Goal: Answer question/provide support: Share knowledge or assist other users

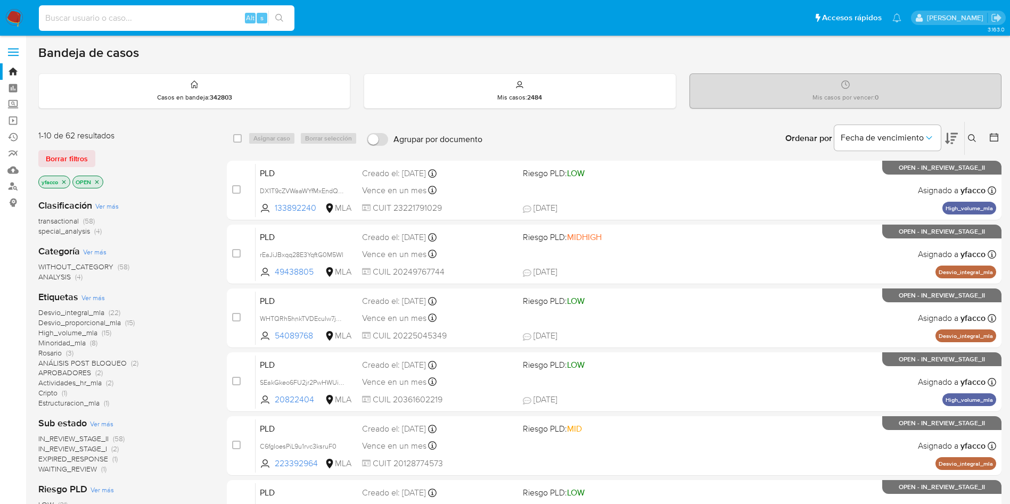
click at [205, 13] on input at bounding box center [167, 18] width 256 height 14
paste input "YVYvNZkl6l72cMGFk7fBuxRi"
type input "YVYvNZkl6l72cMGFk7fBuxRi"
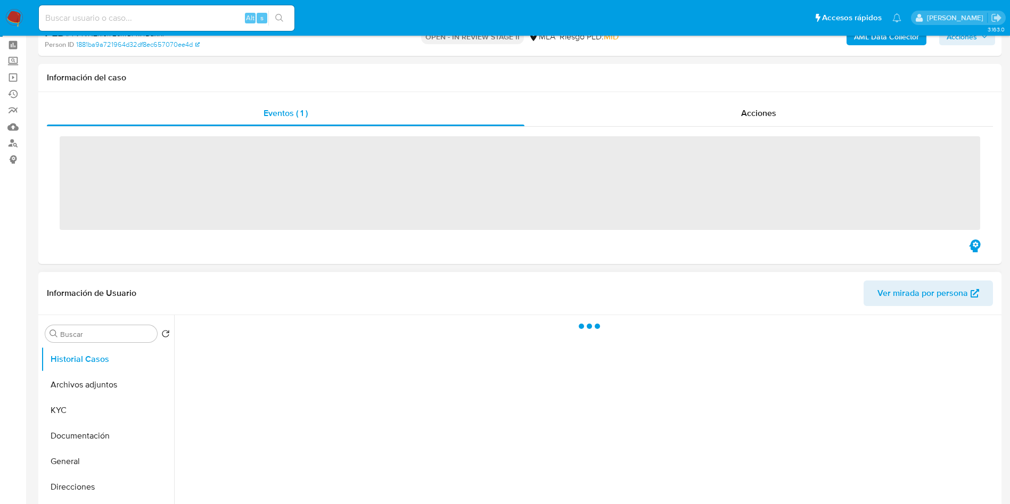
scroll to position [80, 0]
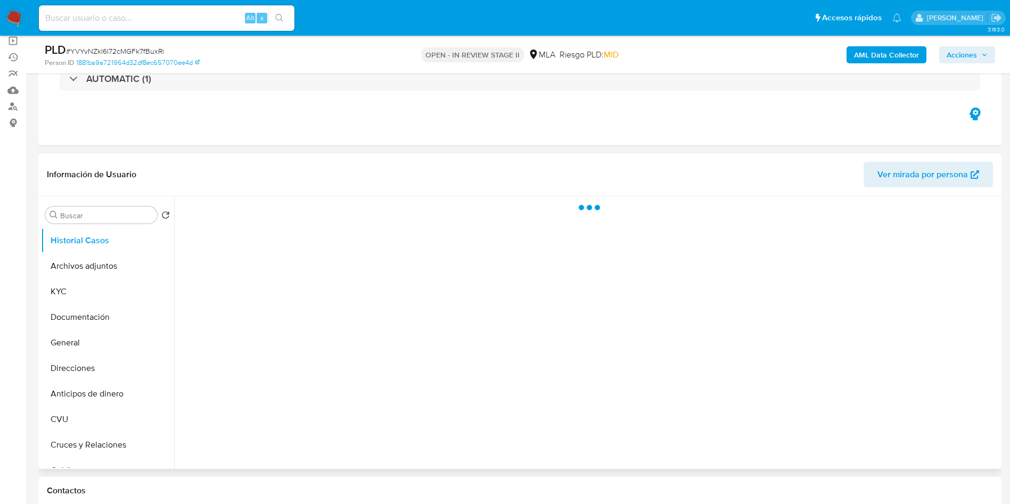
select select "10"
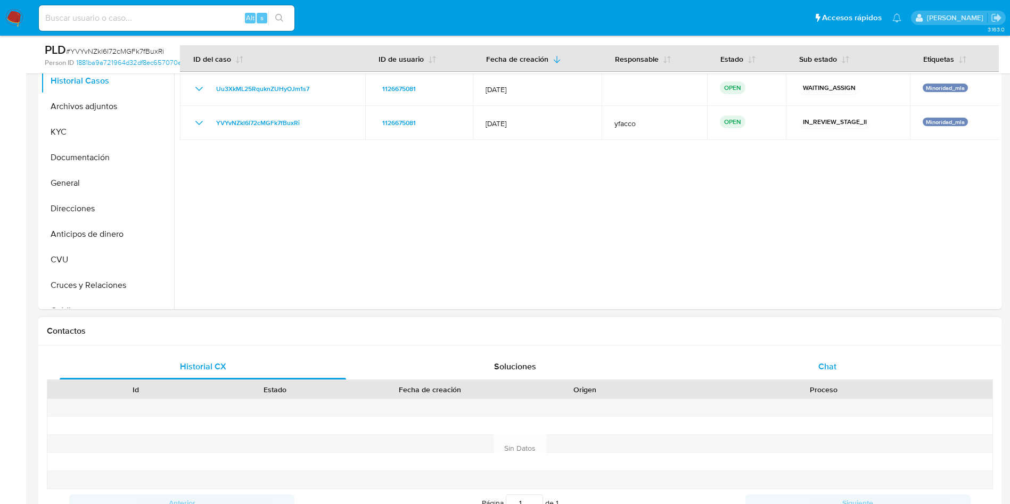
click at [828, 364] on div "Historial CX Soluciones Chat Id Estado Fecha de creación Origen Proceso Anterio…" at bounding box center [519, 449] width 963 height 206
click at [828, 370] on span "Chat" at bounding box center [828, 367] width 18 height 12
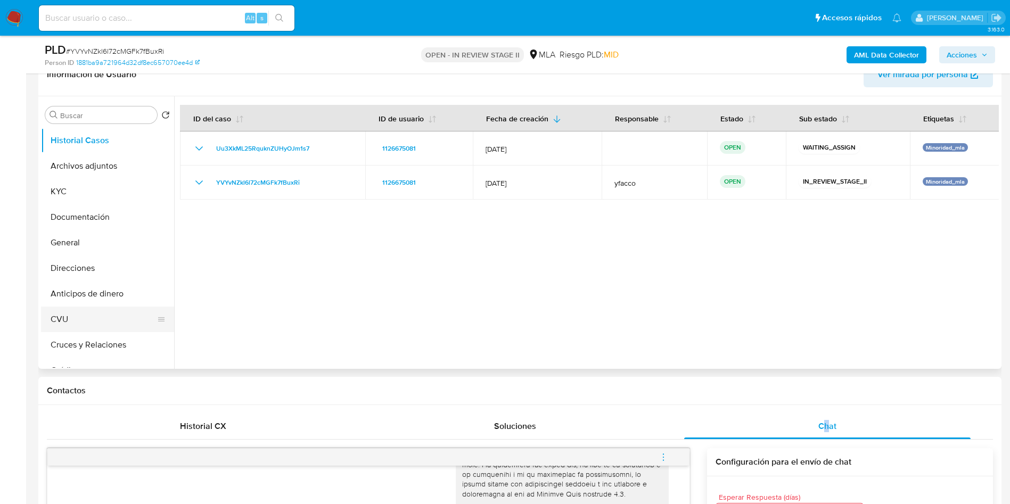
scroll to position [160, 0]
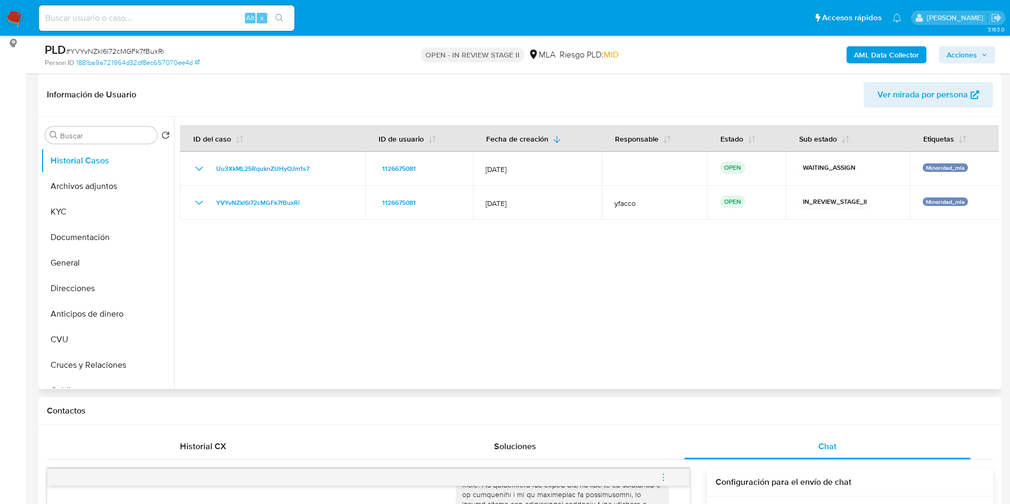
click at [104, 124] on div "Buscar Volver al orden por defecto Historial Casos Archivos adjuntos KYC Docume…" at bounding box center [107, 253] width 133 height 271
click at [104, 137] on input "Buscar" at bounding box center [106, 136] width 93 height 10
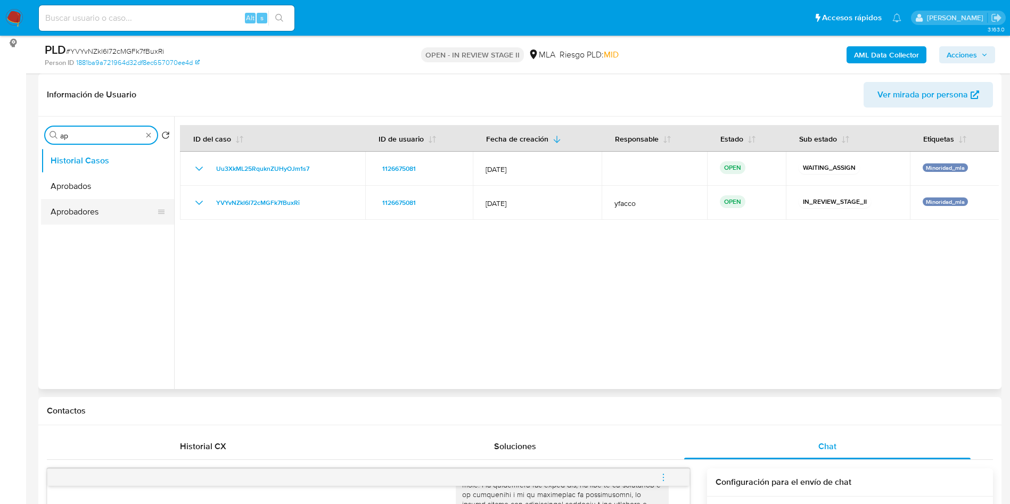
type input "ap"
click at [72, 211] on button "Aprobadores" at bounding box center [103, 212] width 125 height 26
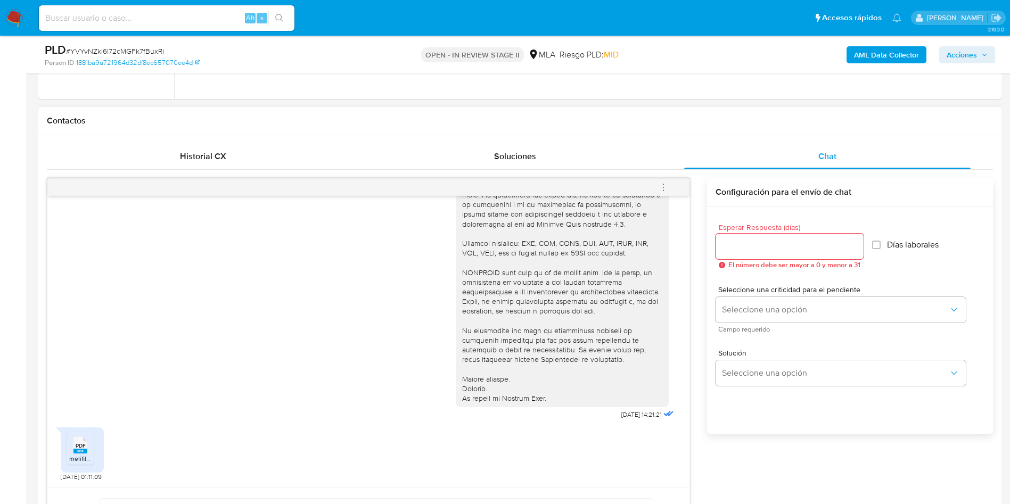
scroll to position [479, 0]
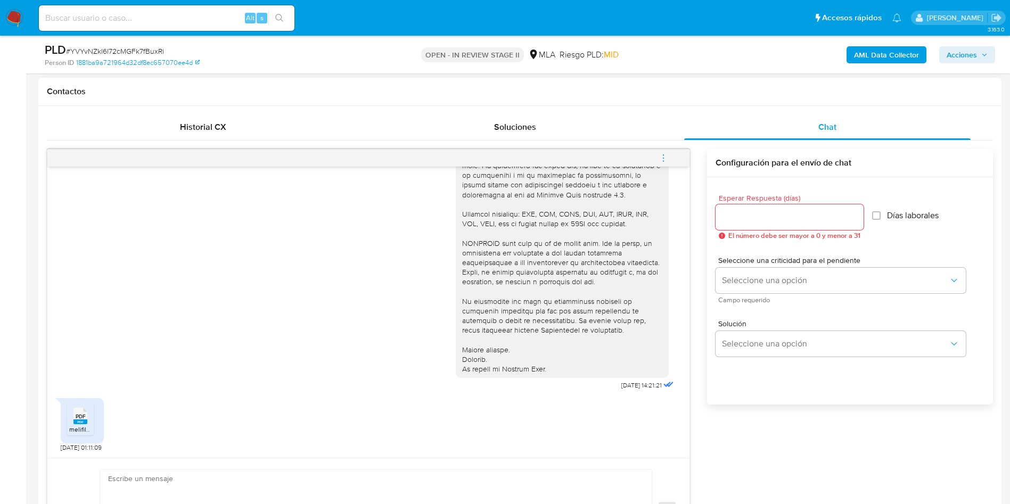
click at [69, 424] on div "PDF PDF" at bounding box center [80, 415] width 22 height 21
click at [210, 21] on input at bounding box center [167, 18] width 256 height 14
paste input "IaExvnJMYmLtWJovUPK93uom"
type input "IaExvnJMYmLtWJovUPK93uom"
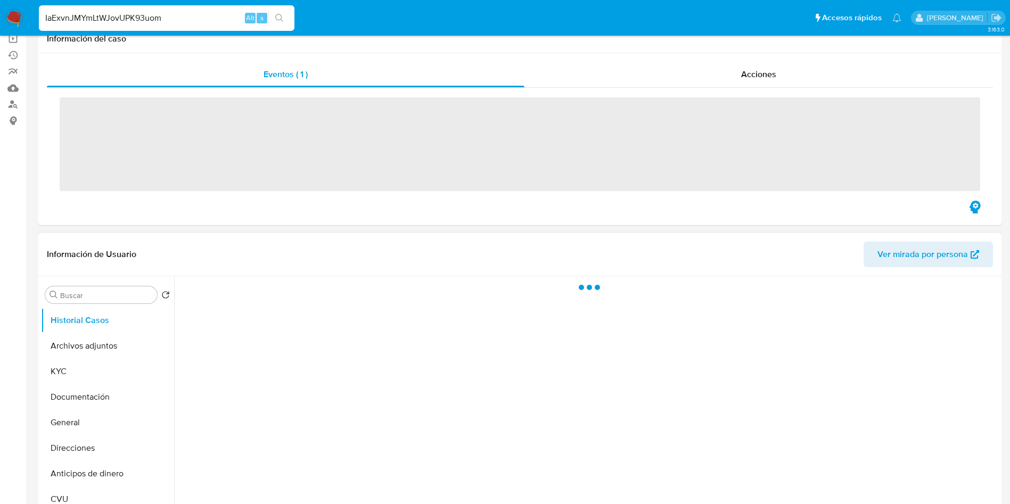
scroll to position [160, 0]
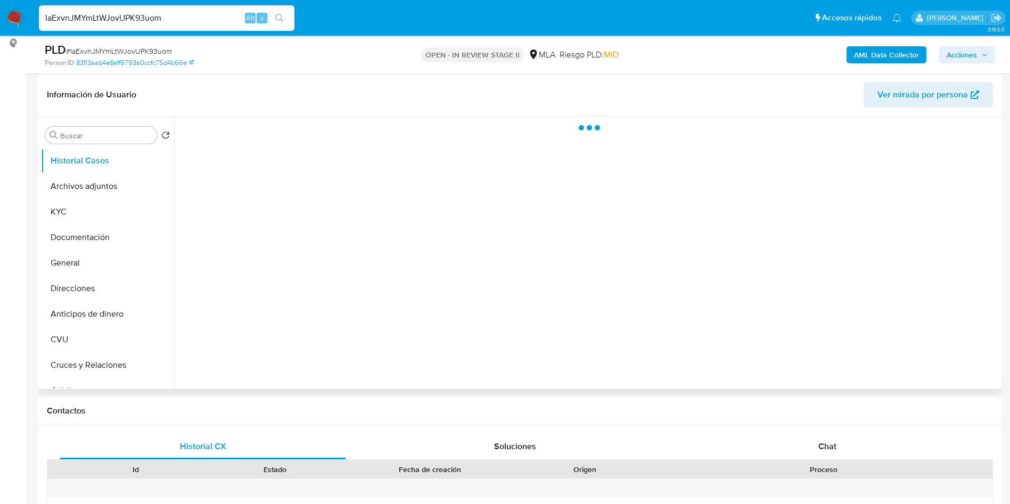
select select "10"
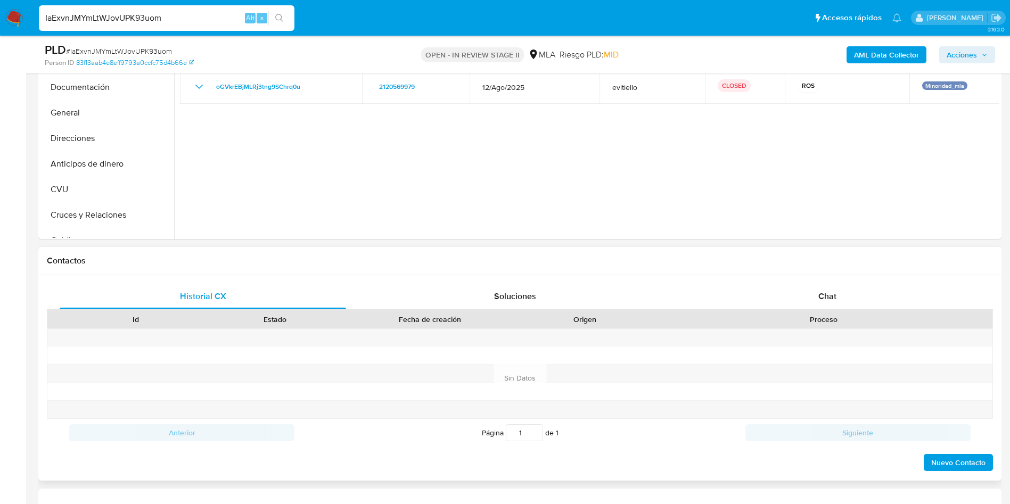
scroll to position [320, 0]
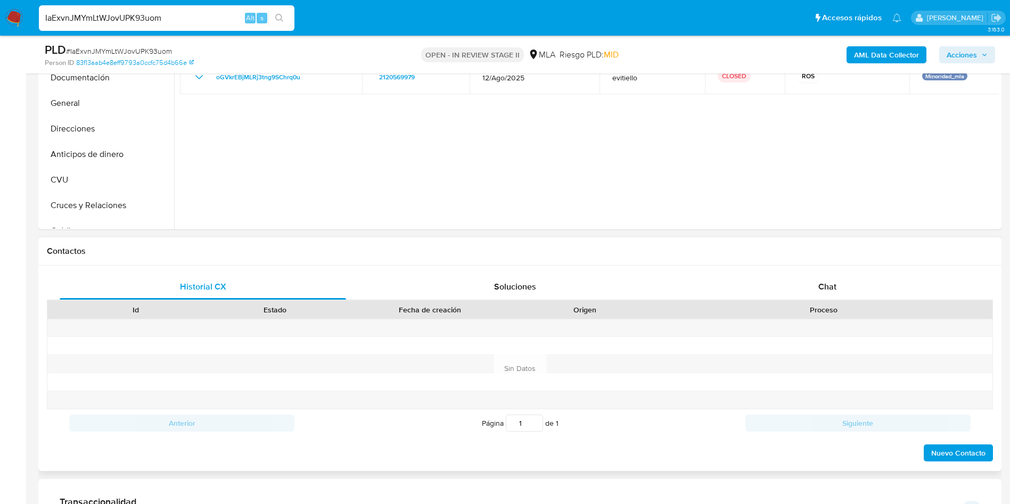
click at [806, 270] on div "Historial CX Soluciones Chat Id Estado Fecha de creación Origen Proceso Anterio…" at bounding box center [519, 369] width 963 height 206
click at [808, 281] on div "Chat" at bounding box center [827, 287] width 287 height 26
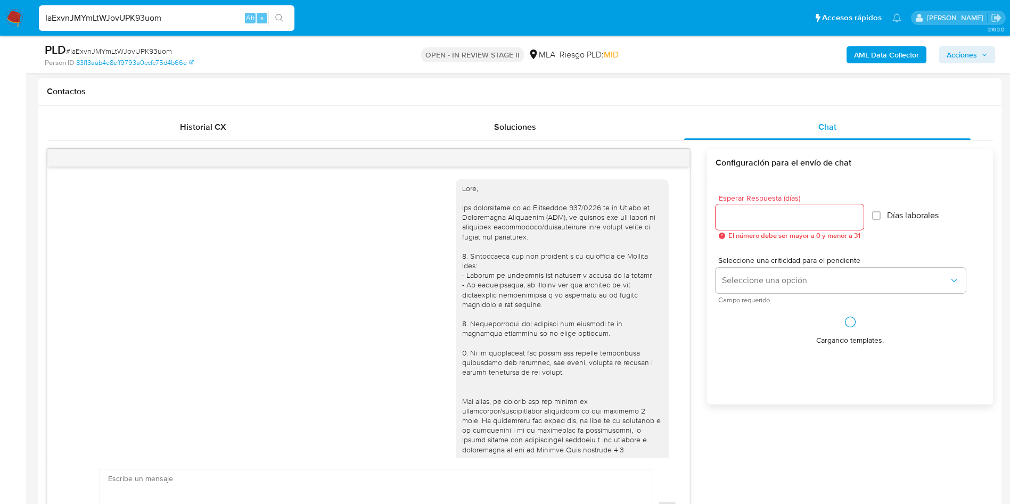
scroll to position [430, 0]
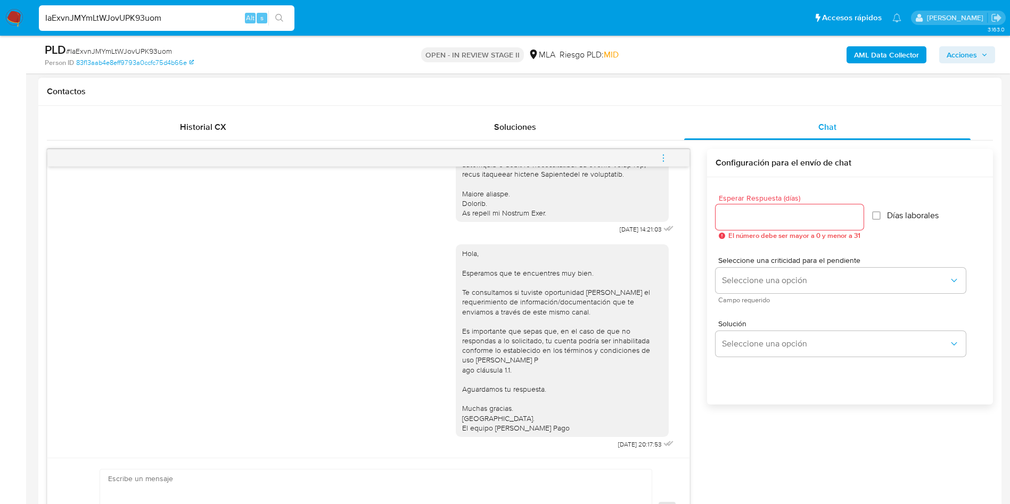
click at [665, 161] on icon "menu-action" at bounding box center [664, 158] width 10 height 10
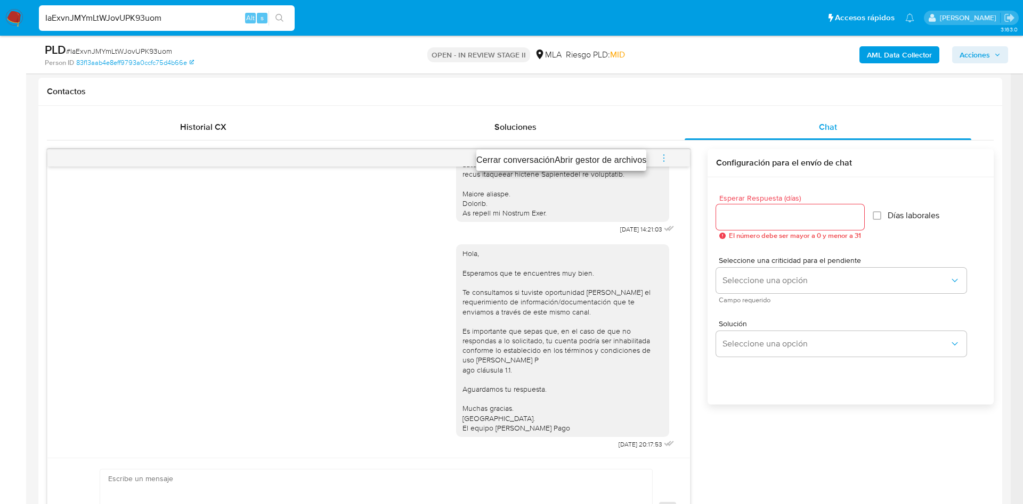
click at [488, 159] on li "Cerrar conversación" at bounding box center [515, 160] width 78 height 13
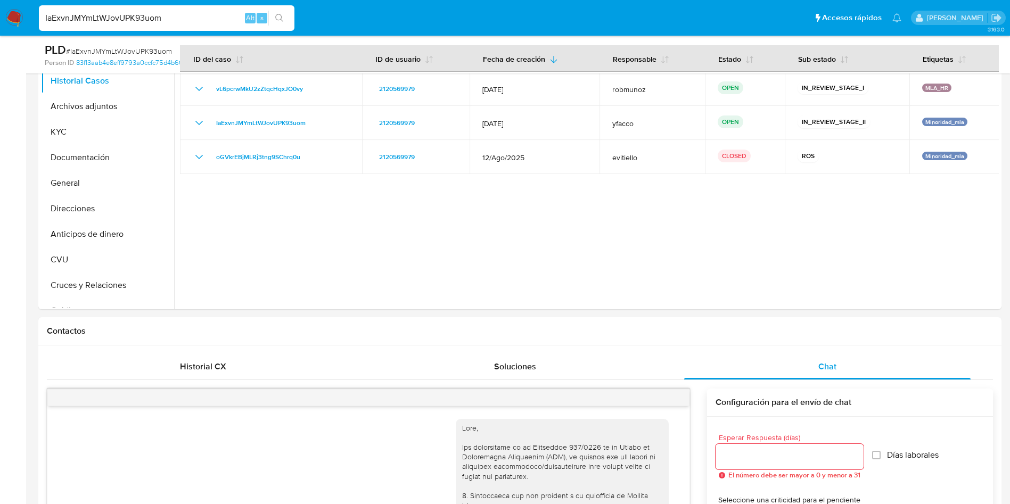
scroll to position [160, 0]
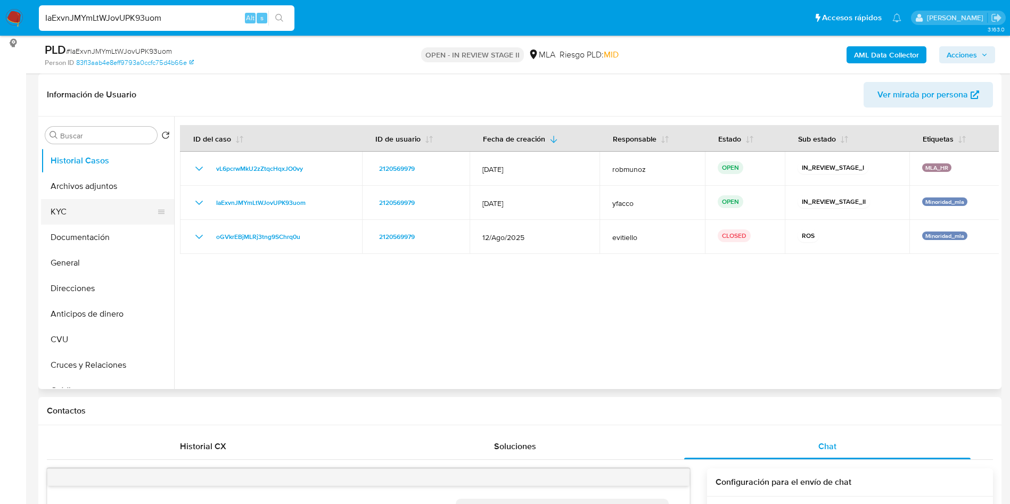
click at [104, 209] on button "KYC" at bounding box center [103, 212] width 125 height 26
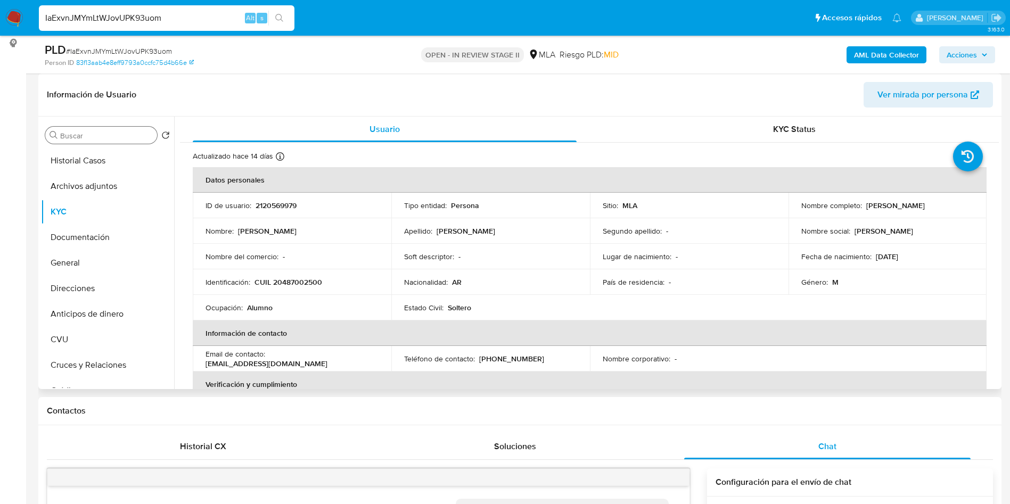
click at [102, 136] on input "Buscar" at bounding box center [106, 136] width 93 height 10
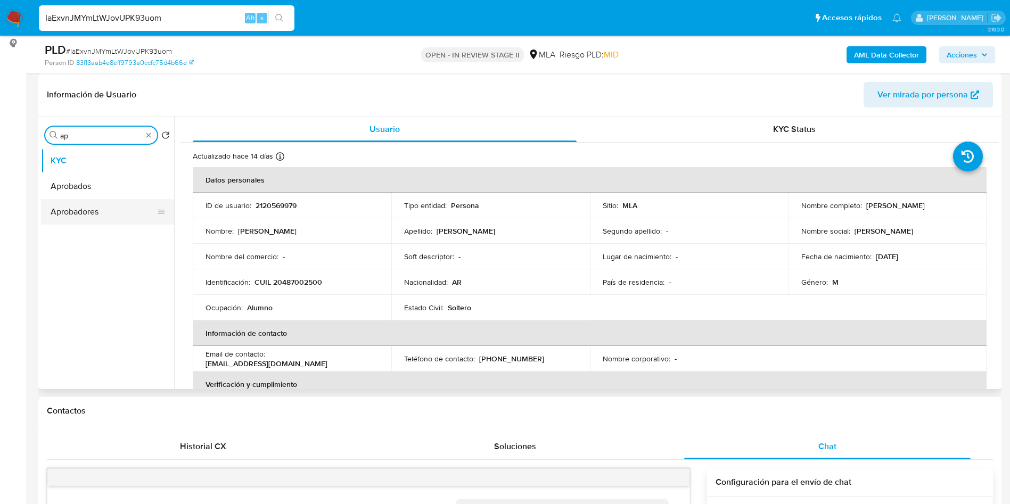
type input "ap"
click at [93, 202] on button "Aprobadores" at bounding box center [103, 212] width 125 height 26
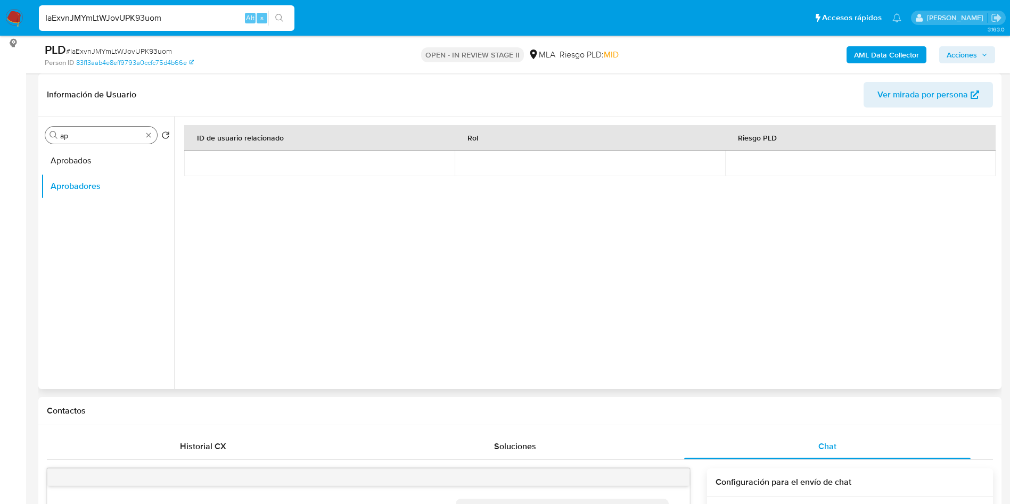
click at [153, 134] on div "Buscar ap" at bounding box center [101, 135] width 112 height 17
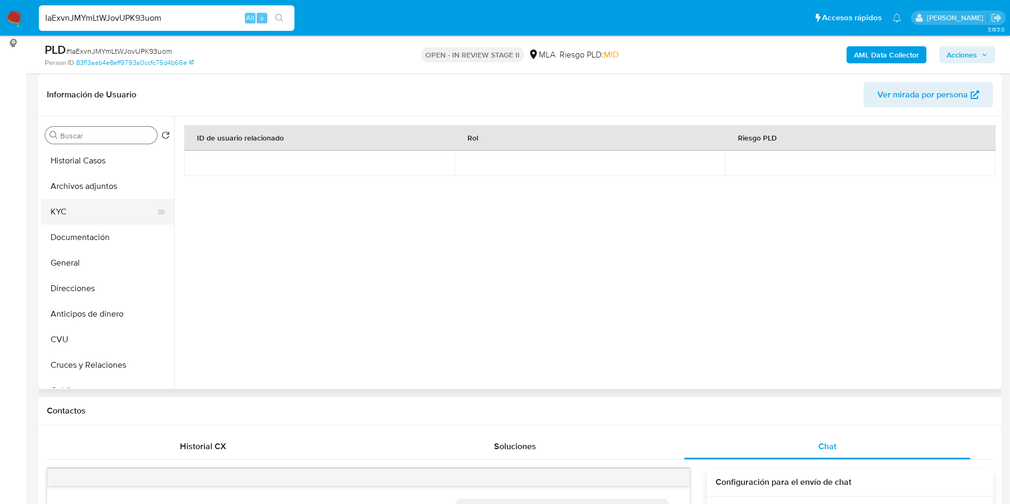
click at [110, 210] on button "KYC" at bounding box center [103, 212] width 125 height 26
click at [103, 206] on button "KYC" at bounding box center [103, 212] width 125 height 26
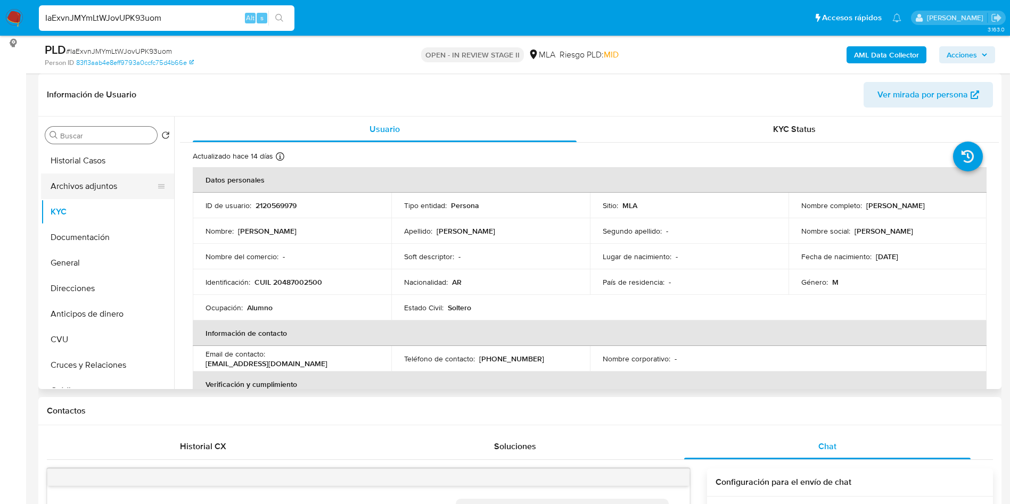
click at [100, 174] on button "Archivos adjuntos" at bounding box center [103, 187] width 125 height 26
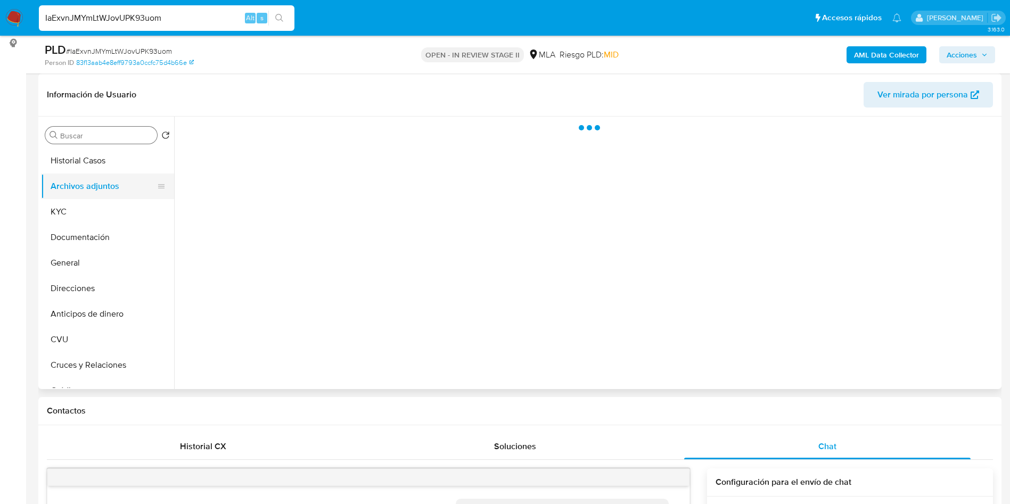
click at [101, 194] on button "Archivos adjuntos" at bounding box center [103, 187] width 125 height 26
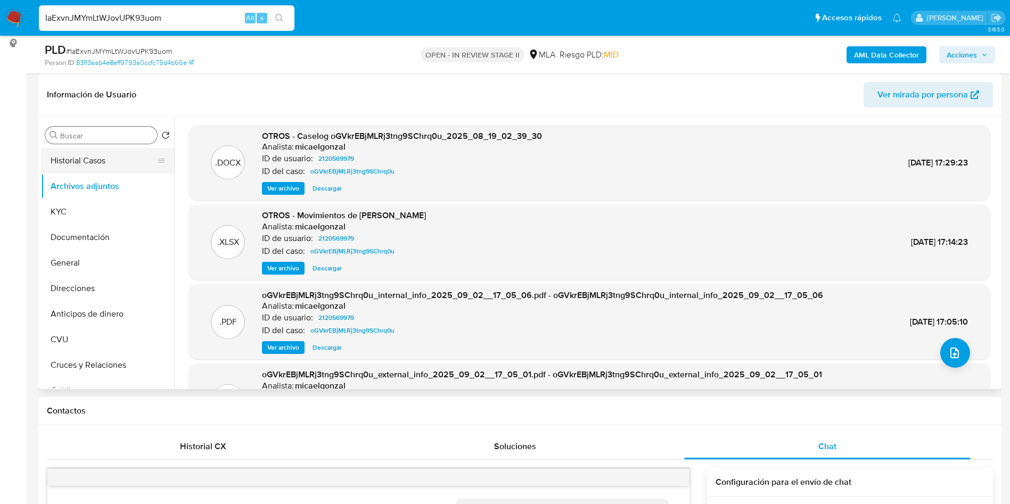
click at [120, 154] on button "Historial Casos" at bounding box center [103, 161] width 125 height 26
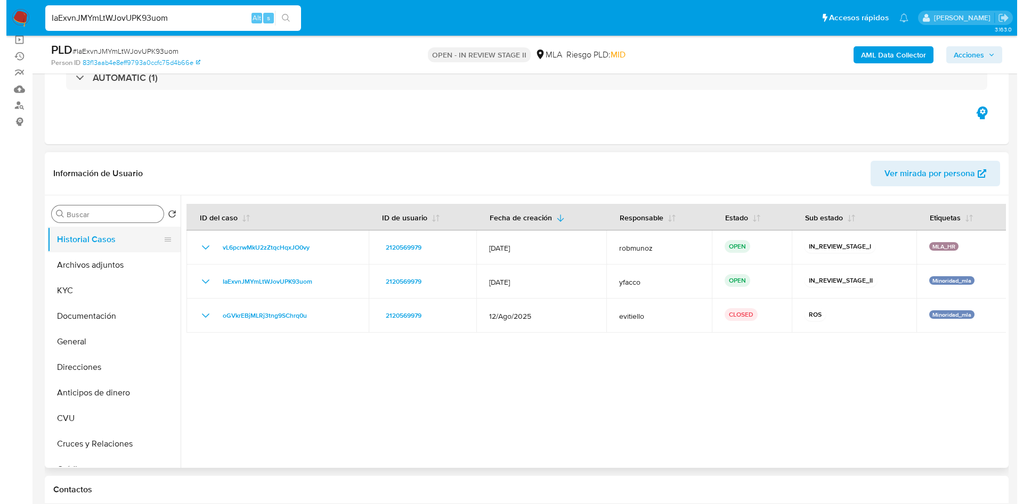
scroll to position [80, 0]
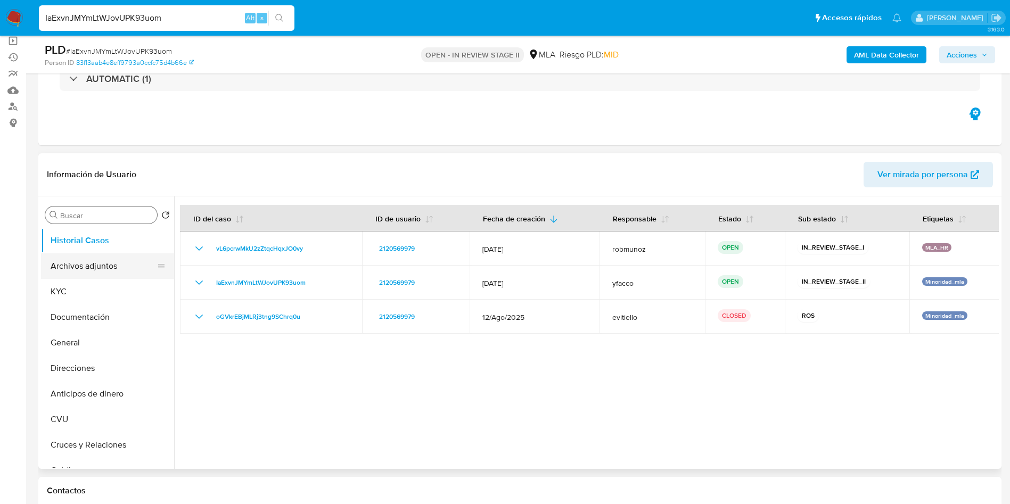
click at [97, 272] on button "Archivos adjuntos" at bounding box center [103, 267] width 125 height 26
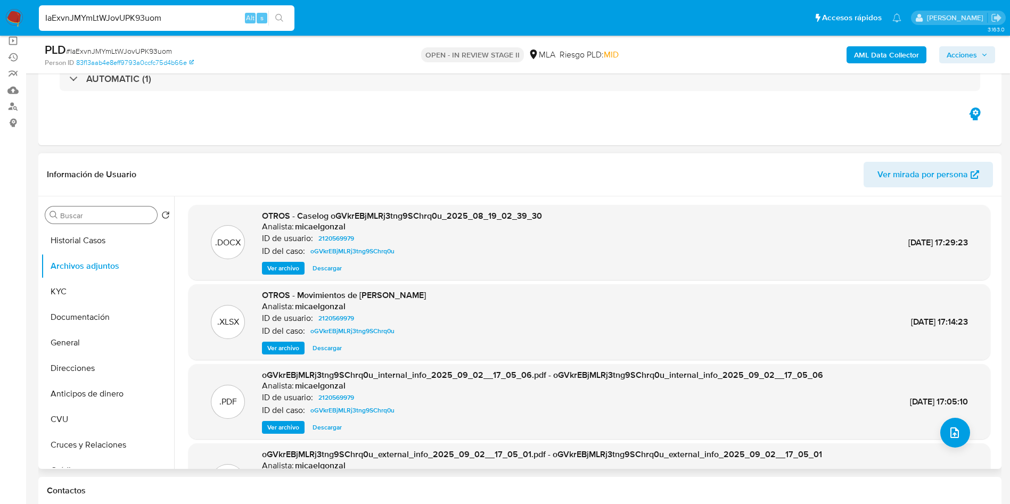
click at [293, 267] on span "Ver archivo" at bounding box center [283, 268] width 32 height 11
click at [120, 240] on button "Historial Casos" at bounding box center [103, 241] width 125 height 26
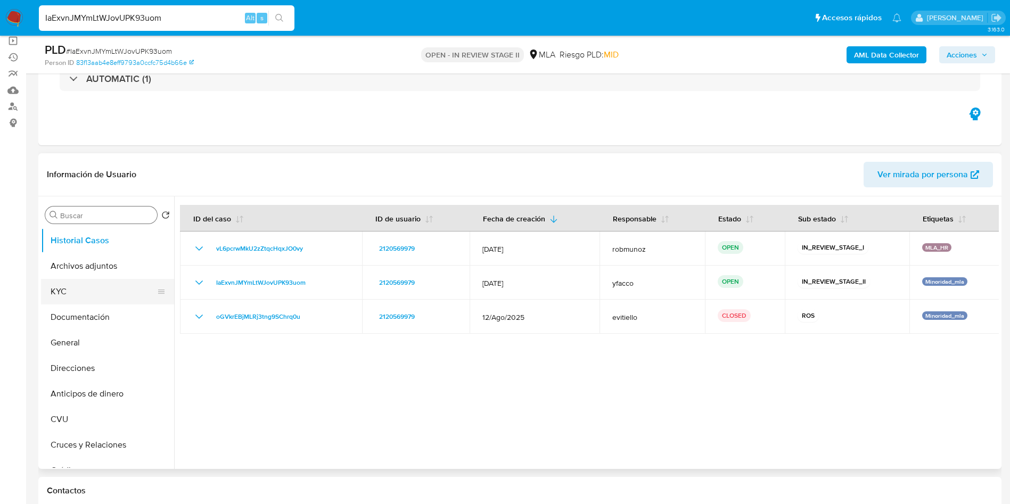
drag, startPoint x: 101, startPoint y: 293, endPoint x: 128, endPoint y: 304, distance: 29.2
click at [101, 293] on button "KYC" at bounding box center [103, 292] width 125 height 26
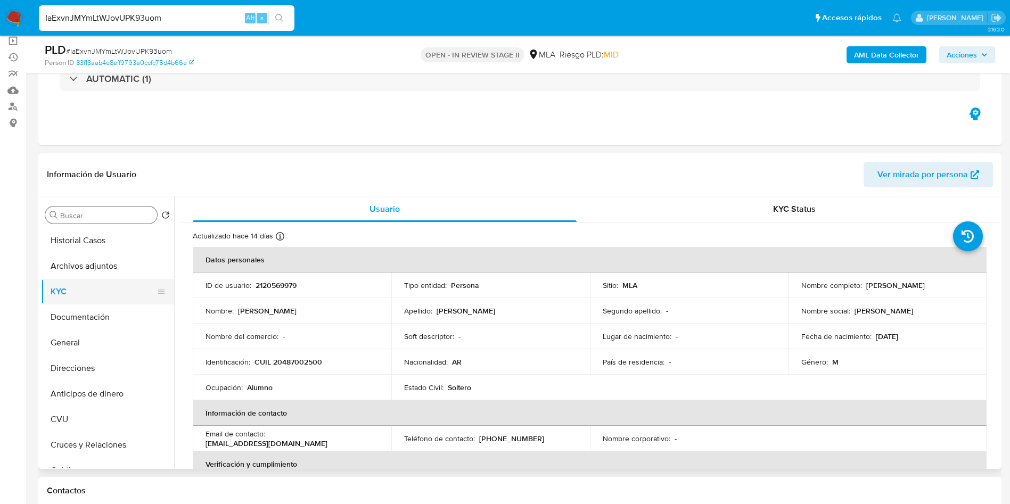
click at [85, 282] on button "KYC" at bounding box center [103, 292] width 125 height 26
click at [85, 278] on button "Archivos adjuntos" at bounding box center [103, 267] width 125 height 26
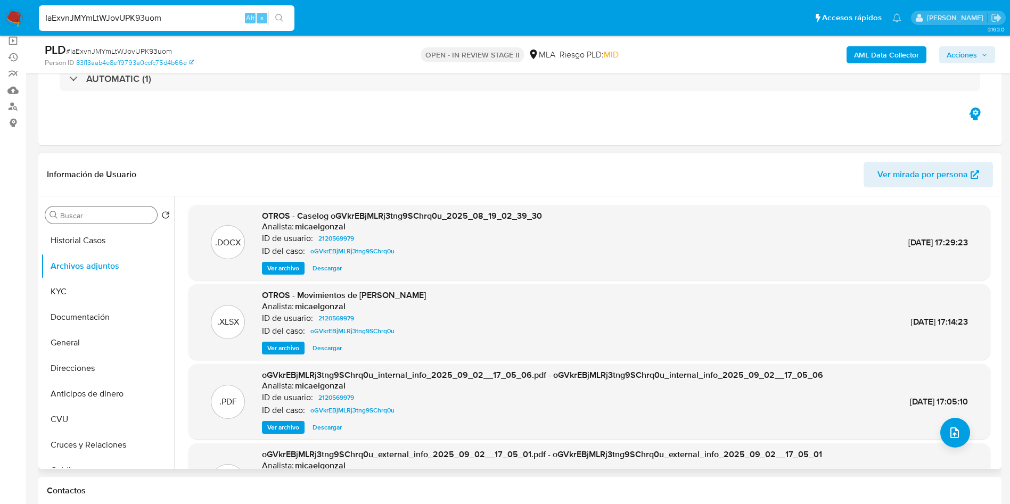
click at [274, 274] on span "Ver archivo" at bounding box center [283, 268] width 32 height 11
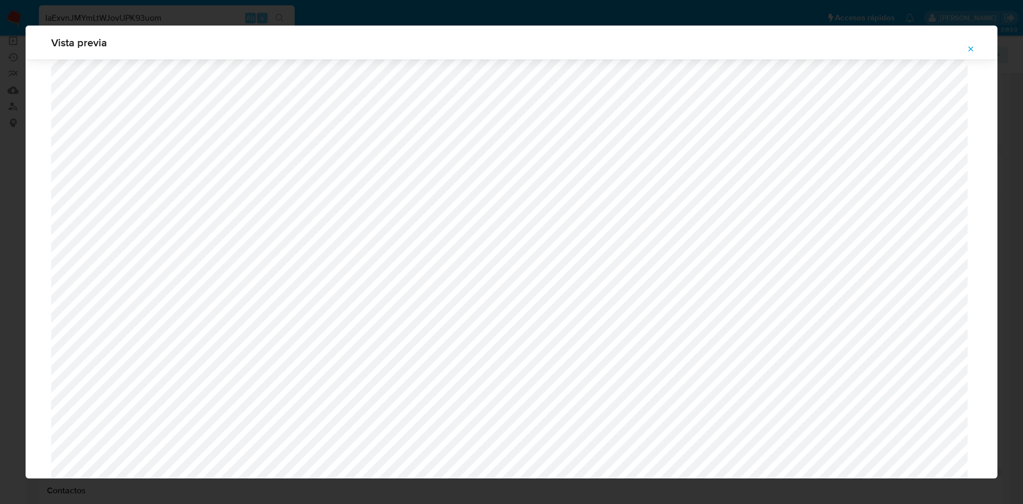
scroll to position [298, 0]
click at [973, 44] on span "Attachment preview" at bounding box center [970, 49] width 9 height 15
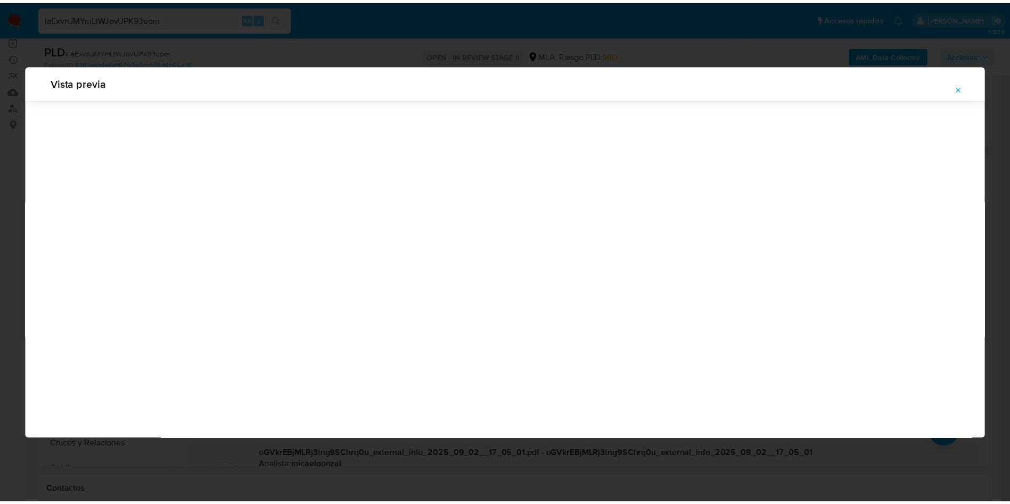
scroll to position [0, 0]
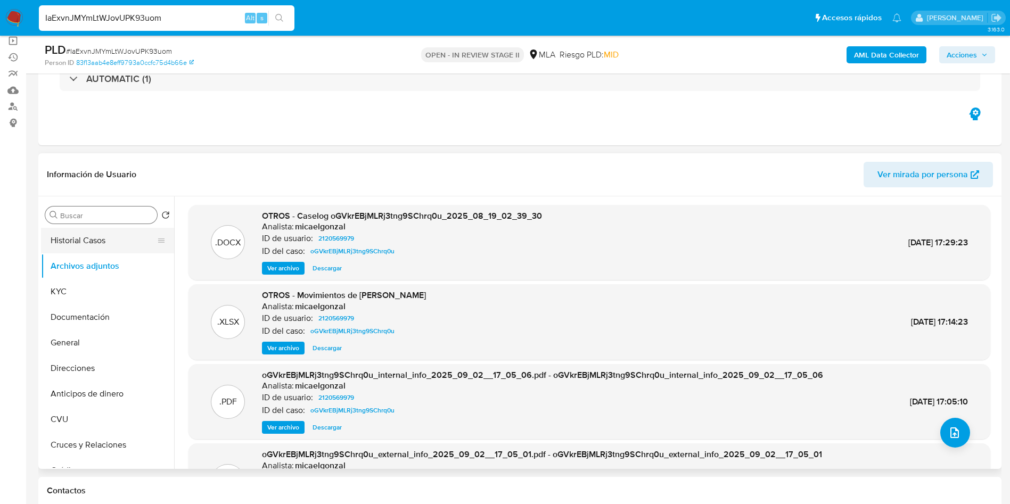
click at [72, 238] on button "Historial Casos" at bounding box center [103, 241] width 125 height 26
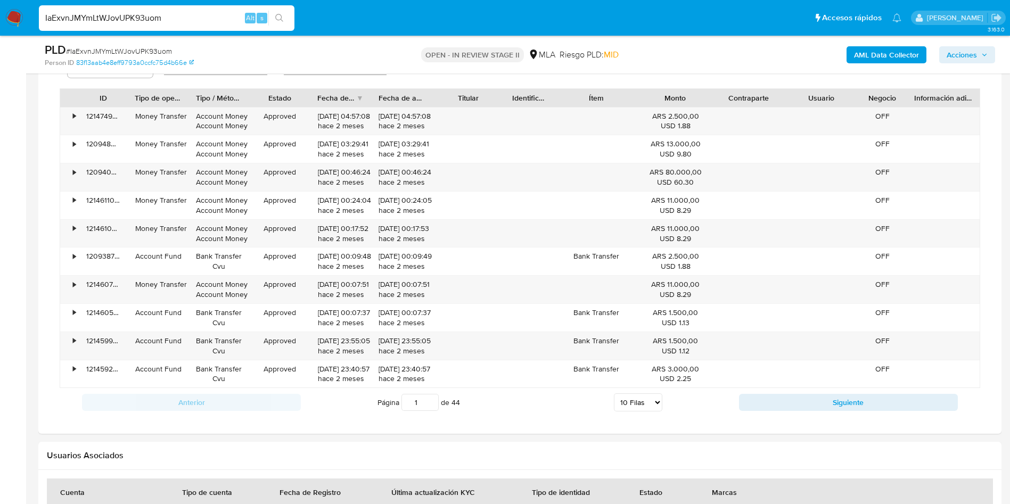
scroll to position [1039, 0]
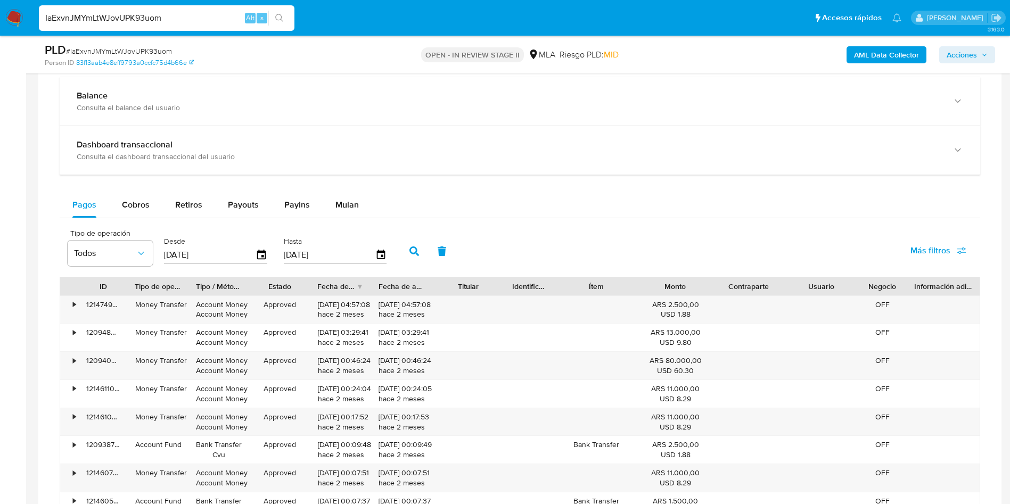
drag, startPoint x: 365, startPoint y: 210, endPoint x: 293, endPoint y: 223, distance: 72.9
click at [365, 210] on button "Mulan" at bounding box center [347, 205] width 49 height 26
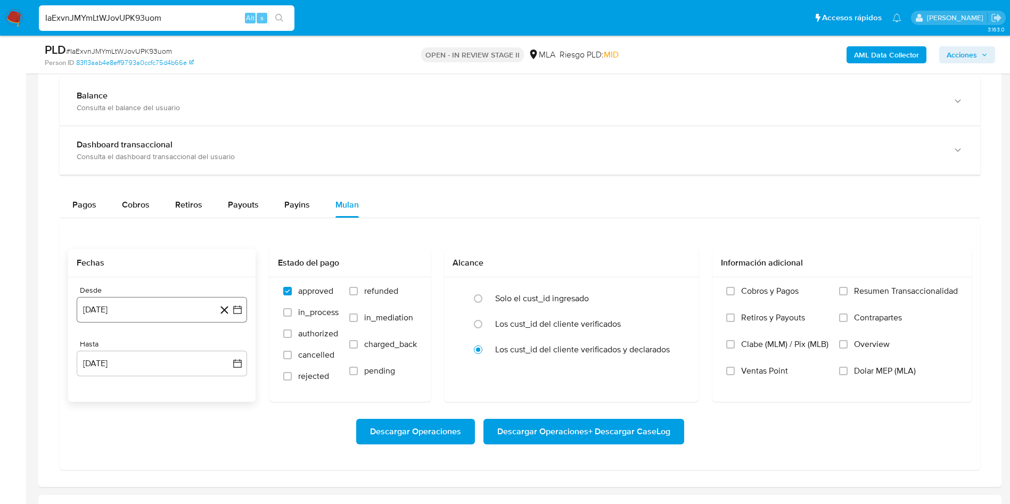
click at [160, 311] on button "14 de septiembre de 2024" at bounding box center [162, 310] width 170 height 26
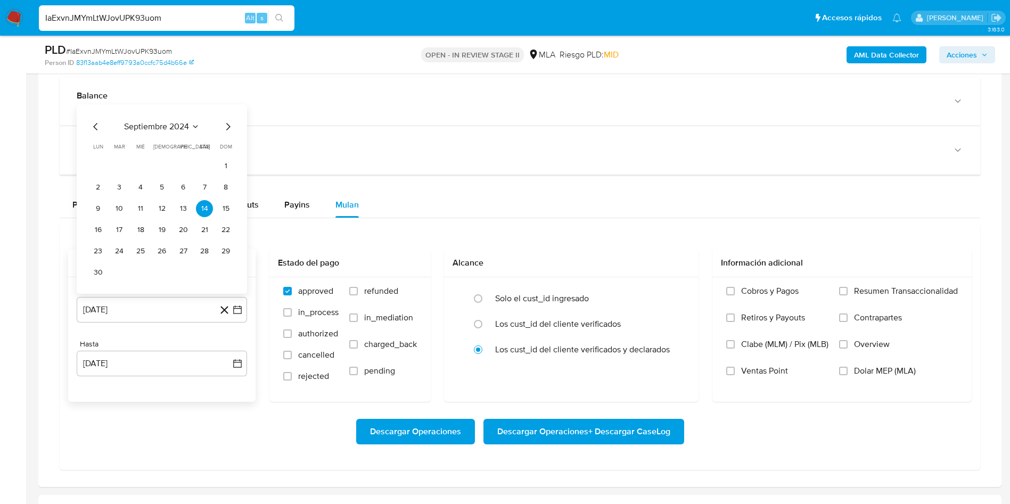
click at [165, 126] on span "septiembre 2024" at bounding box center [156, 126] width 65 height 11
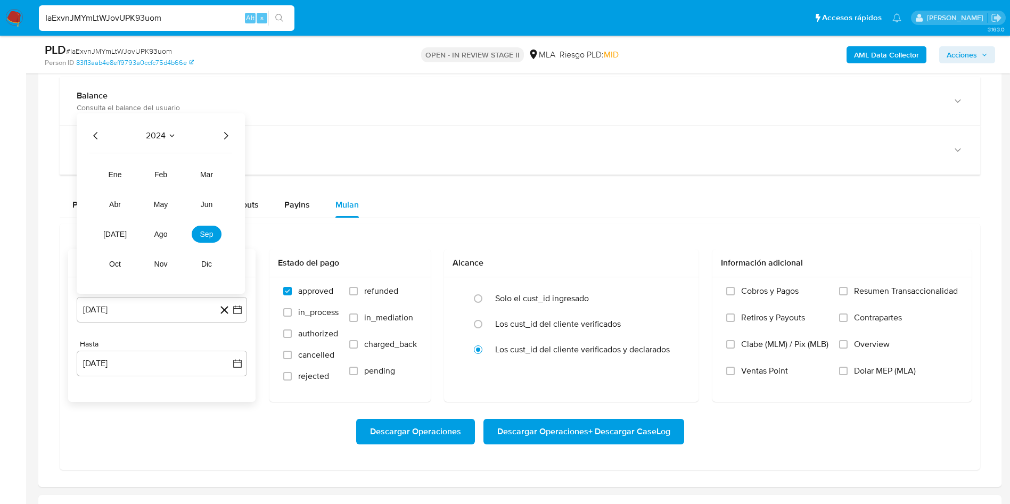
click at [226, 143] on div "2024 2024 ene feb mar abr may jun jul ago sep oct nov dic" at bounding box center [161, 203] width 168 height 181
click at [227, 139] on icon "Año siguiente" at bounding box center [225, 135] width 13 height 13
click at [157, 235] on span "ago" at bounding box center [160, 234] width 13 height 9
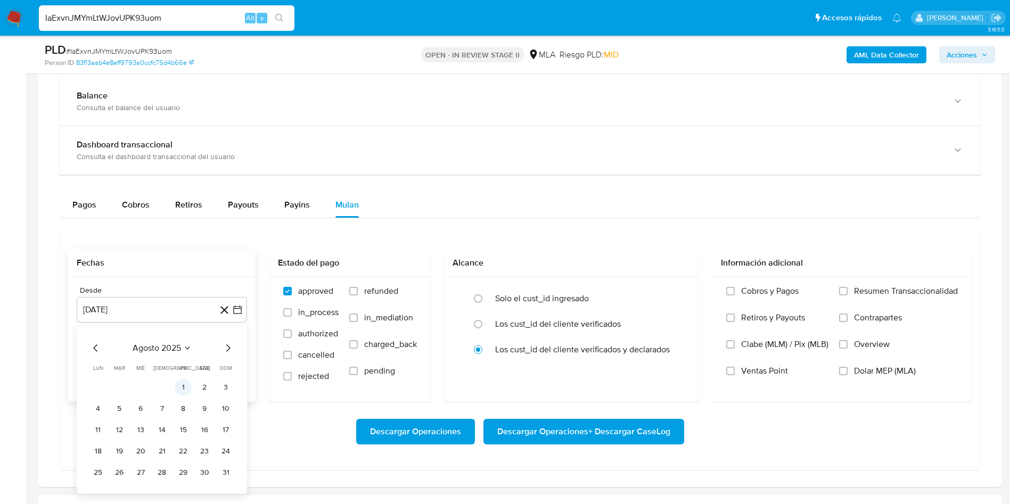
click at [186, 386] on button "1" at bounding box center [183, 387] width 17 height 17
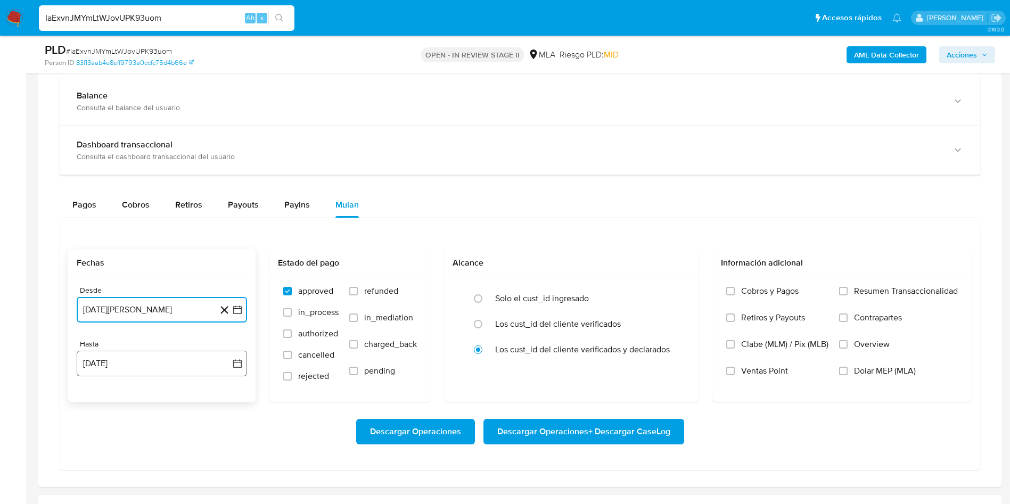
click at [147, 362] on button "14 de octubre de 2025" at bounding box center [162, 364] width 170 height 26
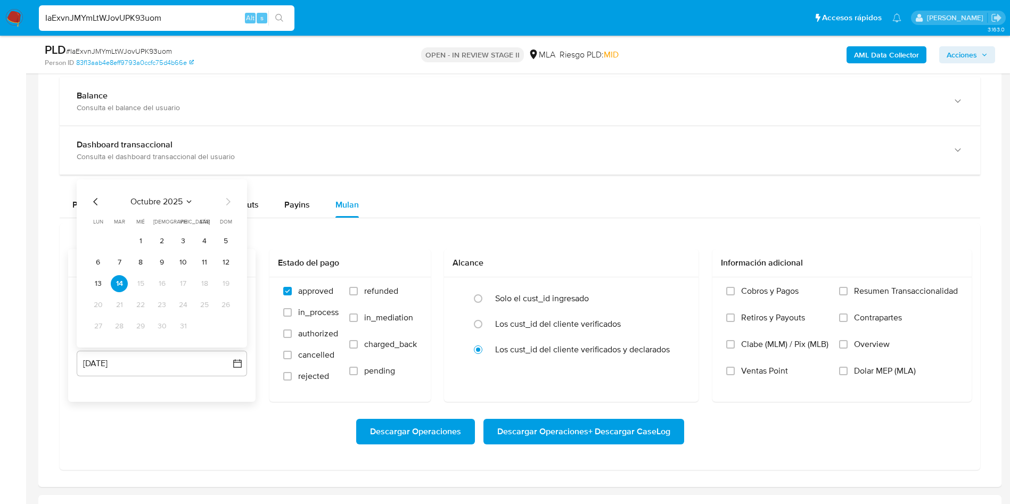
click at [95, 206] on icon "Mes anterior" at bounding box center [95, 201] width 13 height 13
click at [221, 324] on button "31" at bounding box center [225, 326] width 17 height 17
click at [368, 289] on span "refunded" at bounding box center [381, 291] width 34 height 11
click at [358, 289] on input "refunded" at bounding box center [353, 291] width 9 height 9
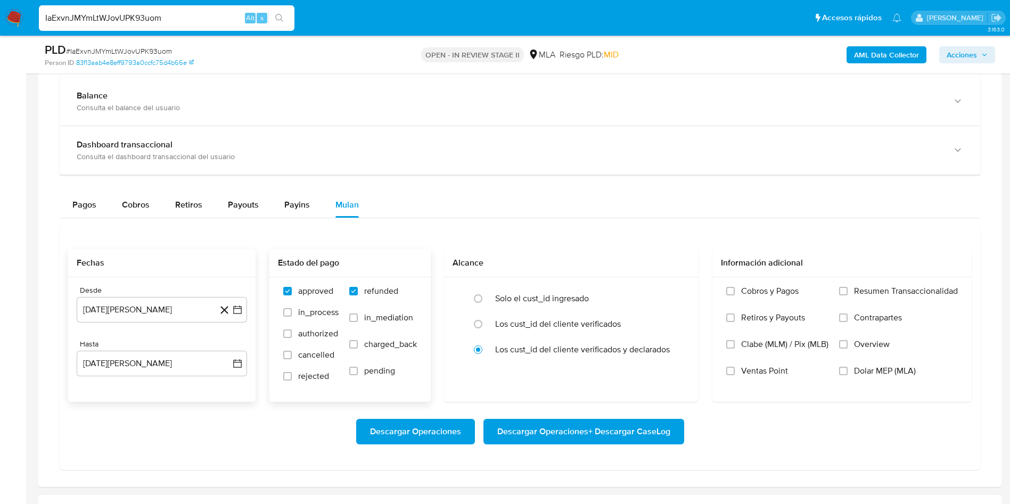
checkbox input "true"
click at [846, 375] on input "Dolar MEP (MLA)" at bounding box center [843, 371] width 9 height 9
click at [529, 432] on span "Descargar Operaciones + Descargar CaseLog" at bounding box center [583, 431] width 173 height 23
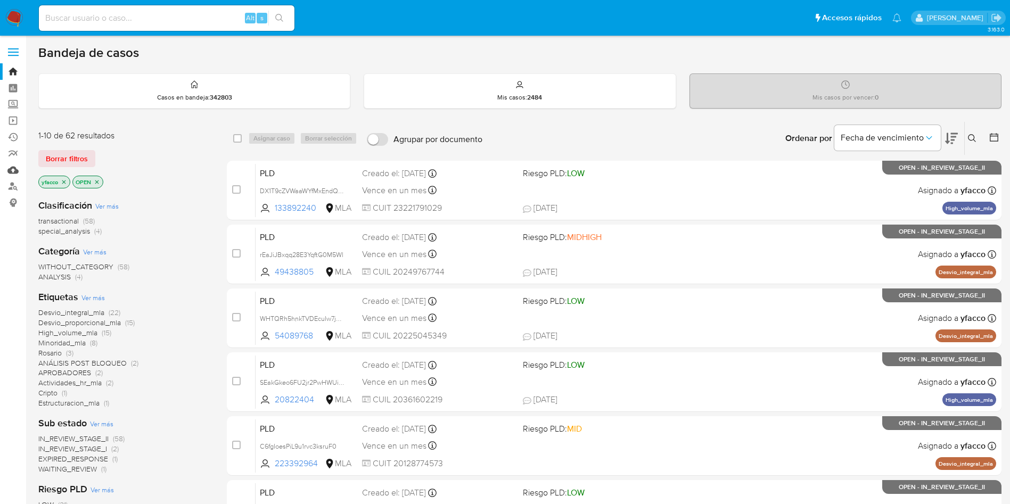
click at [11, 172] on link "Mulan" at bounding box center [63, 170] width 127 height 17
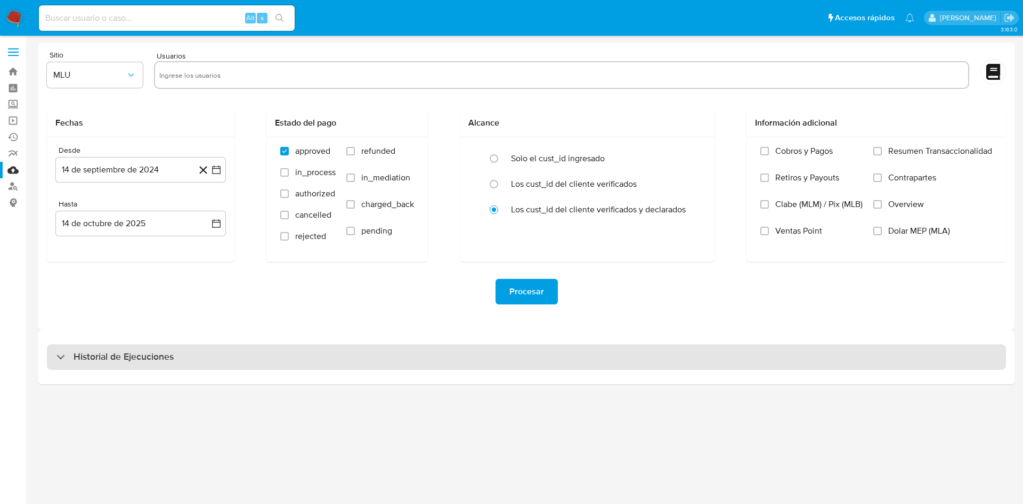
click at [164, 354] on h3 "Historial de Ejecuciones" at bounding box center [123, 357] width 100 height 13
select select "10"
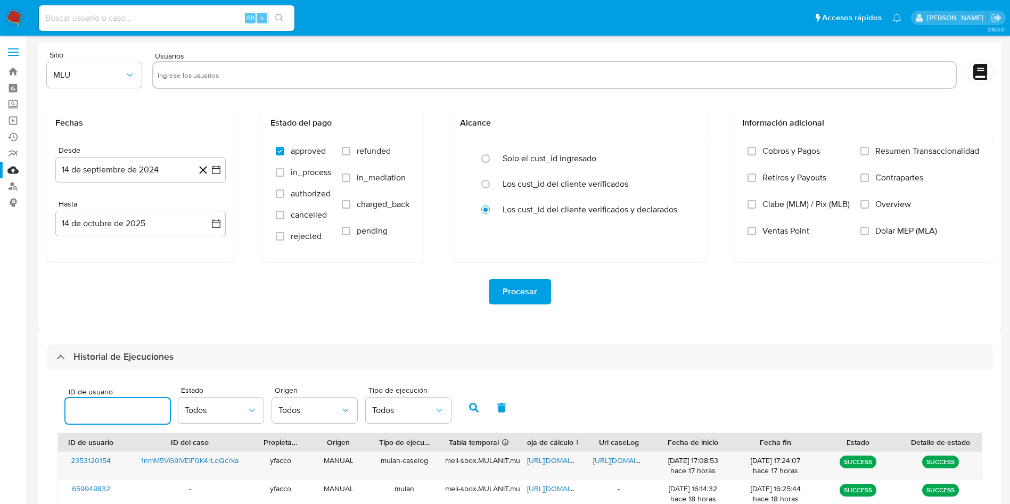
click at [121, 412] on input "number" at bounding box center [118, 411] width 104 height 14
type input "1126675081"
click at [478, 408] on icon "button" at bounding box center [474, 408] width 10 height 10
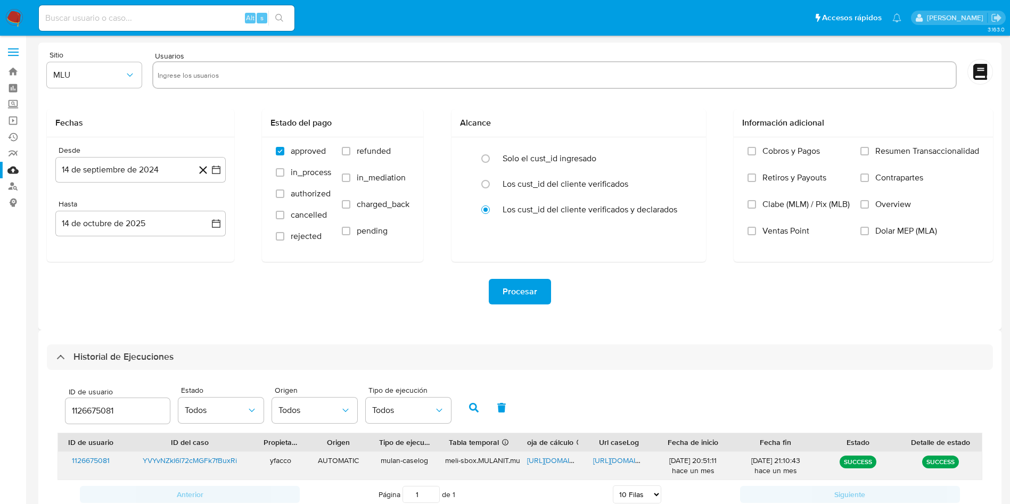
click at [536, 462] on span "https://docs.google.com/spreadsheets/d/1lsaL4Jhw_oqaNrzapGtPV3El4NhW2AD00I-0EB3…" at bounding box center [563, 460] width 73 height 11
click at [621, 456] on span "https://docs.google.com/document/d/1wDpfEMK_5fVhe59vED0s0GHmU-PNFpgGNxtpwHyK1_w…" at bounding box center [629, 460] width 73 height 11
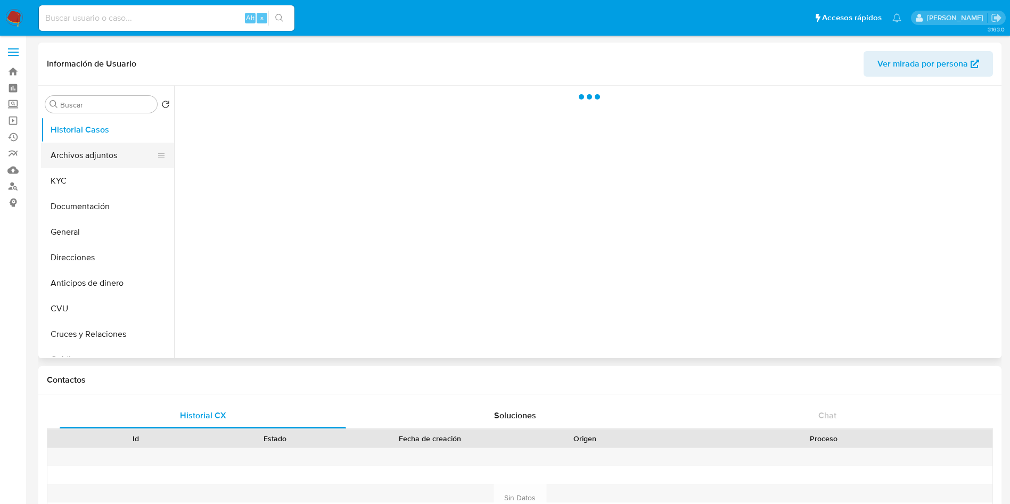
select select "10"
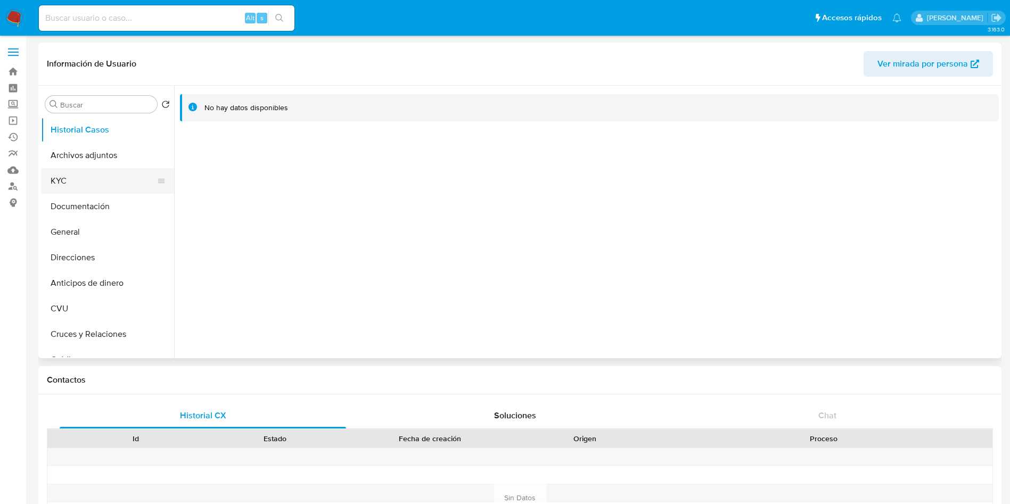
click at [107, 182] on button "KYC" at bounding box center [103, 181] width 125 height 26
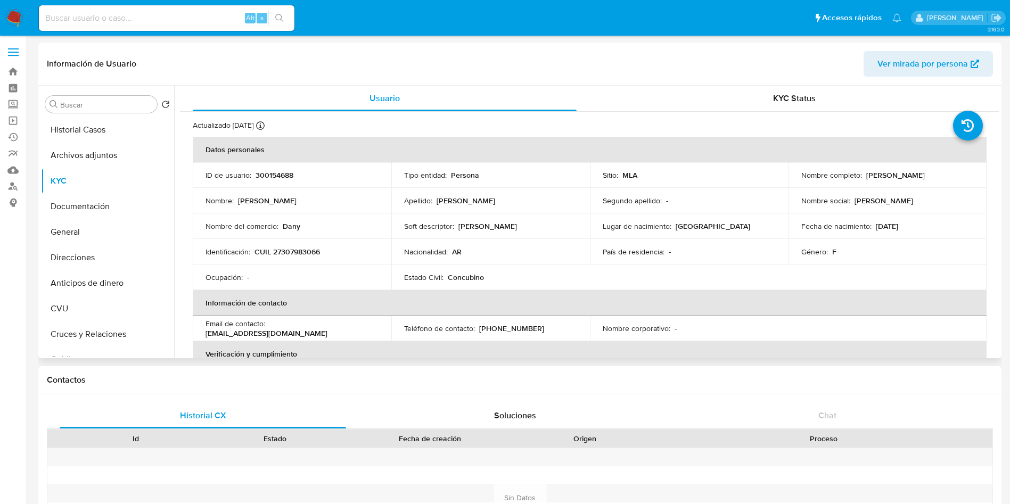
drag, startPoint x: 863, startPoint y: 177, endPoint x: 928, endPoint y: 177, distance: 65.0
click at [928, 177] on div "Nombre completo : Ilda Daniela Andino" at bounding box center [888, 175] width 173 height 10
copy p "Ilda Daniela Andino"
click at [291, 247] on p "CUIL 27307983066" at bounding box center [288, 252] width 66 height 10
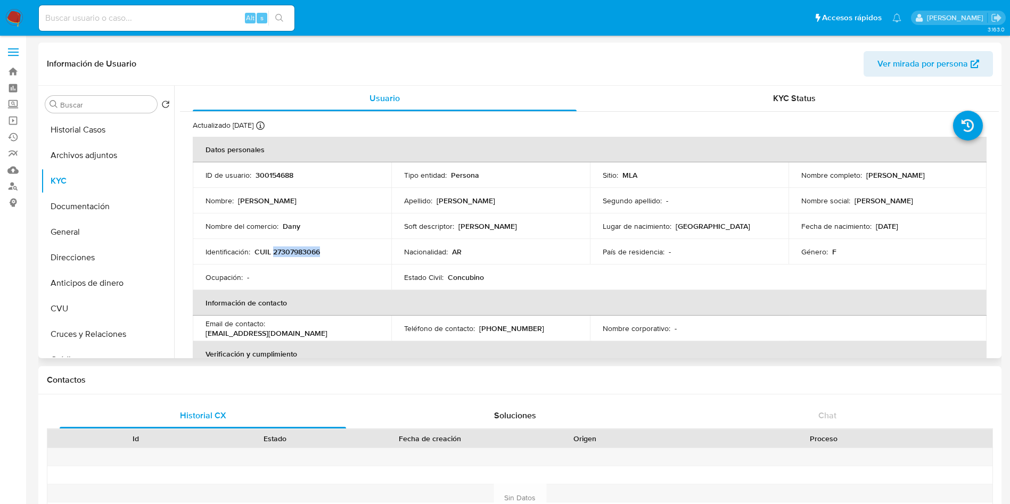
copy p "27307983066"
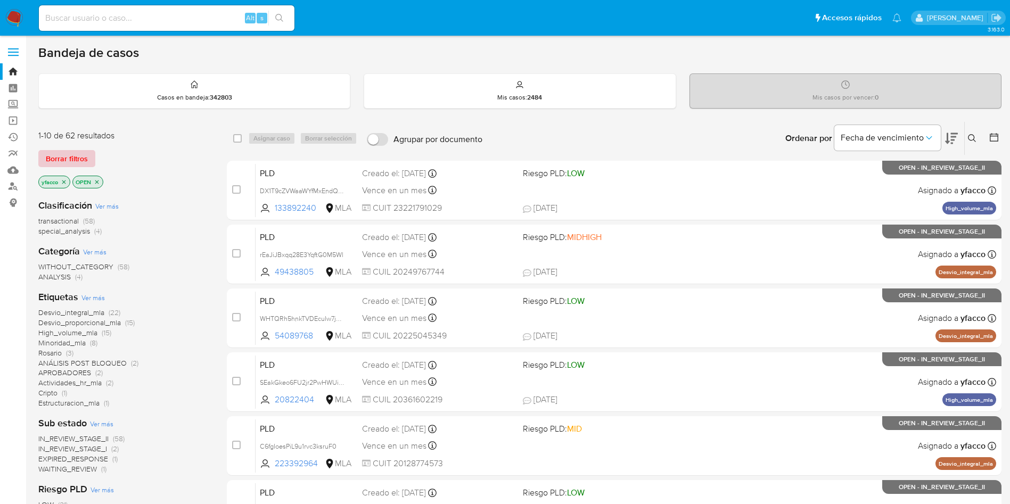
click at [78, 160] on span "Borrar filtros" at bounding box center [67, 158] width 42 height 15
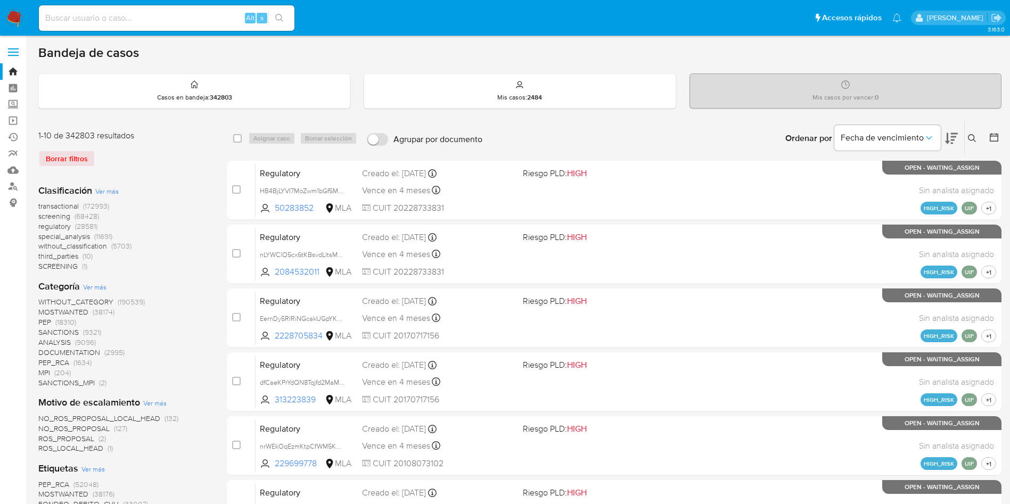
click at [975, 140] on icon at bounding box center [972, 138] width 9 height 9
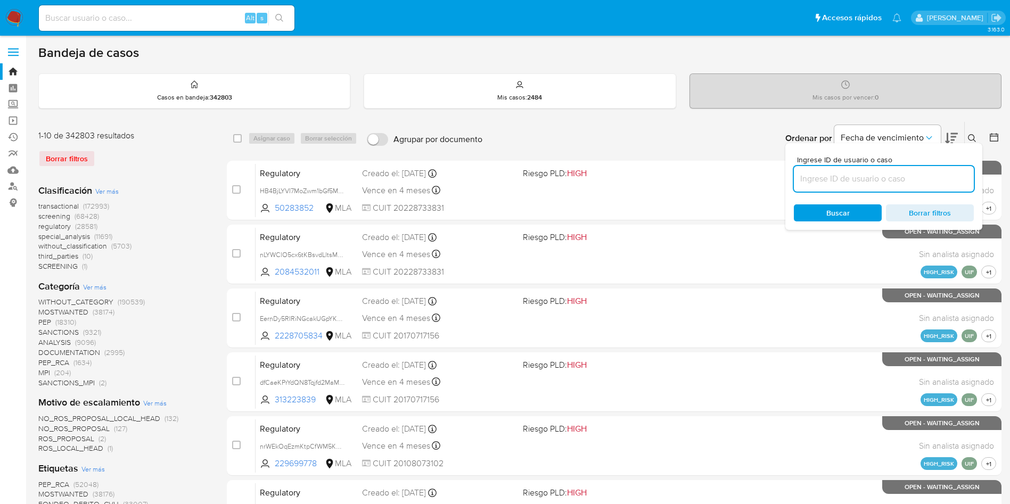
click at [926, 184] on input at bounding box center [884, 179] width 180 height 14
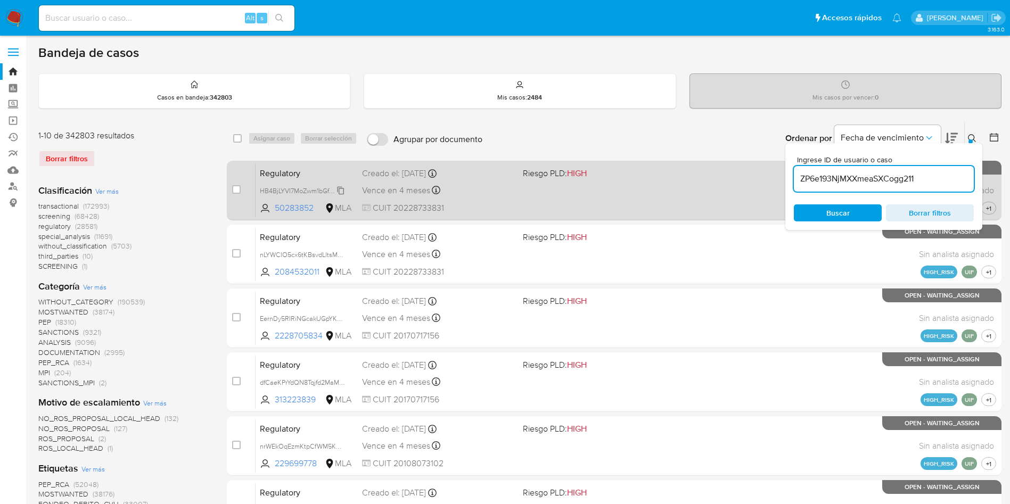
type input "ZP6e193NjMXXmeaSXCogg211"
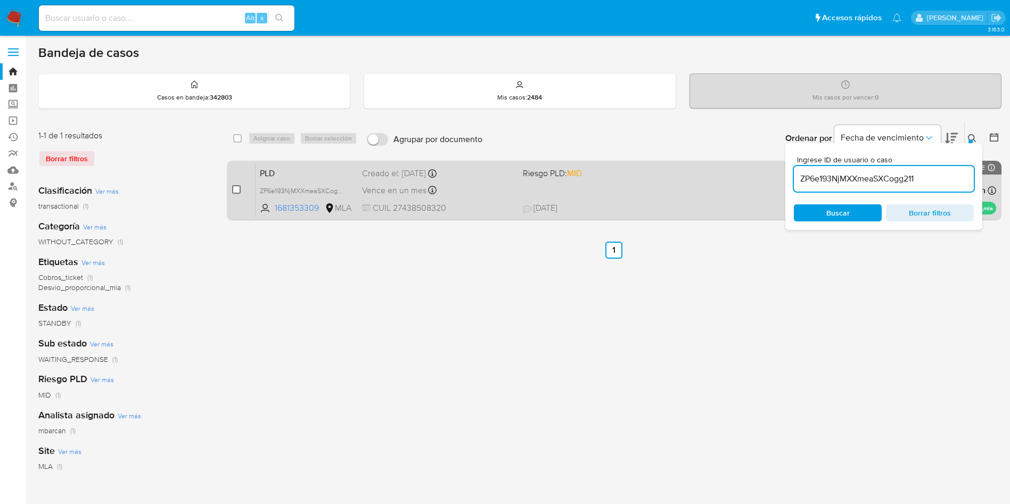
click at [238, 192] on input "checkbox" at bounding box center [236, 189] width 9 height 9
checkbox input "true"
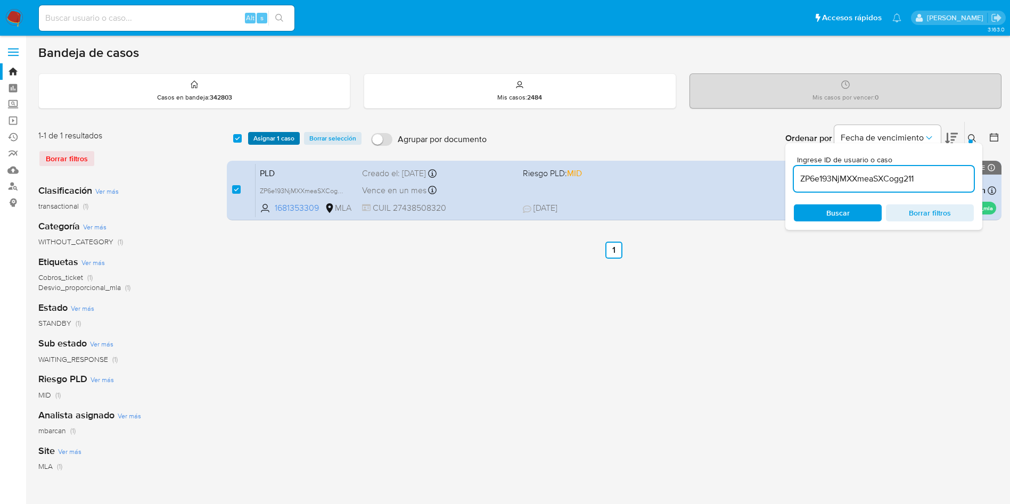
click at [275, 136] on span "Asignar 1 caso" at bounding box center [274, 138] width 41 height 11
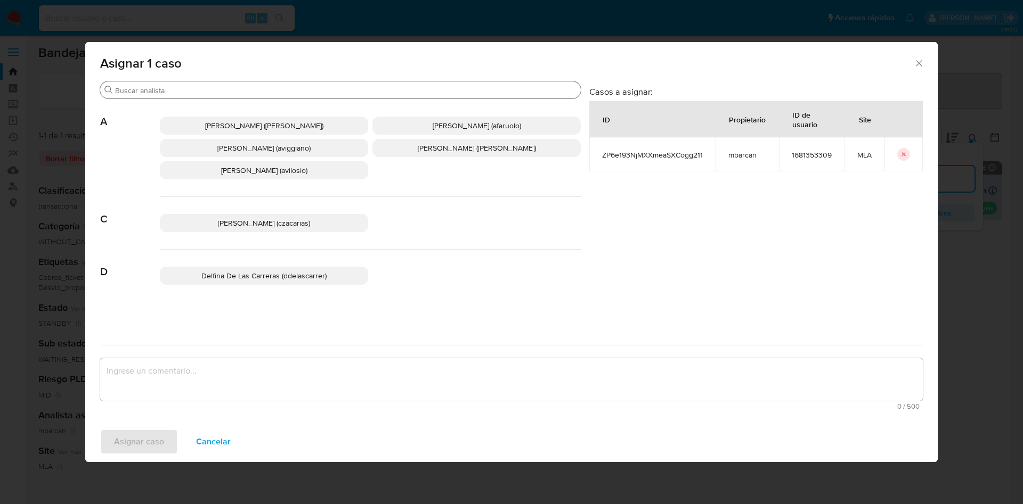
click at [178, 98] on div "Buscar" at bounding box center [340, 89] width 480 height 17
click at [178, 92] on input "Buscar" at bounding box center [345, 91] width 461 height 10
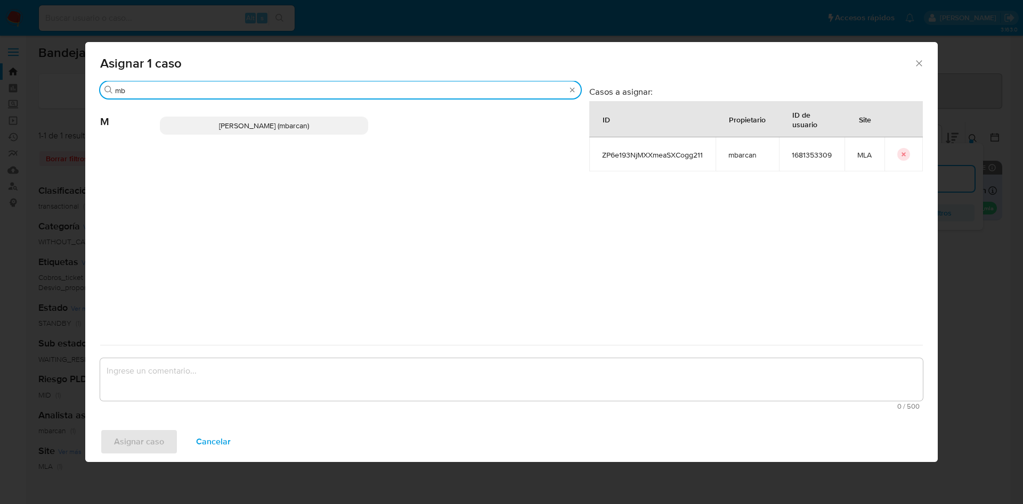
type input "mb"
drag, startPoint x: 205, startPoint y: 137, endPoint x: 215, endPoint y: 127, distance: 14.3
click at [205, 137] on div "Magali Iael Barcan (mbarcan)" at bounding box center [370, 126] width 421 height 52
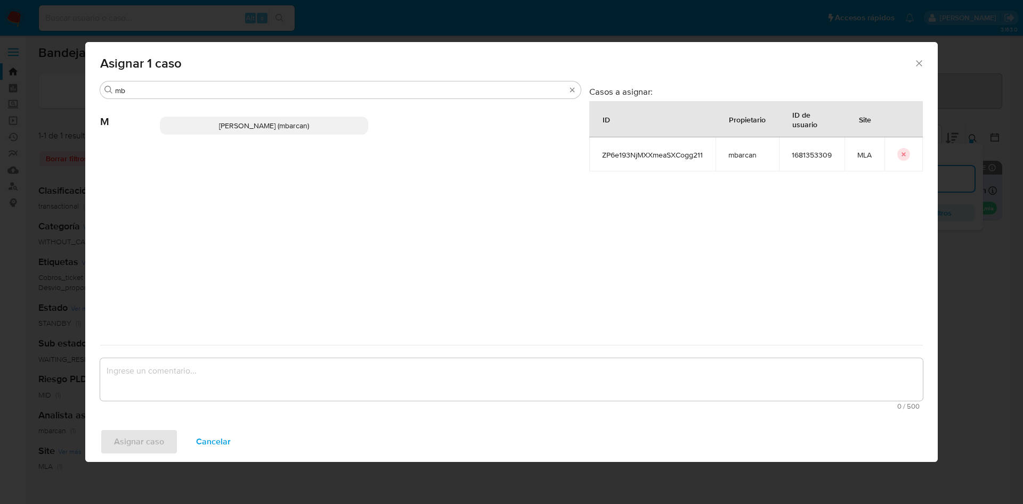
click at [219, 124] on span "Magali Iael Barcan (mbarcan)" at bounding box center [264, 125] width 90 height 11
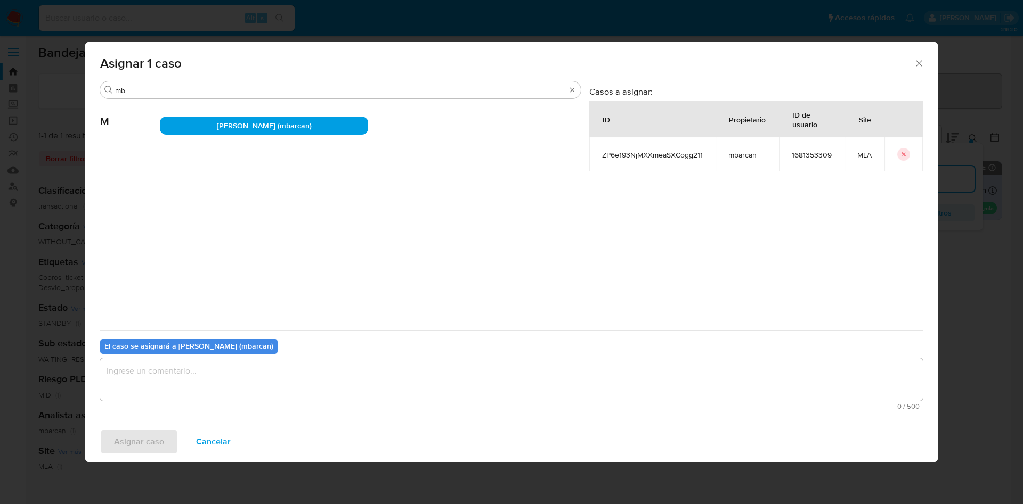
click at [196, 368] on textarea "assign-modal" at bounding box center [511, 379] width 822 height 43
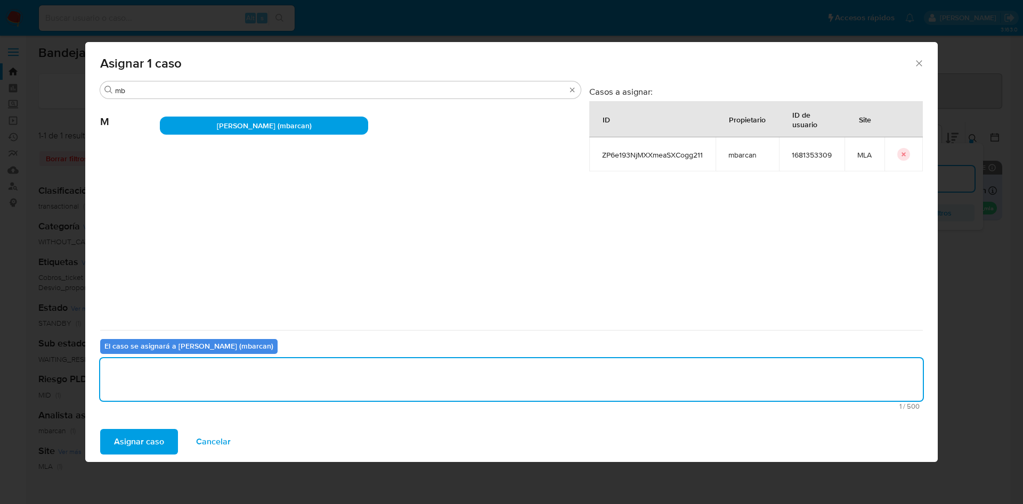
click at [142, 442] on span "Asignar caso" at bounding box center [139, 441] width 50 height 23
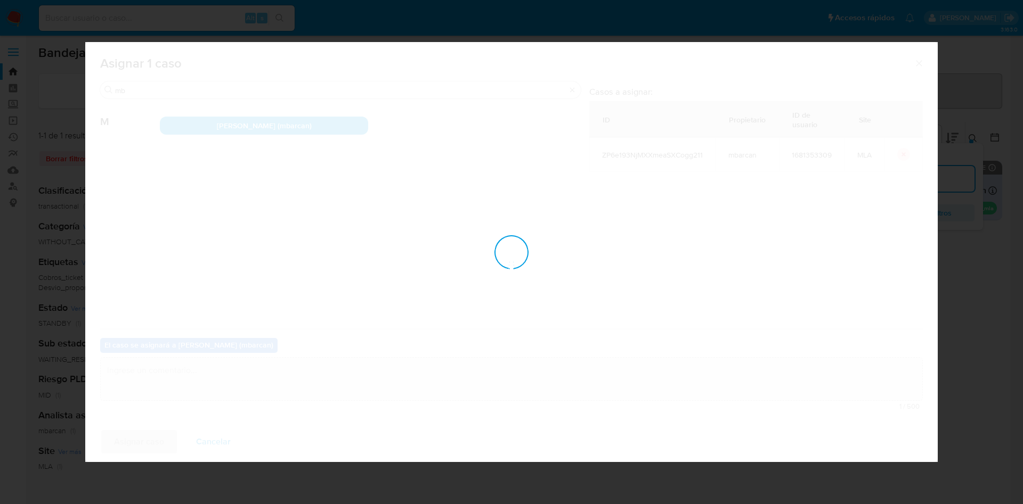
checkbox input "false"
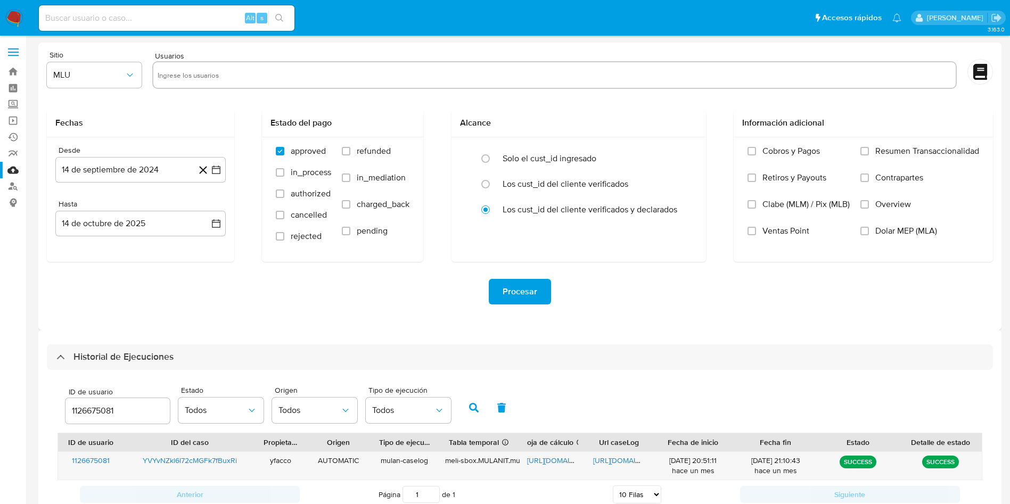
select select "10"
drag, startPoint x: 125, startPoint y: 412, endPoint x: 0, endPoint y: 381, distance: 128.9
click at [0, 388] on section "Bandeja Tablero Screening Búsqueda en Listas Watchlist Herramientas Operaciones…" at bounding box center [505, 289] width 1010 height 579
type input "2120569979"
click at [470, 416] on button "button" at bounding box center [474, 408] width 28 height 26
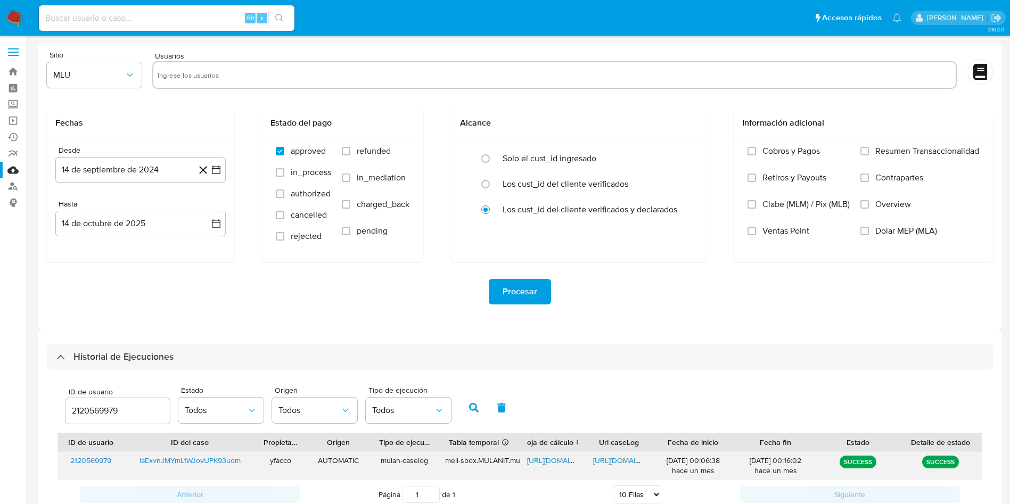
click at [544, 454] on div "https://docs.google.com/spreadsheets/d/1kijJ_nDJSxH7FygS8eA7HSVEf3YJJcOKXQoiuf0…" at bounding box center [553, 466] width 66 height 28
click at [541, 457] on span "https://docs.google.com/spreadsheets/d/1kijJ_nDJSxH7FygS8eA7HSVEf3YJJcOKXQoiuf0…" at bounding box center [563, 460] width 73 height 11
click at [621, 463] on span "https://docs.google.com/document/d/1rIkDIJ9xTlSpKdU8bTsbhQ6jp3U51JAki_mO8C3GamI…" at bounding box center [629, 460] width 73 height 11
drag, startPoint x: 137, startPoint y: 413, endPoint x: 38, endPoint y: 385, distance: 103.0
click at [40, 386] on div "Historial de Ejecuciones ID de usuario 2120569979 Estado Todos Origen Todos Tip…" at bounding box center [519, 432] width 963 height 204
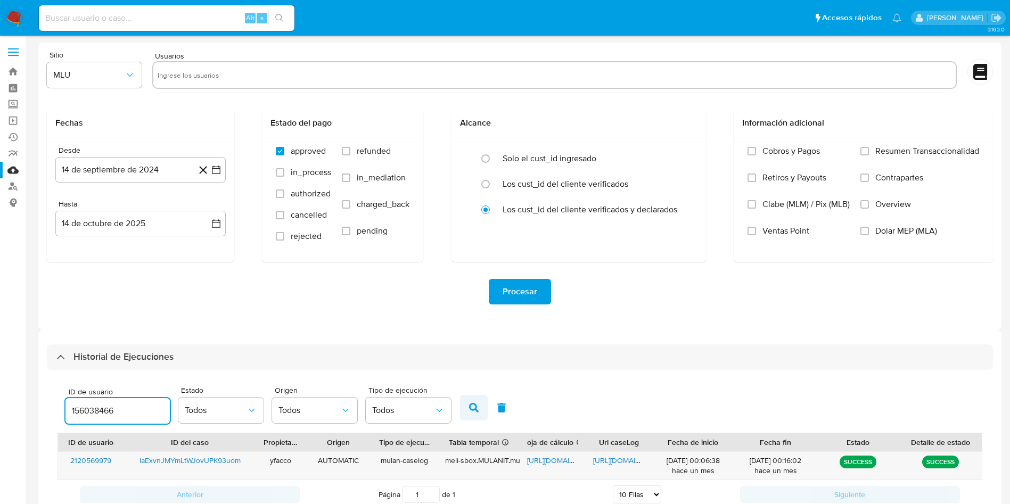
type input "156038466"
click at [477, 405] on icon "button" at bounding box center [474, 408] width 10 height 10
click at [558, 457] on span "https://docs.google.com/spreadsheets/d/1Yp5HI9HDgmQZI63NfhHRdBN64UjGFpmJcgiejGj…" at bounding box center [563, 460] width 73 height 11
drag, startPoint x: 128, startPoint y: 412, endPoint x: 0, endPoint y: 363, distance: 136.9
click at [0, 363] on section "Bandeja Tablero Screening Búsqueda en Listas Watchlist Herramientas Operaciones…" at bounding box center [505, 289] width 1010 height 579
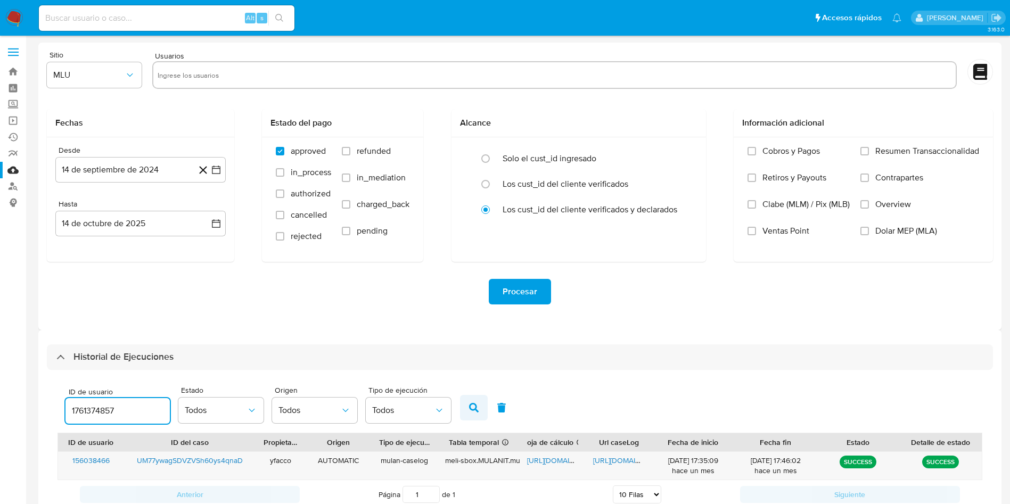
type input "1761374857"
click at [475, 412] on button "button" at bounding box center [474, 408] width 28 height 26
click at [475, 412] on icon "button" at bounding box center [474, 408] width 10 height 10
click at [543, 463] on span "https://docs.google.com/spreadsheets/d/1mmkmKSvSFYgUl8ov7s6jjvjKMrMellXgKoPvQu9…" at bounding box center [563, 460] width 73 height 11
click at [628, 456] on span "https://docs.google.com/document/d/1txvHwZM4y-Z2DpHtF9XiBVVKrMHBa2QycZvpQdIa3fc…" at bounding box center [629, 460] width 73 height 11
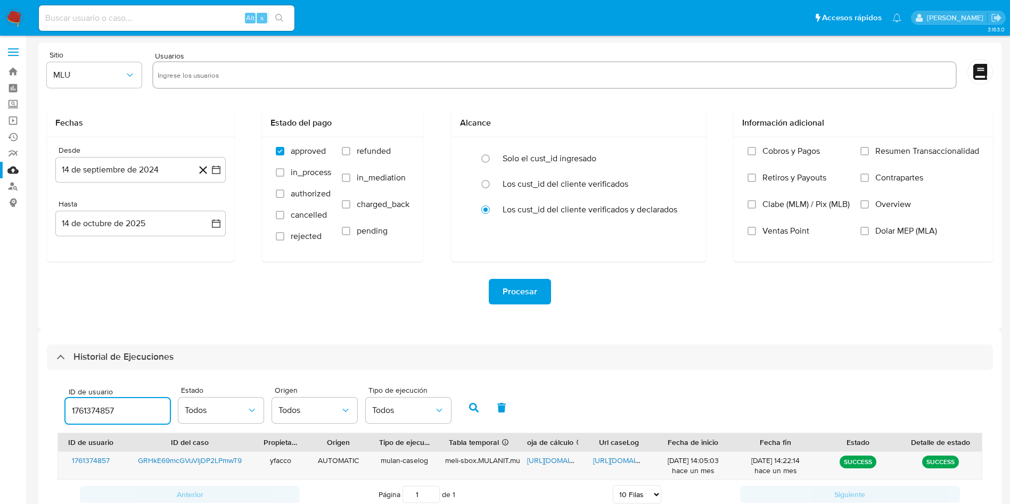
drag, startPoint x: 127, startPoint y: 409, endPoint x: 0, endPoint y: 351, distance: 139.9
click at [0, 386] on section "Bandeja Tablero Screening Búsqueda en Listas Watchlist Herramientas Operaciones…" at bounding box center [505, 289] width 1010 height 579
type input "37011503"
click at [483, 414] on button "button" at bounding box center [474, 408] width 28 height 26
click at [563, 462] on span "https://docs.google.com/spreadsheets/d/1hm2moiPytLrEdSE-Y37bY0U--RuuNwBrBeYHAgi…" at bounding box center [563, 460] width 73 height 11
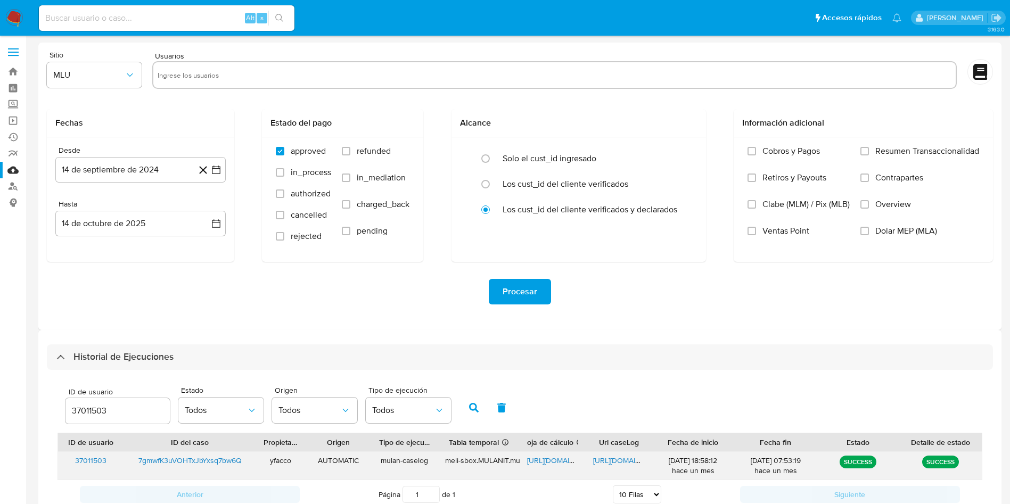
click at [616, 463] on span "https://docs.google.com/document/d/1mhx6WiL2fLOMmqY9SDp31Es9jxkUuJ46TutTiGpI_VM…" at bounding box center [629, 460] width 73 height 11
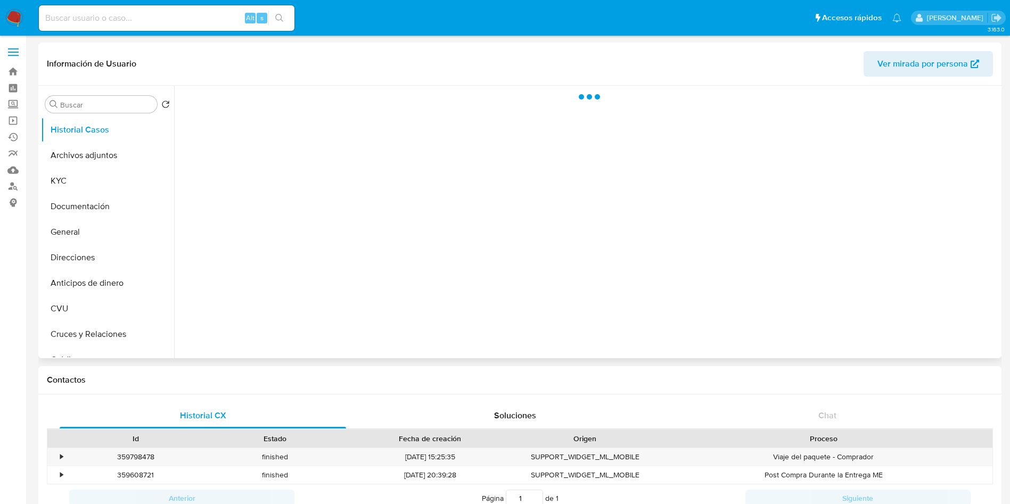
select select "10"
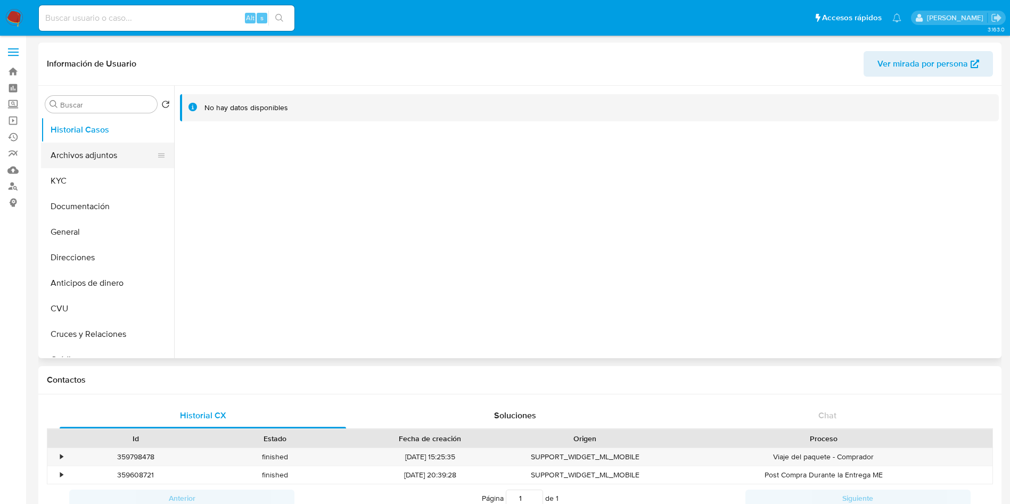
click at [98, 167] on button "Archivos adjuntos" at bounding box center [103, 156] width 125 height 26
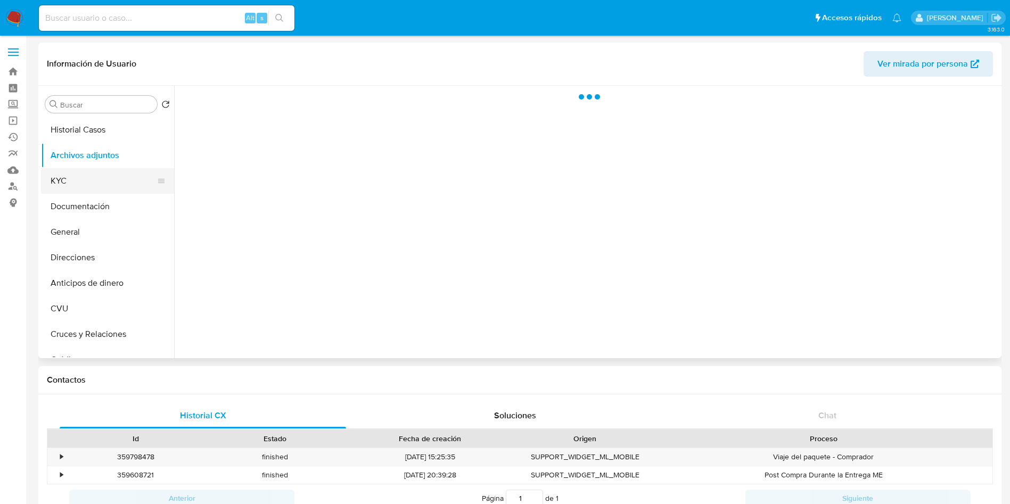
click at [100, 179] on button "KYC" at bounding box center [103, 181] width 125 height 26
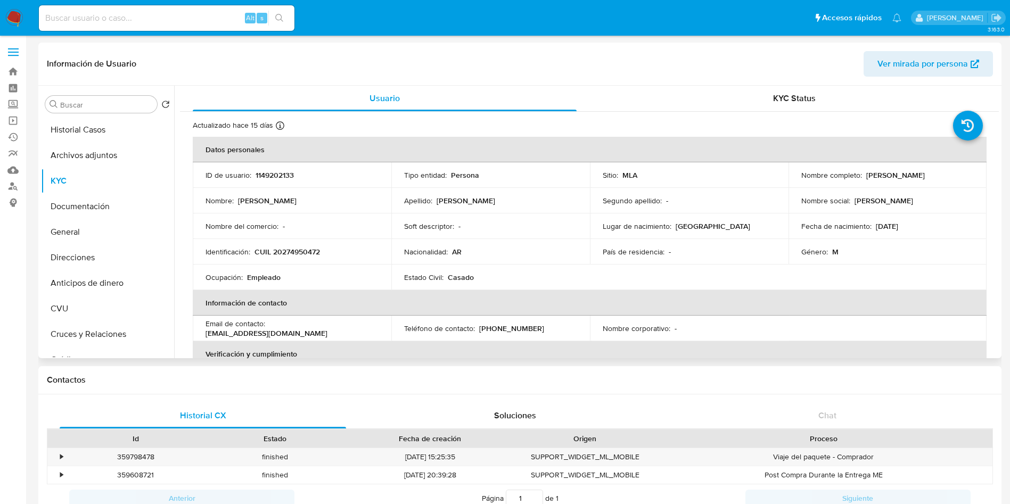
drag, startPoint x: 864, startPoint y: 175, endPoint x: 928, endPoint y: 179, distance: 64.0
click at [928, 179] on div "Nombre completo : [PERSON_NAME]" at bounding box center [888, 175] width 173 height 10
copy p "[PERSON_NAME]"
click at [299, 251] on p "CUIL 20274950472" at bounding box center [288, 252] width 66 height 10
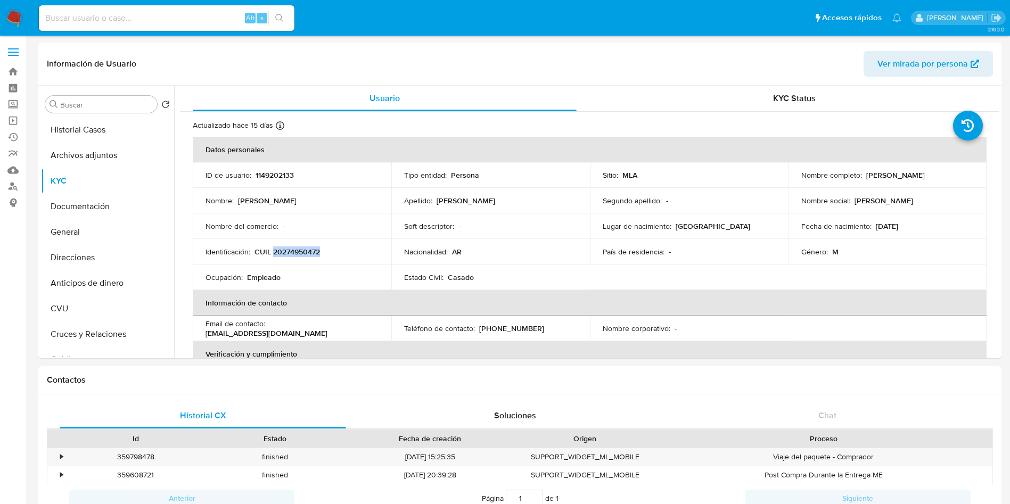
copy p "20274950472"
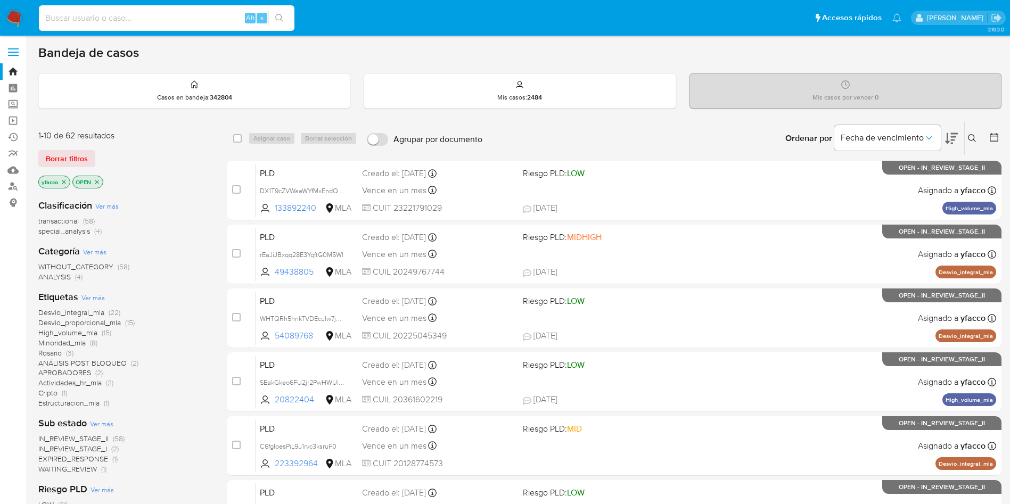
click at [181, 23] on input at bounding box center [167, 18] width 256 height 14
paste input "phiTl0LjFgbmW5VfsqomDS9j"
type input "phiTl0LjFgbmW5VfsqomDS9j"
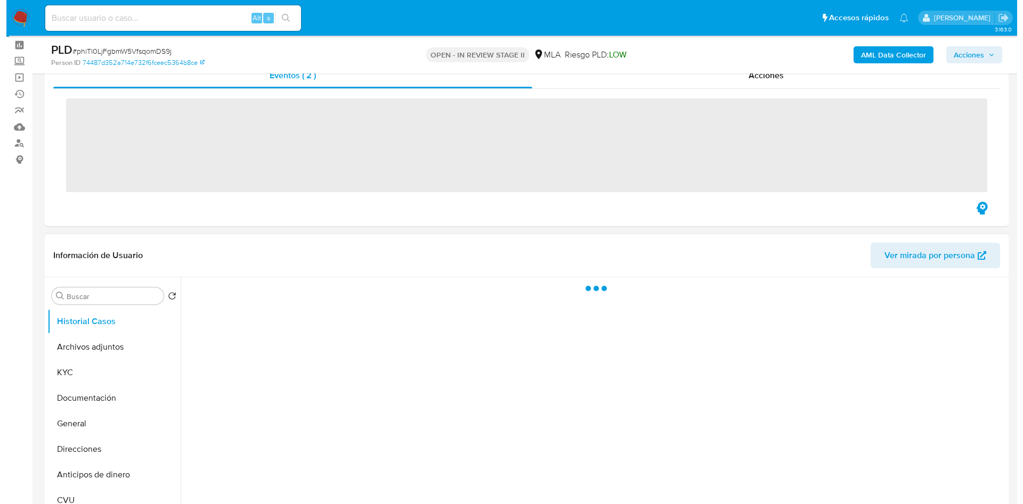
scroll to position [80, 0]
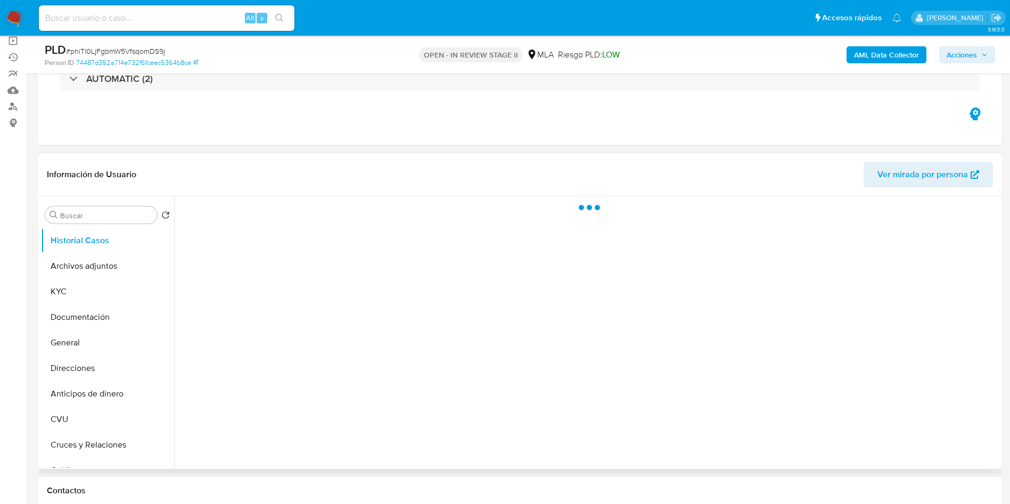
select select "10"
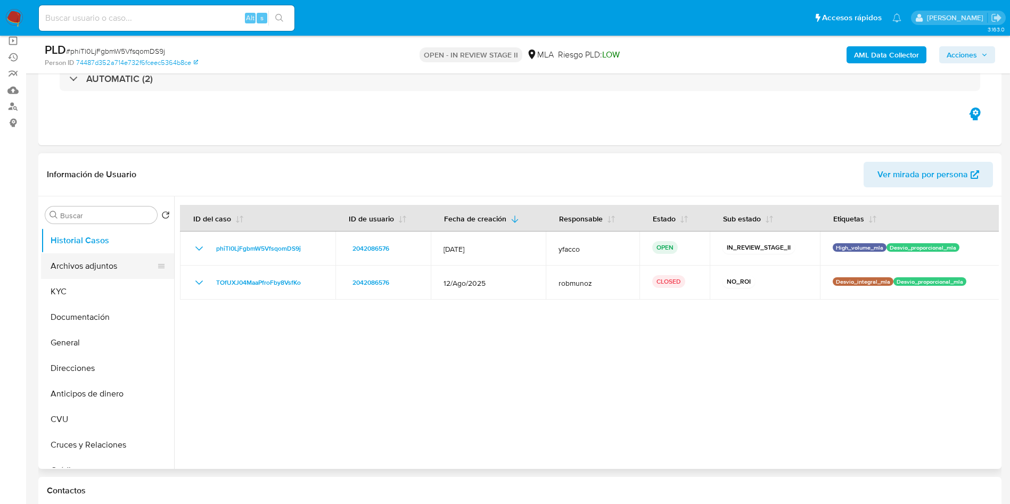
click at [115, 264] on button "Archivos adjuntos" at bounding box center [103, 267] width 125 height 26
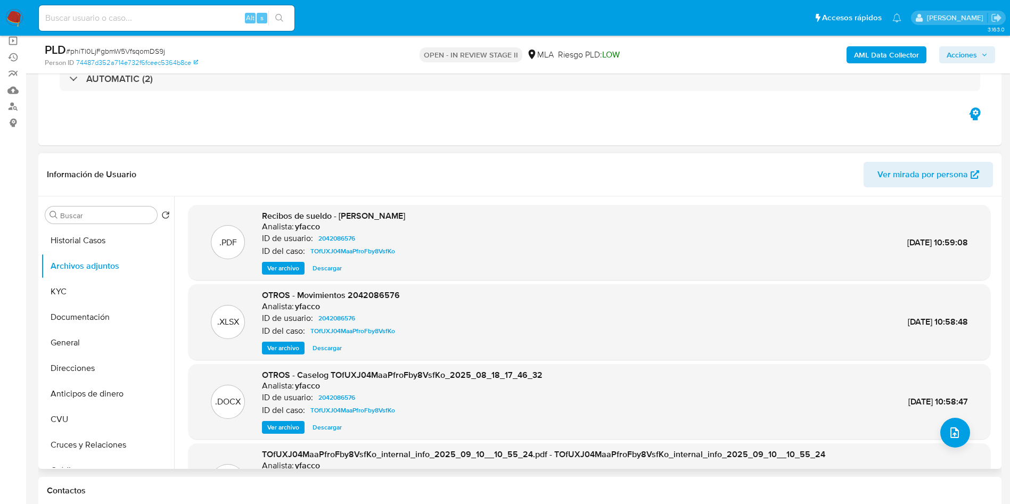
click at [282, 426] on span "Ver archivo" at bounding box center [283, 427] width 32 height 11
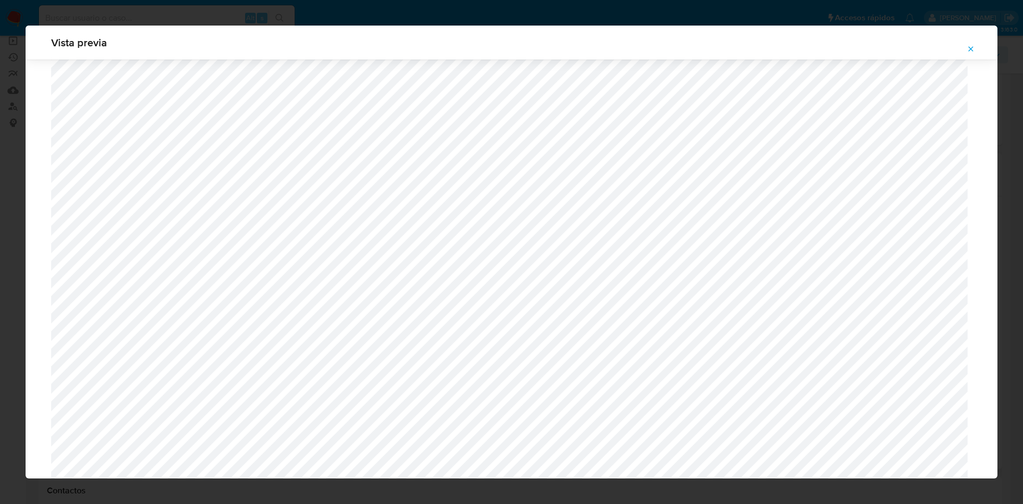
scroll to position [378, 0]
click at [972, 48] on icon "Attachment preview" at bounding box center [970, 49] width 9 height 9
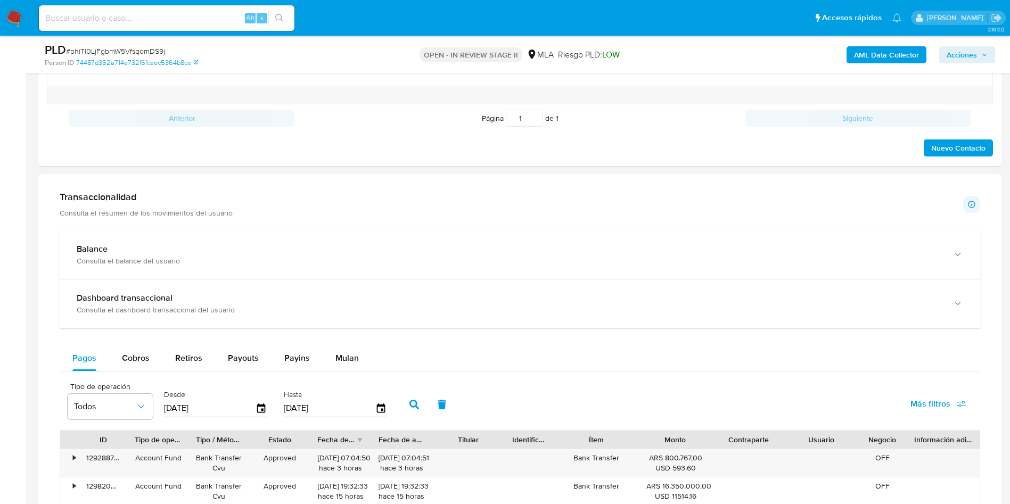
scroll to position [799, 0]
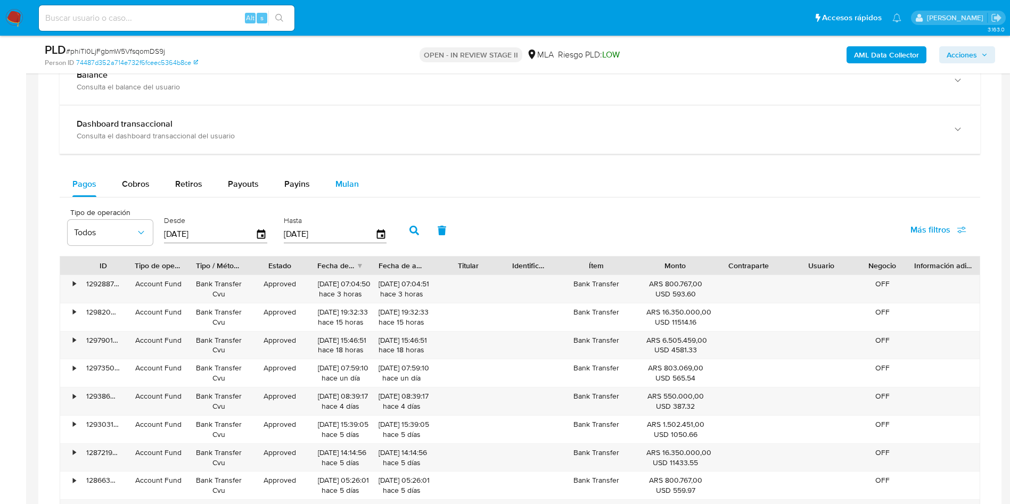
click at [358, 188] on button "Mulan" at bounding box center [347, 184] width 49 height 26
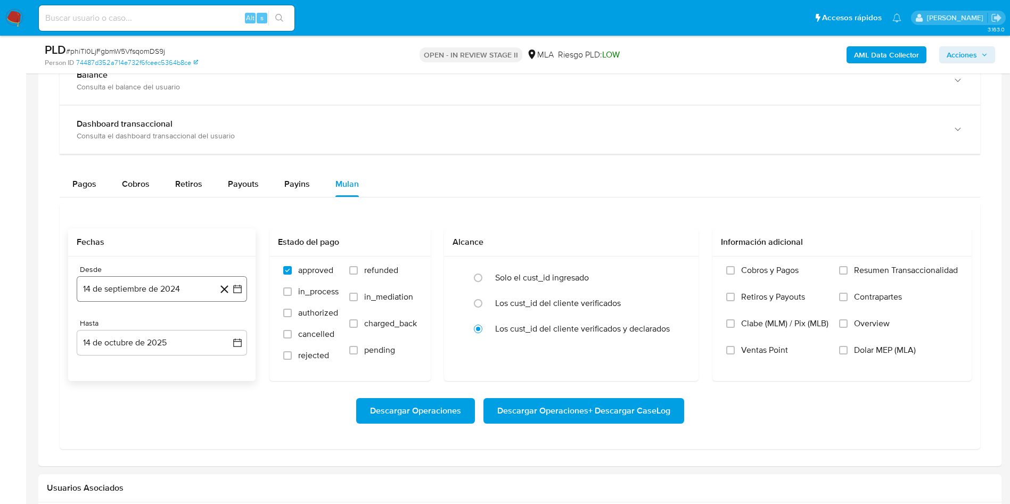
click at [174, 295] on button "14 de septiembre de 2024" at bounding box center [162, 289] width 170 height 26
click at [170, 325] on span "septiembre 2024" at bounding box center [156, 327] width 65 height 11
click at [230, 328] on icon "Año siguiente" at bounding box center [225, 327] width 13 height 13
click at [158, 428] on span "ago" at bounding box center [160, 426] width 13 height 9
click at [189, 369] on button "1" at bounding box center [183, 366] width 17 height 17
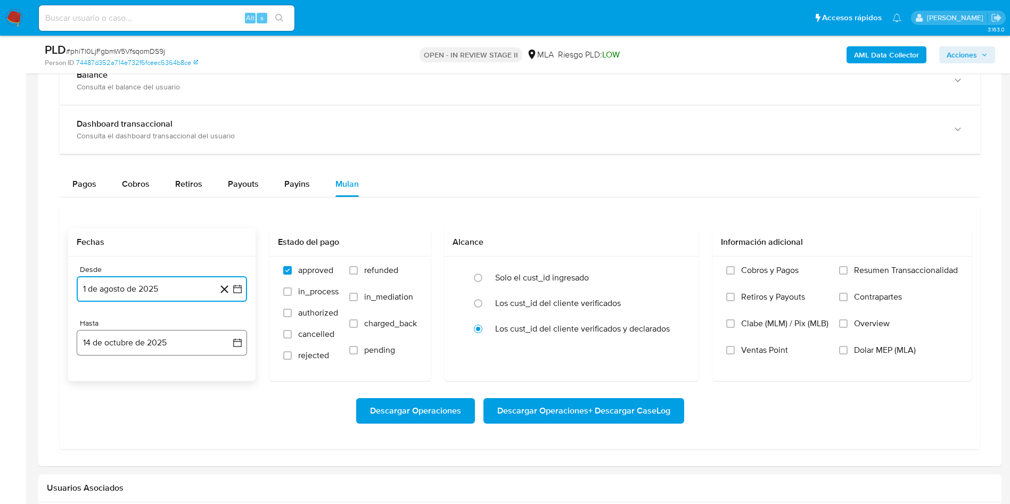
click at [166, 332] on button "14 de octubre de 2025" at bounding box center [162, 343] width 170 height 26
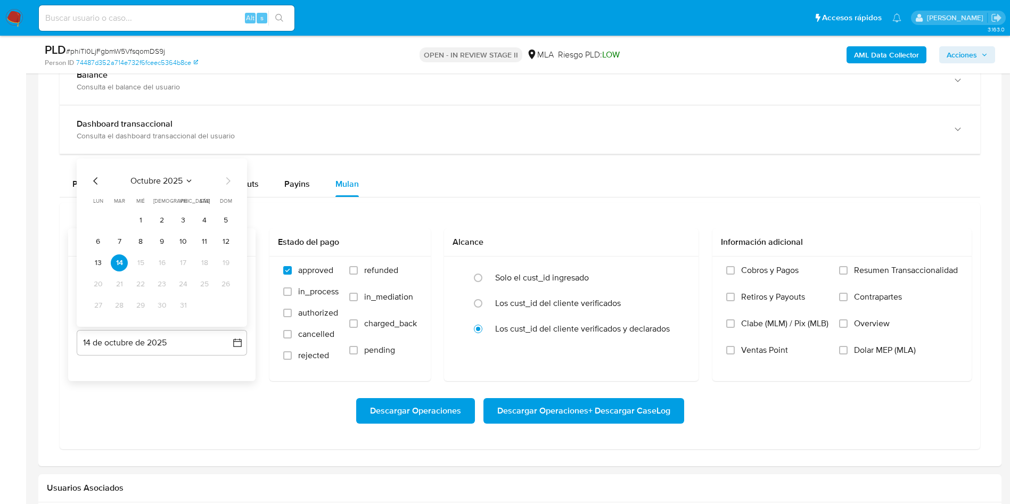
click at [92, 176] on icon "Mes anterior" at bounding box center [95, 181] width 13 height 13
click at [94, 179] on icon "Mes anterior" at bounding box center [95, 181] width 13 height 13
click at [225, 313] on button "31" at bounding box center [225, 305] width 17 height 17
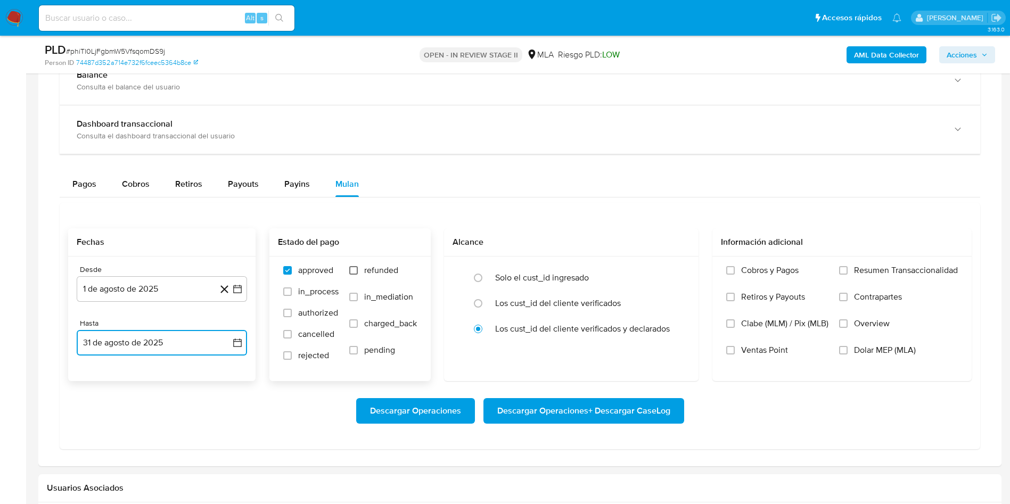
click at [357, 272] on input "refunded" at bounding box center [353, 270] width 9 height 9
checkbox input "true"
click at [844, 349] on input "Dolar MEP (MLA)" at bounding box center [843, 350] width 9 height 9
click at [594, 413] on span "Descargar Operaciones + Descargar CaseLog" at bounding box center [583, 410] width 173 height 23
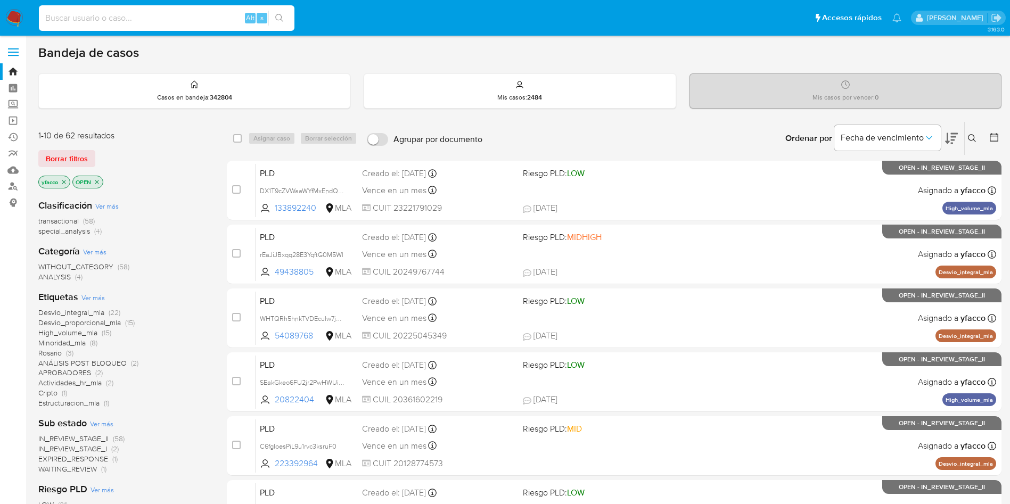
click at [112, 18] on input at bounding box center [167, 18] width 256 height 14
paste input "UM77ywagSDVZVSh60ys4qnaD"
type input "UM77ywagSDVZVSh60ys4qnaD"
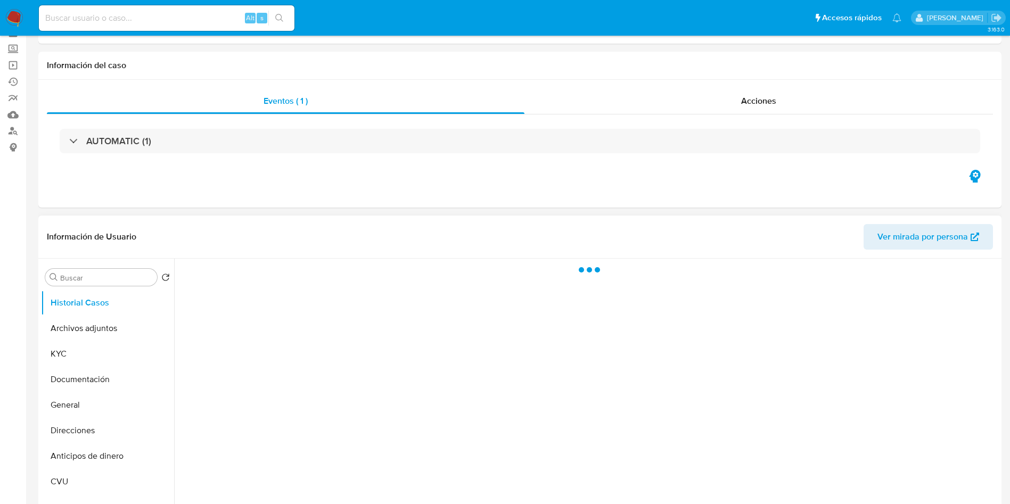
select select "10"
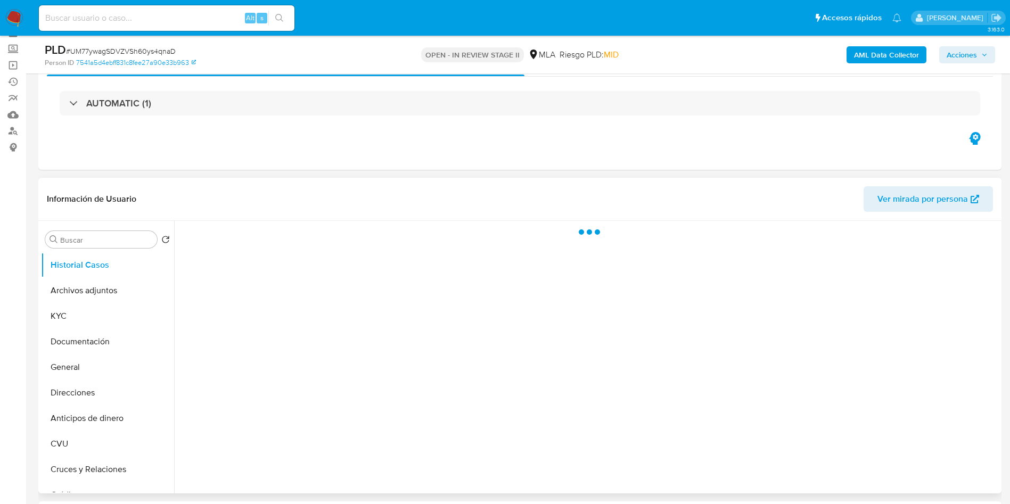
scroll to position [80, 0]
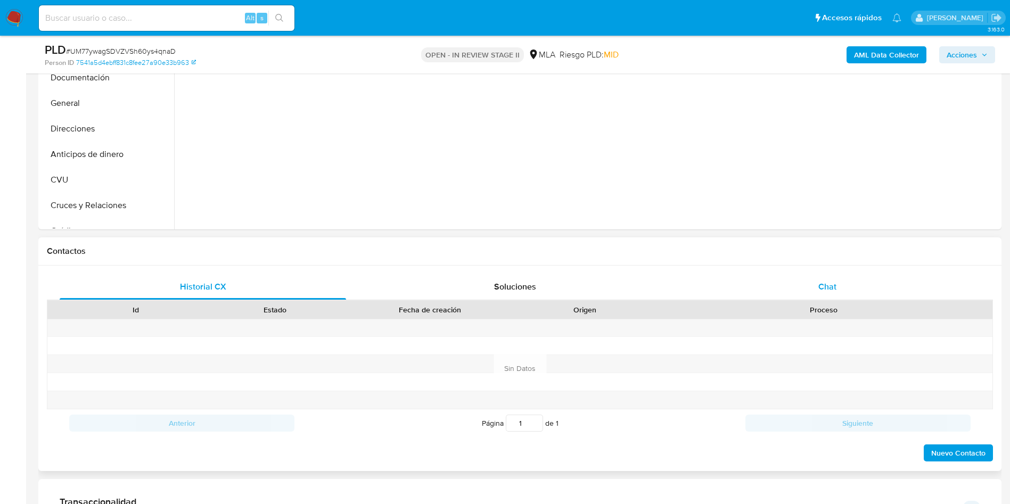
click at [803, 287] on div "Chat" at bounding box center [827, 287] width 287 height 26
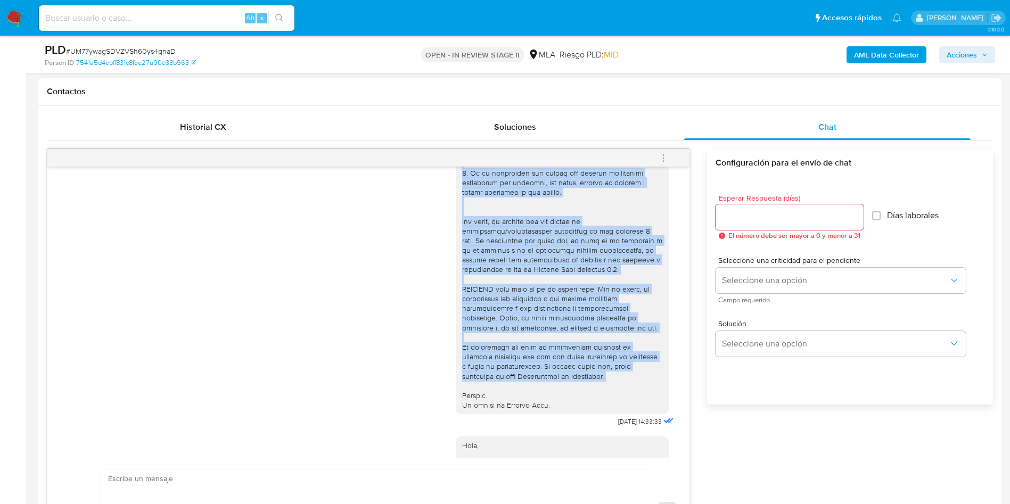
scroll to position [371, 0]
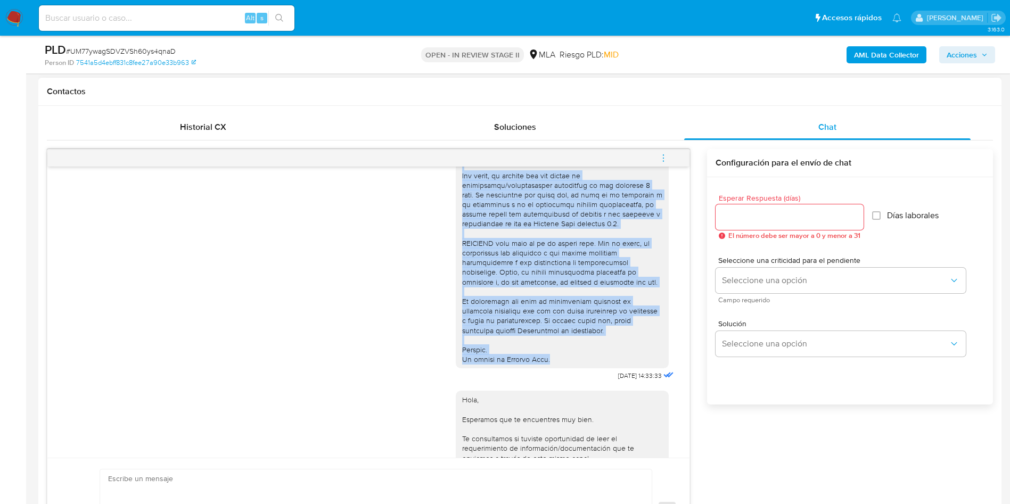
drag, startPoint x: 461, startPoint y: 245, endPoint x: 548, endPoint y: 376, distance: 157.2
click at [548, 365] on div at bounding box center [562, 89] width 200 height 552
copy div "e acuerdo a la actividad que realices en tu cuenta, adjunta documentación que r…"
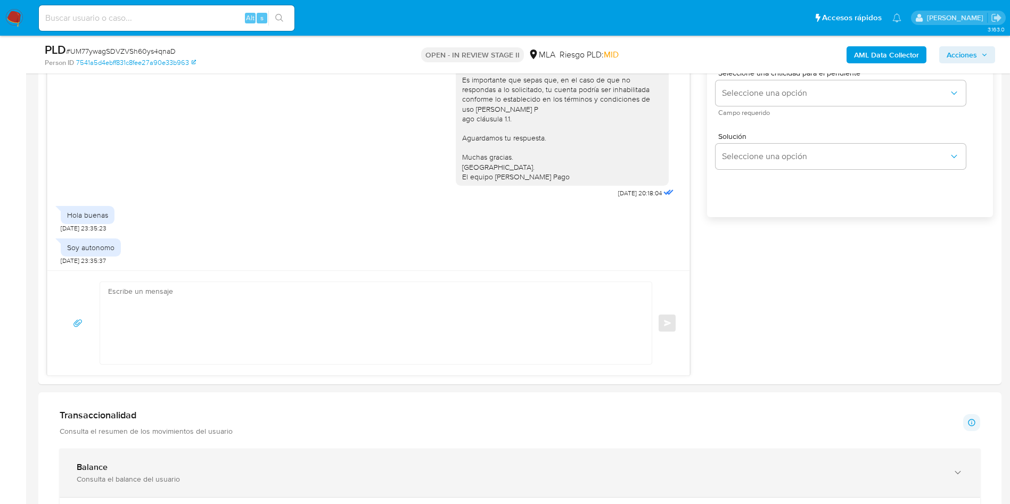
scroll to position [799, 0]
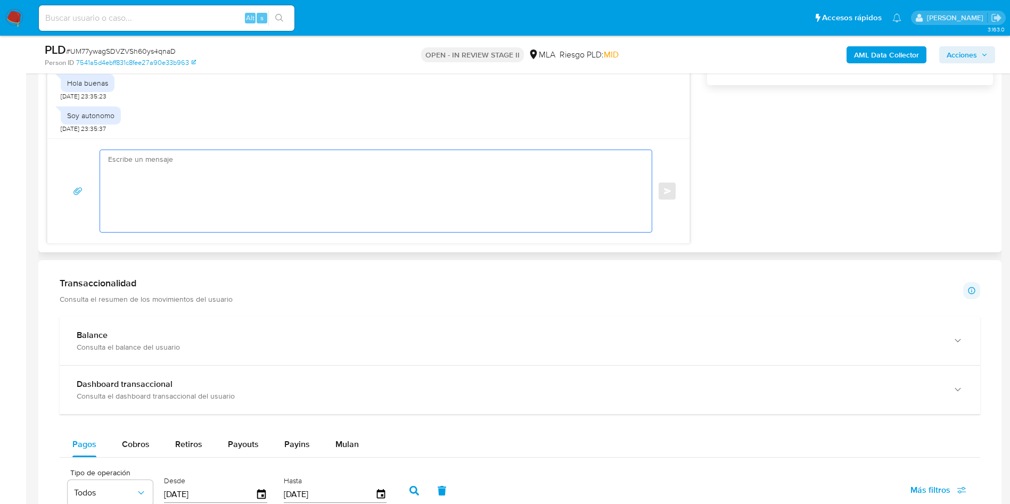
click at [216, 166] on textarea at bounding box center [373, 191] width 530 height 82
paste textarea "e acuerdo a la actividad que realices en tu cuenta, adjunta documentación que r…"
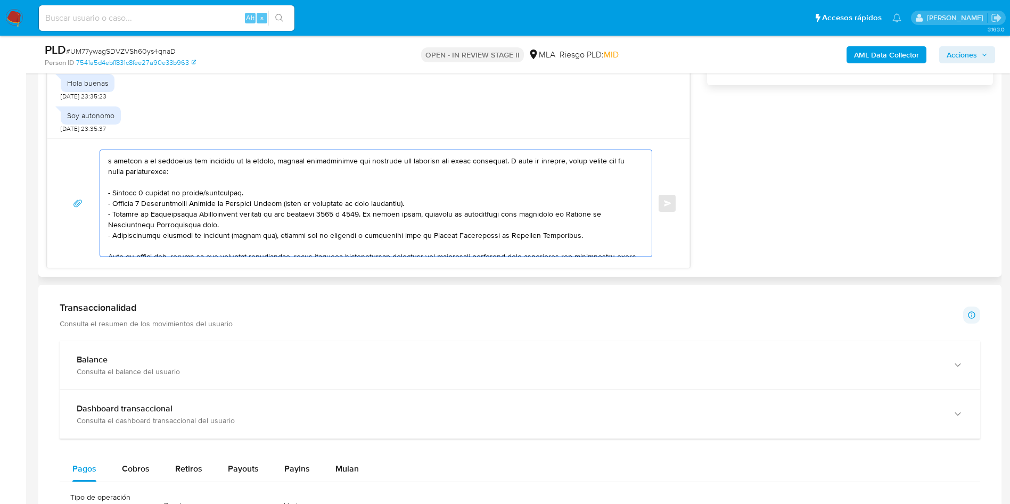
scroll to position [0, 0]
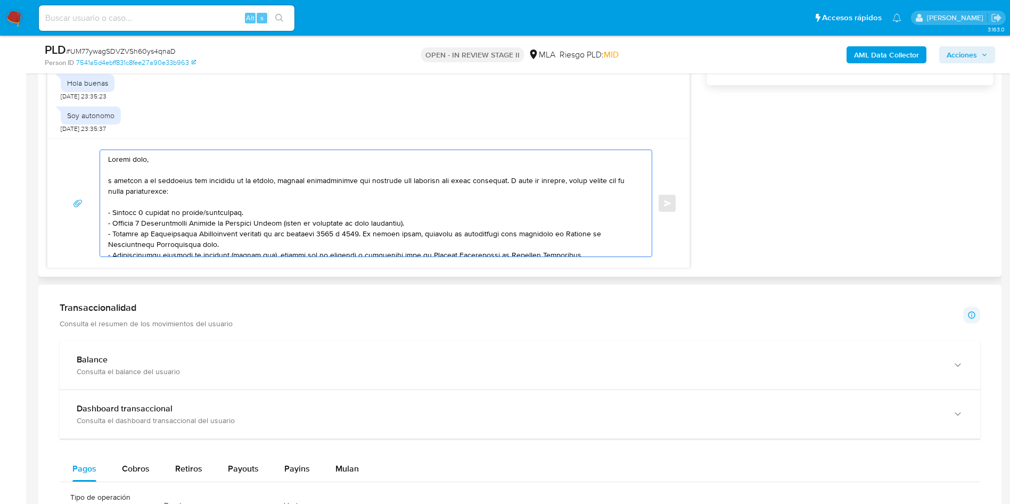
click at [110, 179] on textarea at bounding box center [373, 203] width 530 height 107
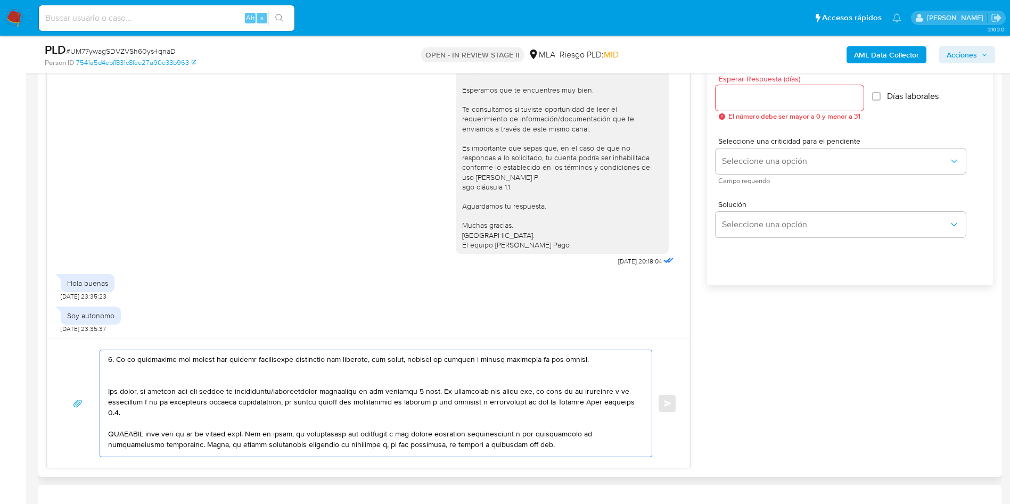
scroll to position [559, 0]
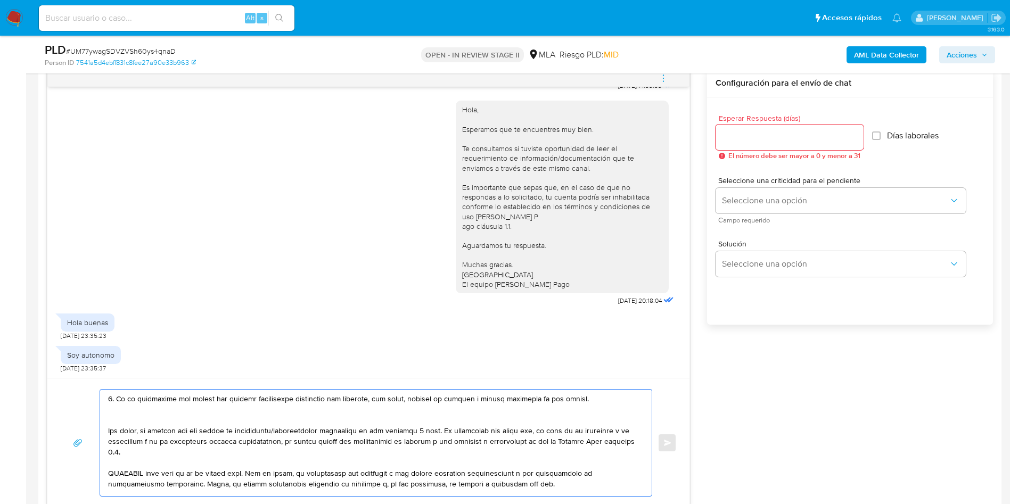
type textarea "Buenos días, De acuerdo a la actividad que realices en tu cuenta, adjunta docum…"
click at [732, 138] on input "Esperar Respuesta (días)" at bounding box center [790, 137] width 148 height 14
type input "3"
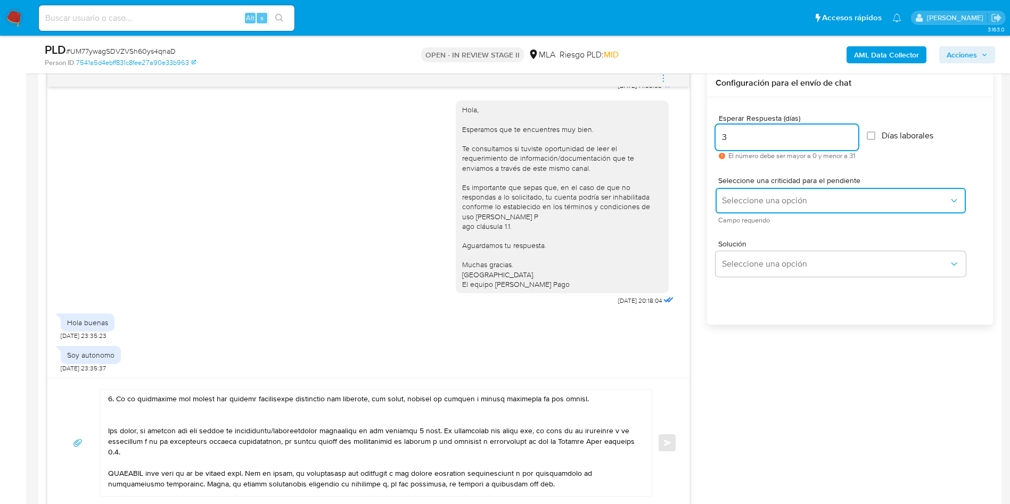
click at [733, 205] on span "Seleccione una opción" at bounding box center [835, 200] width 227 height 11
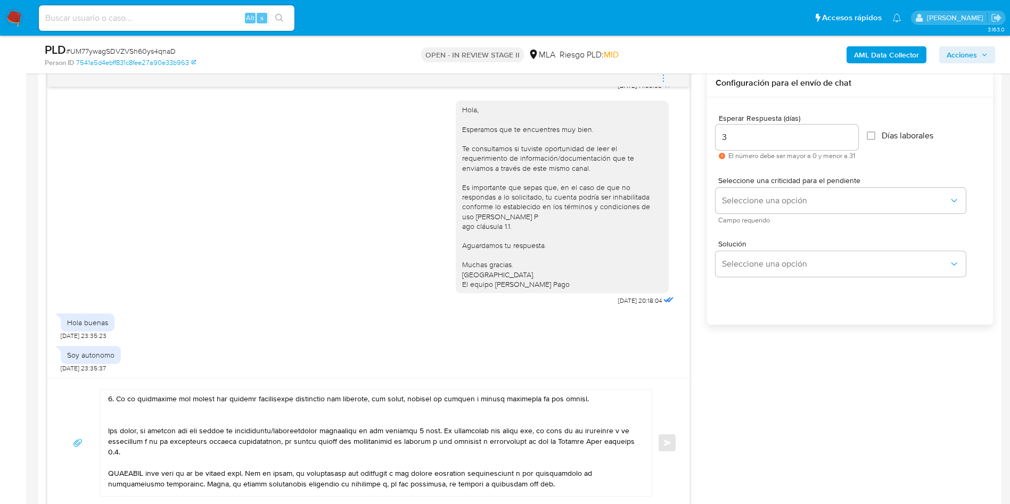
click at [747, 235] on div "Solución Seleccione una opción" at bounding box center [850, 261] width 269 height 58
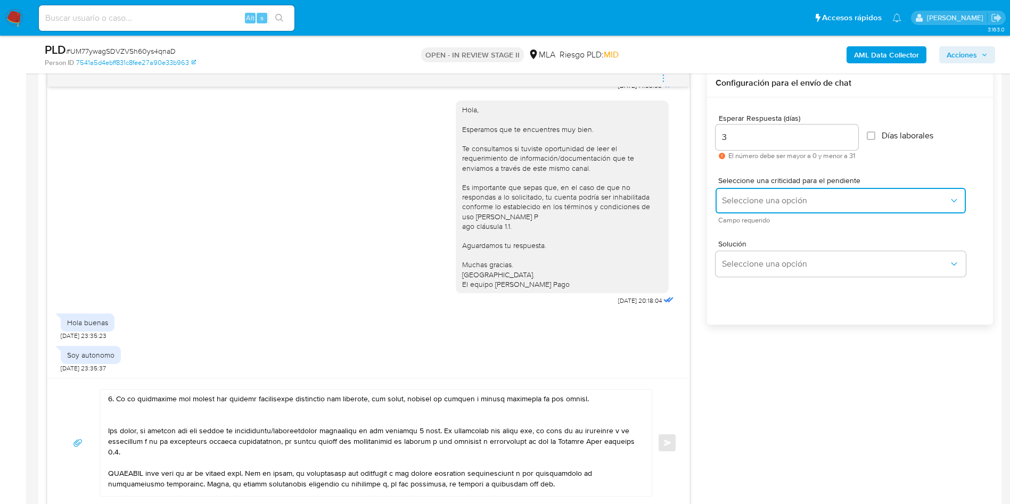
click at [750, 207] on button "Seleccione una opción" at bounding box center [841, 201] width 250 height 26
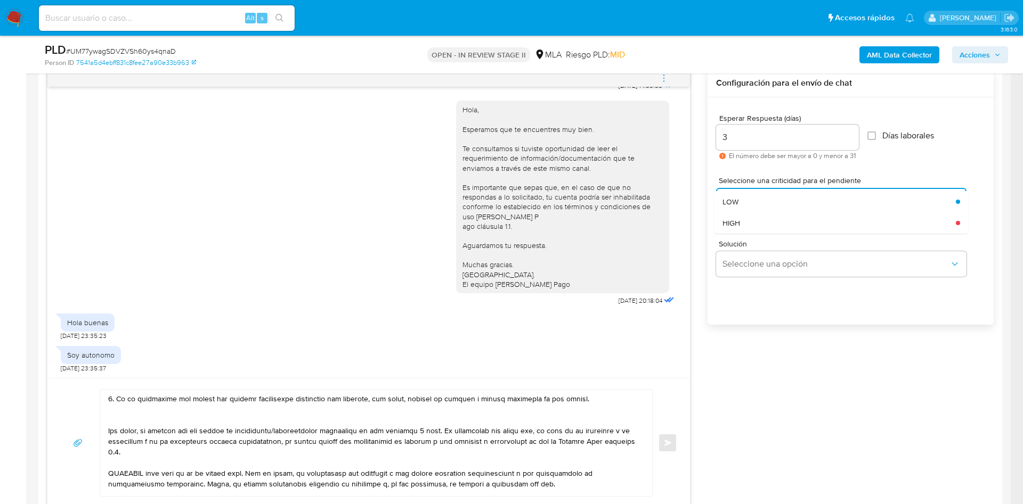
drag, startPoint x: 746, startPoint y: 220, endPoint x: 742, endPoint y: 230, distance: 10.0
click at [746, 220] on div "HIGH" at bounding box center [835, 223] width 227 height 21
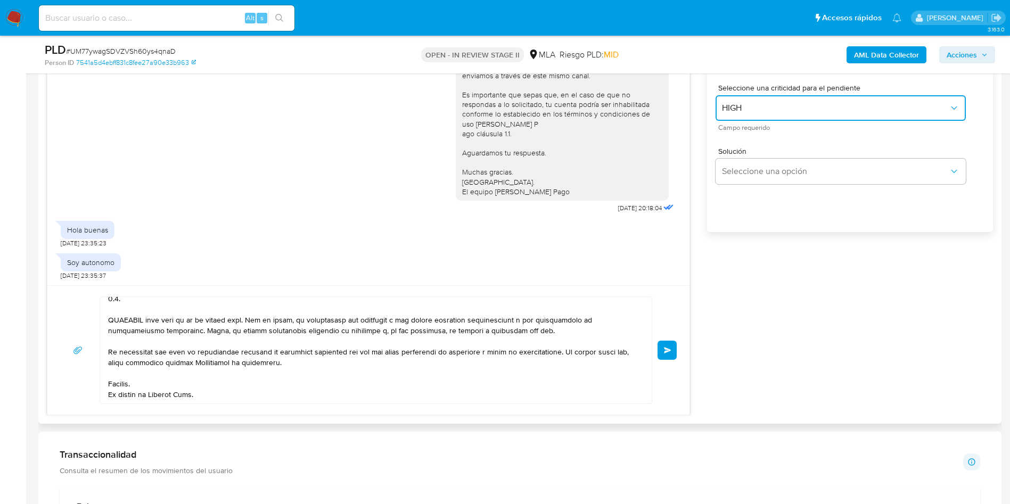
scroll to position [639, 0]
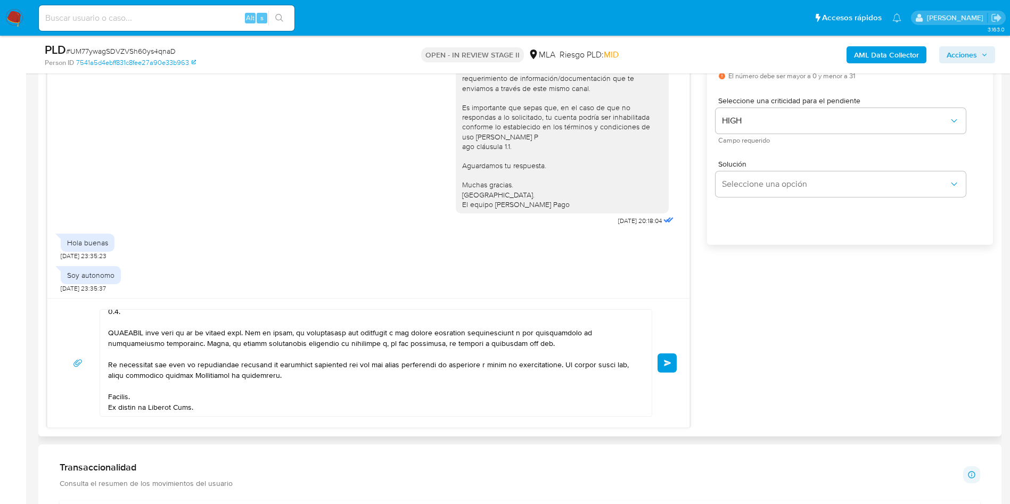
click at [668, 366] on span "Enviar" at bounding box center [667, 363] width 7 height 6
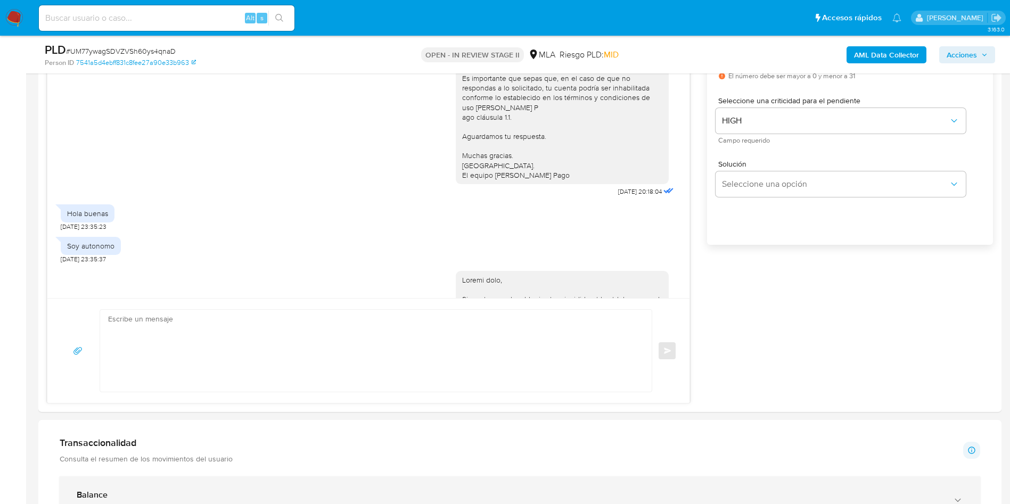
scroll to position [1126, 0]
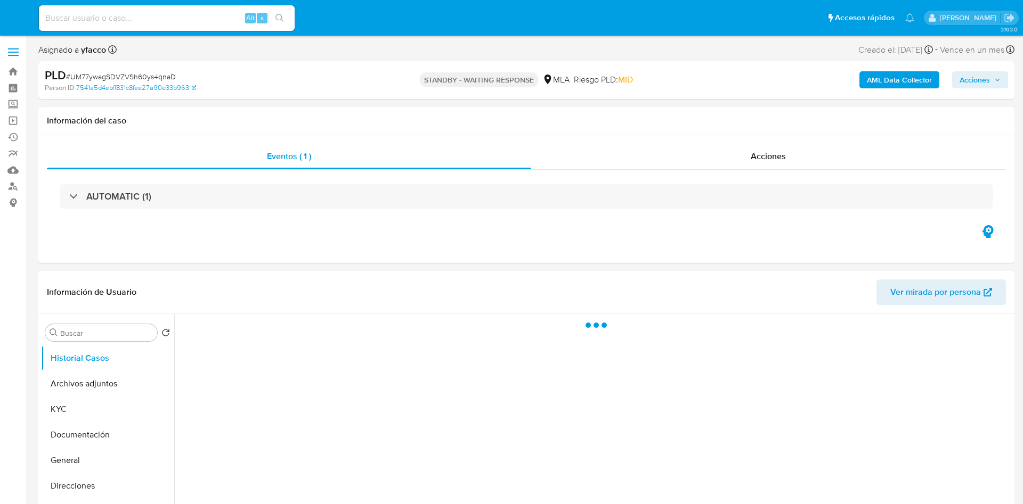
select select "10"
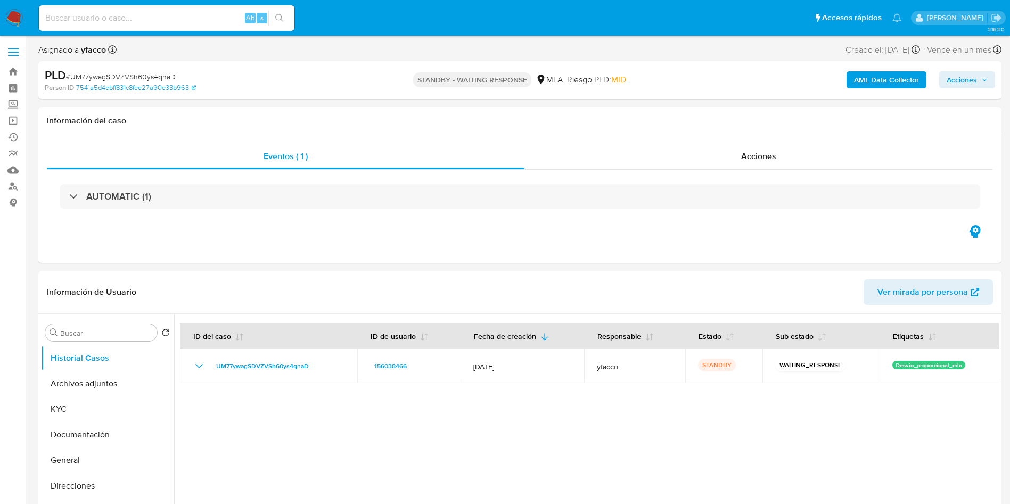
click at [75, 14] on input at bounding box center [167, 18] width 256 height 14
paste input "GRHkE69mcGVuVljDP2LPmwT9"
type input "GRHkE69mcGVuVljDP2LPmwT9"
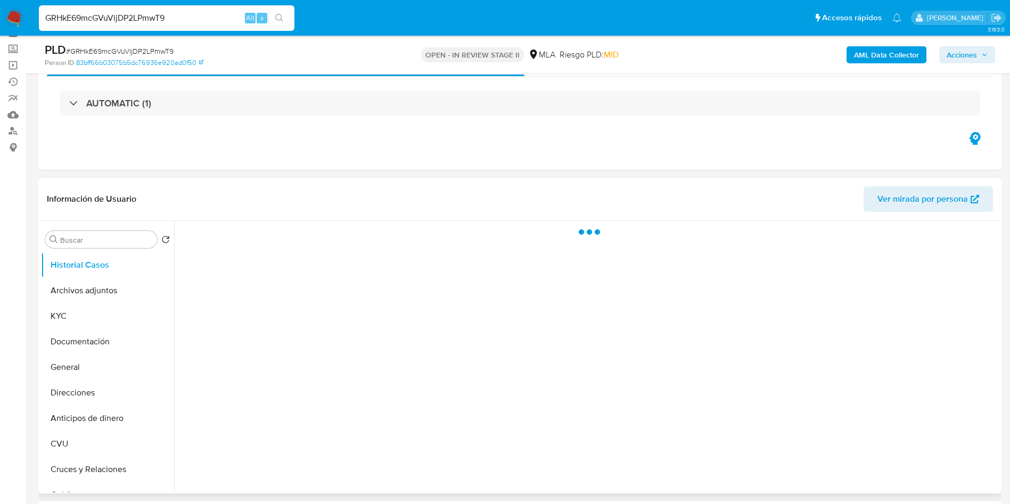
scroll to position [80, 0]
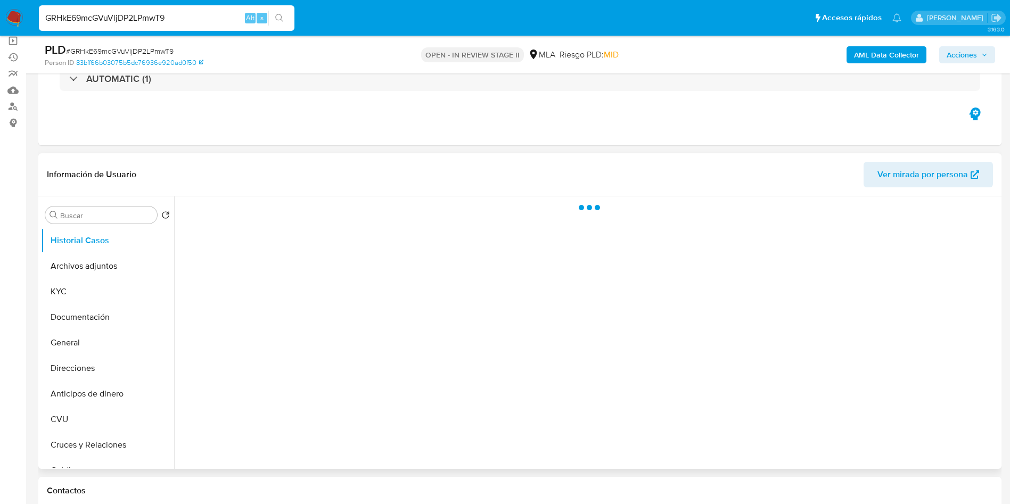
select select "10"
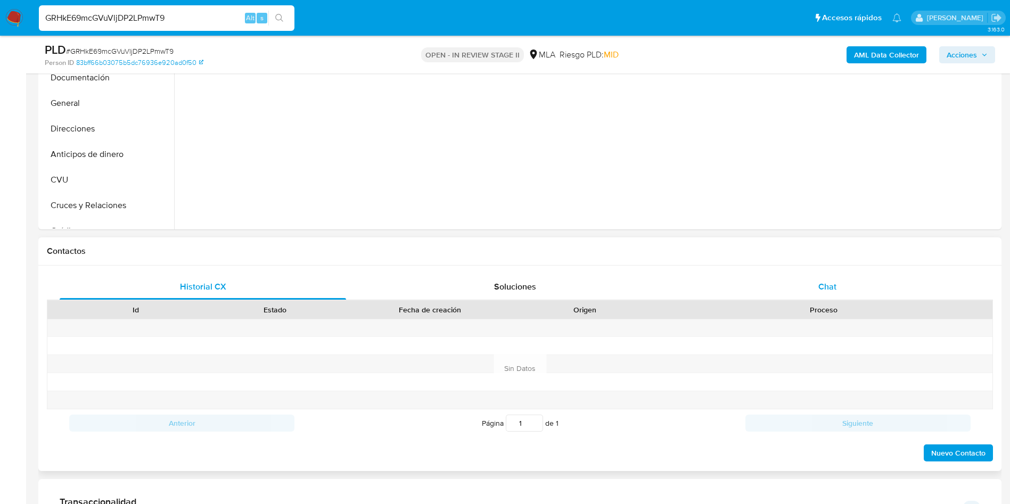
click at [805, 292] on div "Chat" at bounding box center [827, 287] width 287 height 26
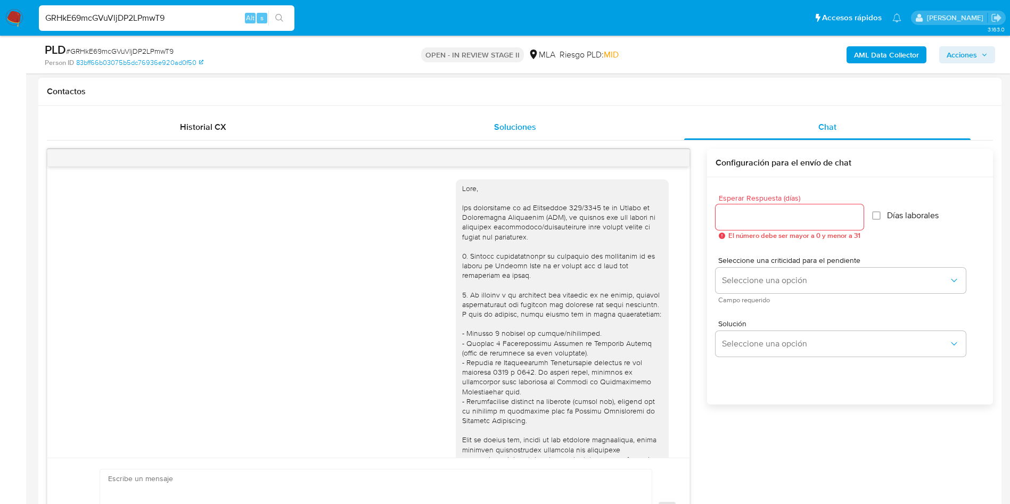
scroll to position [546, 0]
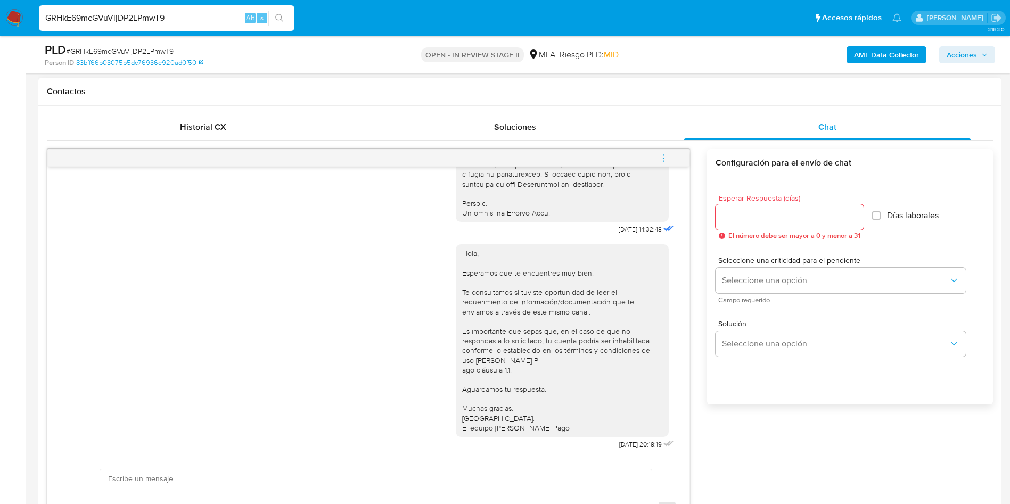
click at [670, 162] on button "menu-action" at bounding box center [663, 158] width 35 height 26
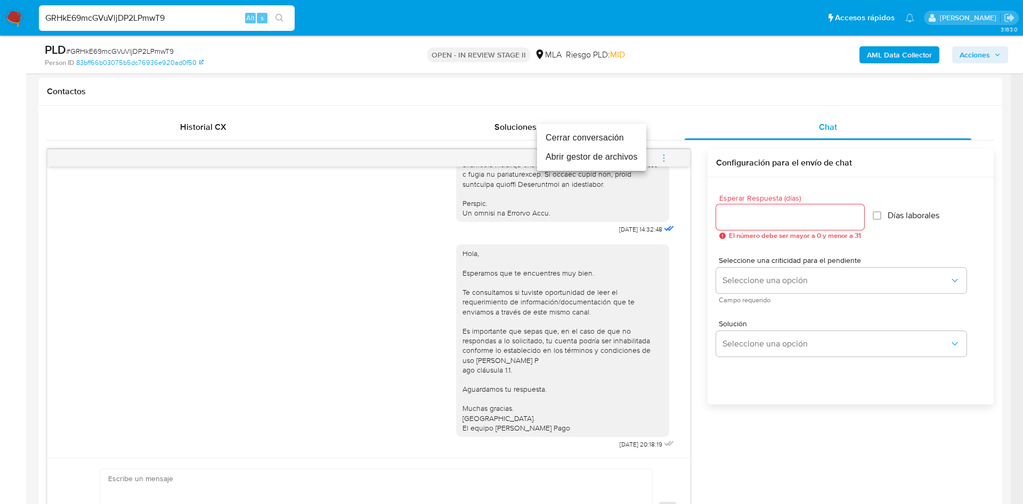
click at [609, 135] on li "Cerrar conversación" at bounding box center [591, 137] width 109 height 19
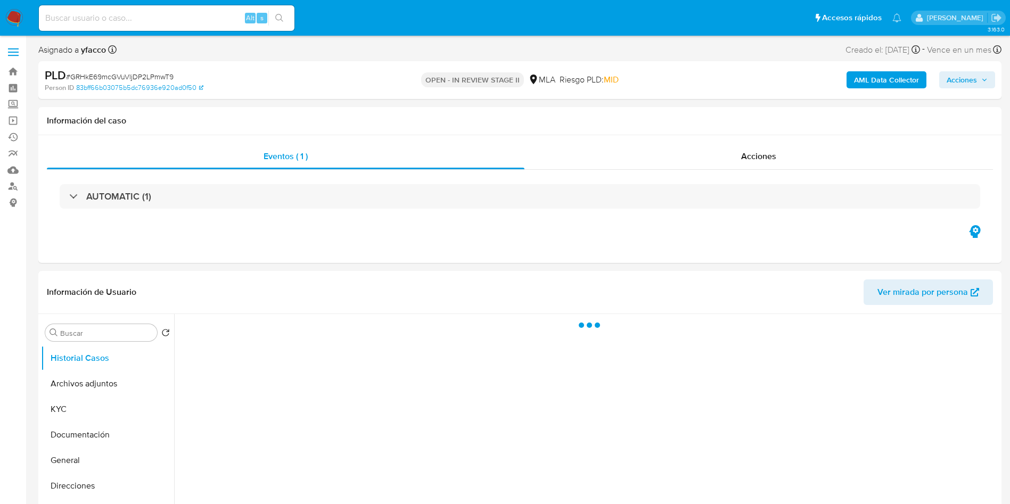
select select "10"
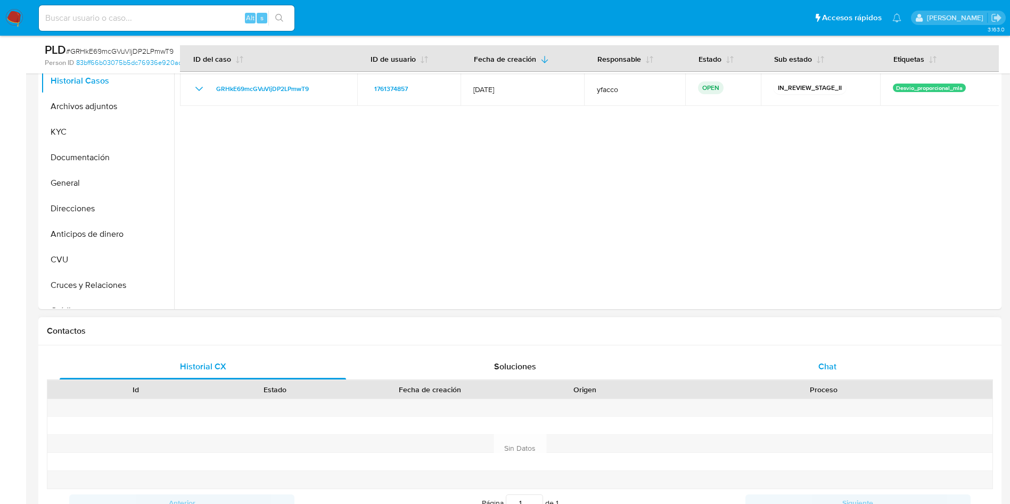
click at [832, 378] on div "Chat" at bounding box center [827, 367] width 287 height 26
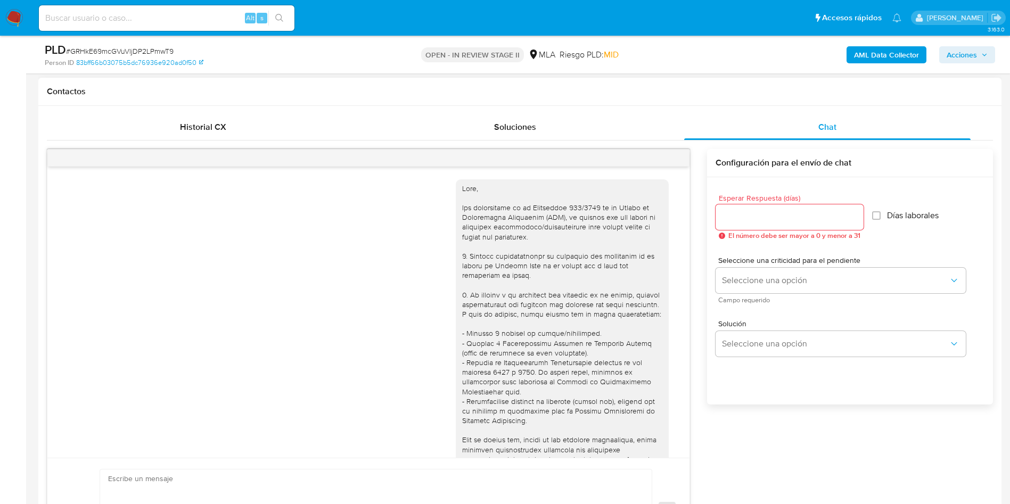
scroll to position [546, 0]
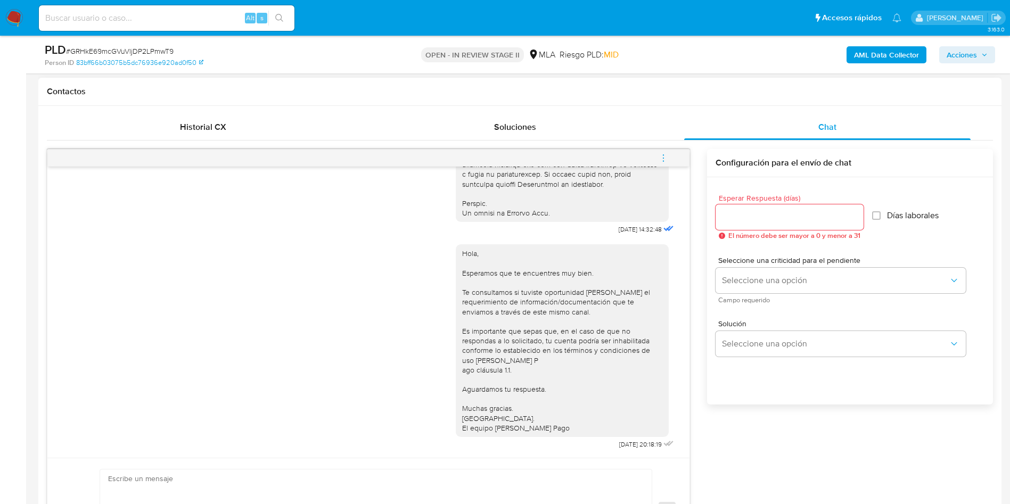
click at [664, 156] on icon "menu-action" at bounding box center [664, 158] width 10 height 10
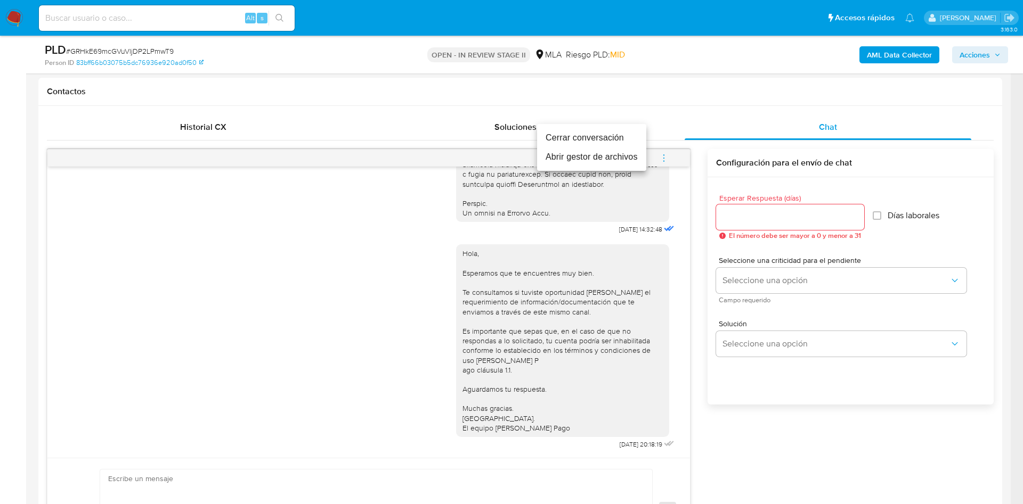
click at [610, 140] on li "Cerrar conversación" at bounding box center [591, 137] width 109 height 19
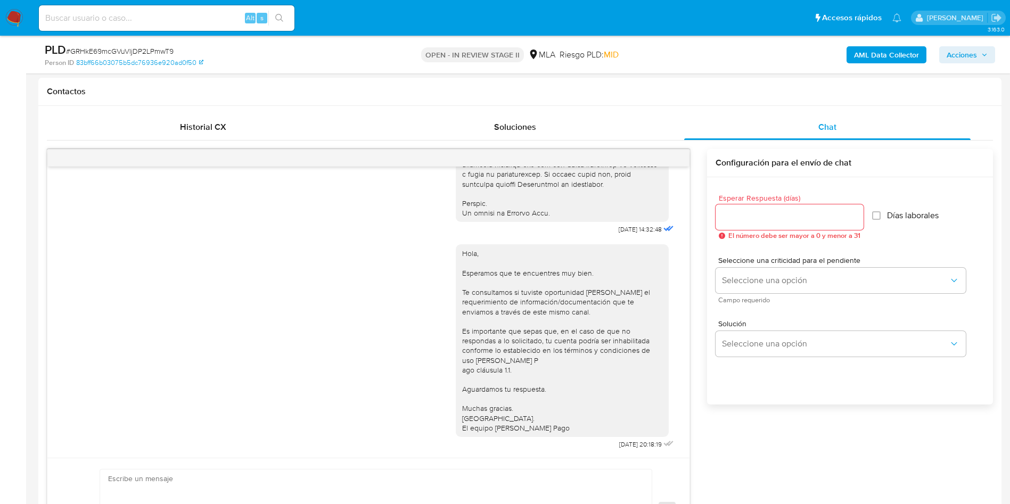
scroll to position [719, 0]
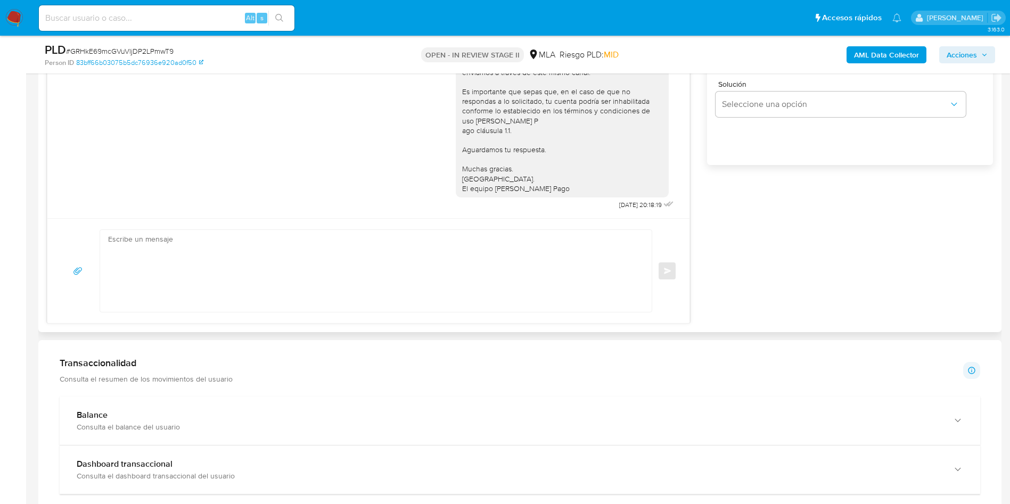
click at [210, 276] on textarea at bounding box center [373, 271] width 530 height 82
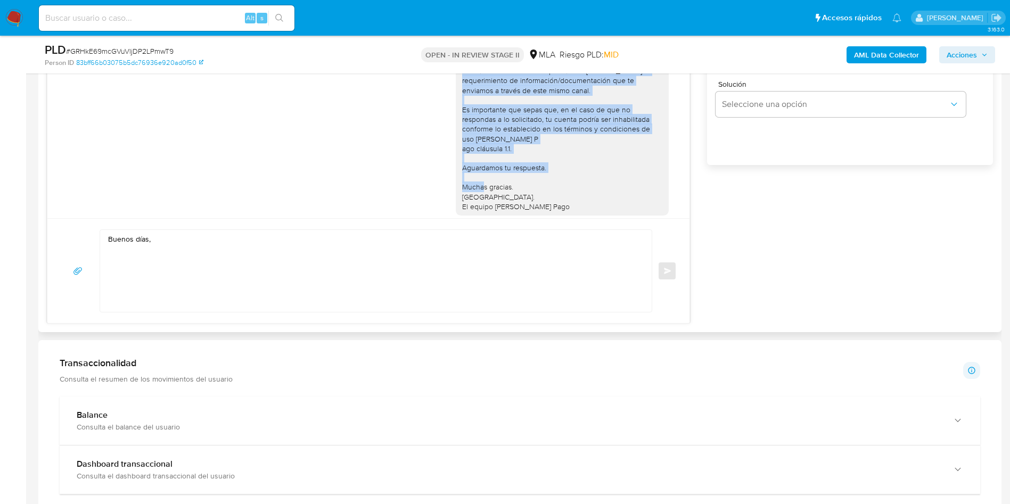
scroll to position [546, 0]
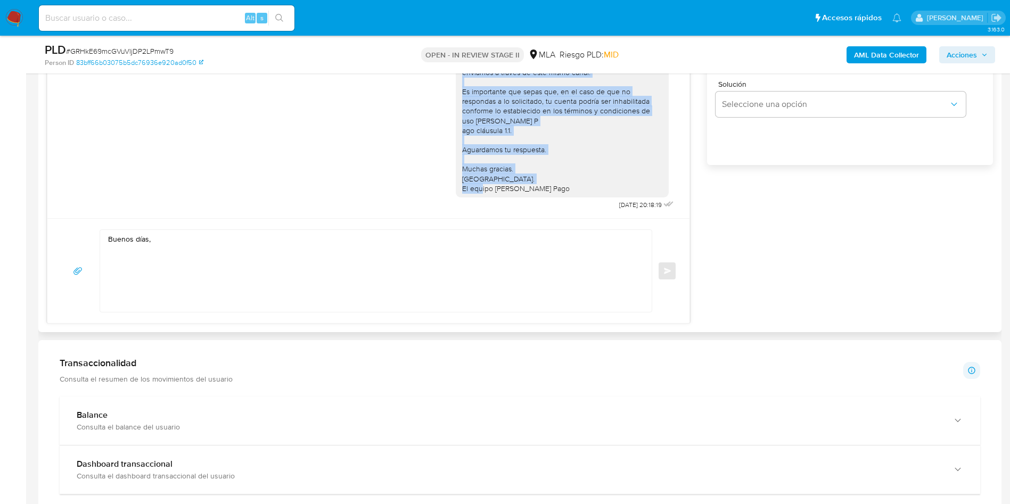
drag, startPoint x: 451, startPoint y: 87, endPoint x: 558, endPoint y: 177, distance: 139.1
click at [558, 177] on div "Hola, Esperamos que te encuentres muy bien. Te consultamos si tuviste oportunid…" at bounding box center [562, 101] width 200 height 184
copy div "Hola, Esperamos que te encuentres muy bien. Te consultamos si tuviste oportunid…"
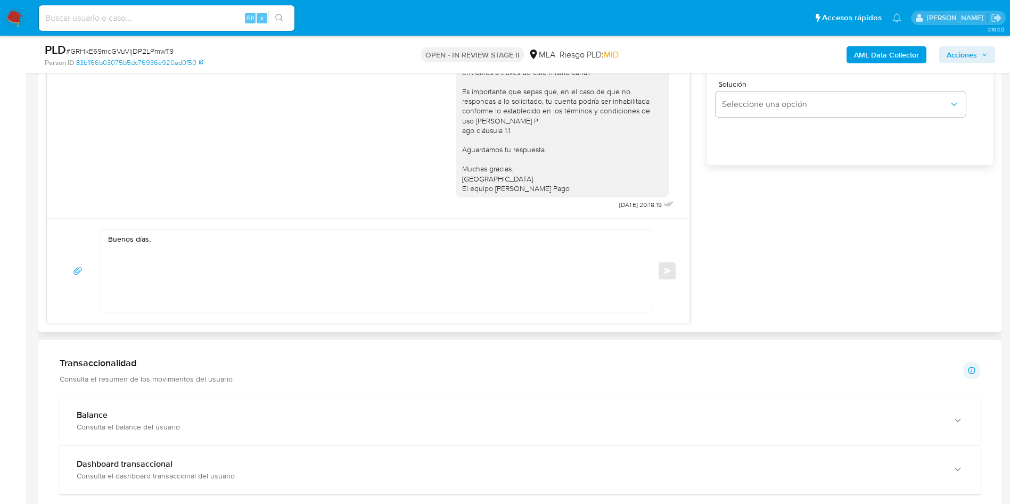
click at [134, 262] on textarea "Buenos días," at bounding box center [373, 271] width 530 height 82
paste textarea "Hola, Esperamos que te encuentres muy bien. Te consultamos si tuviste oportunid…"
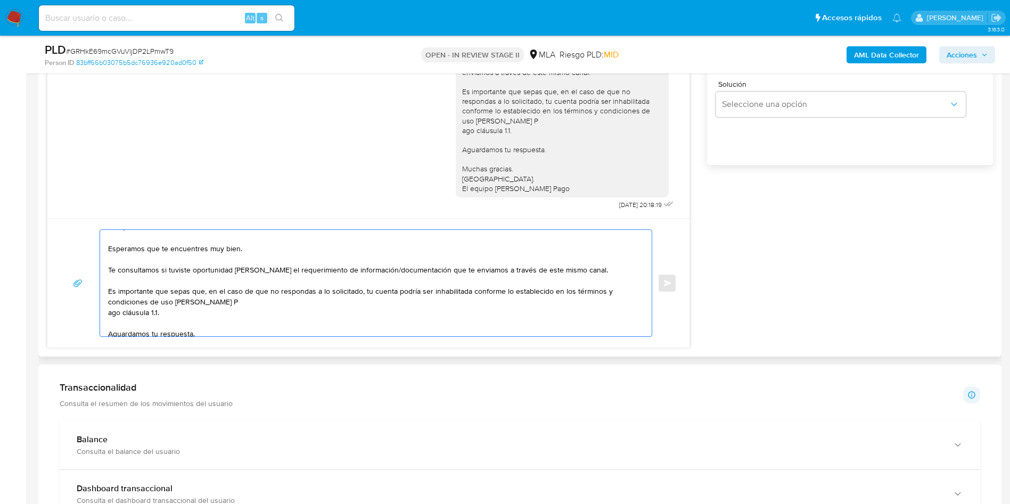
scroll to position [0, 0]
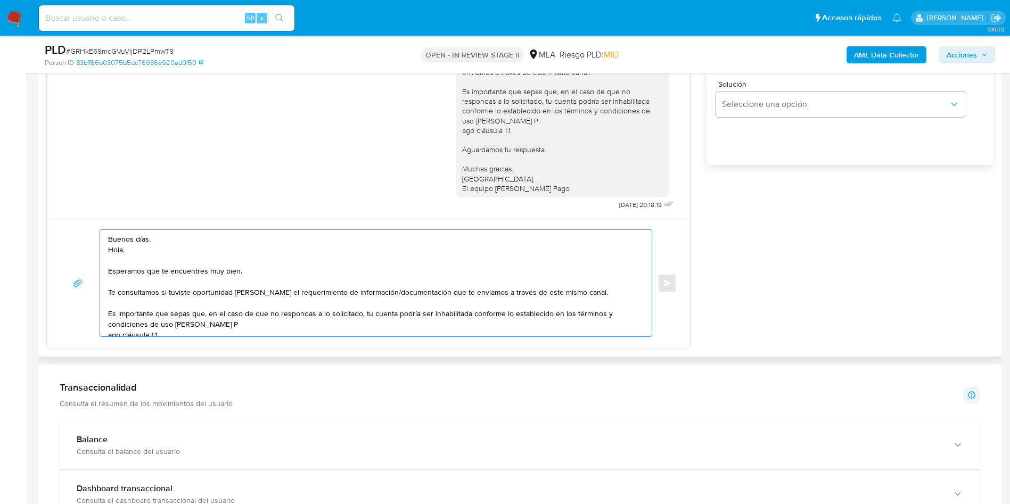
drag, startPoint x: 172, startPoint y: 242, endPoint x: 135, endPoint y: 234, distance: 37.7
click at [135, 234] on textarea "Buenos días, Hola, Esperamos que te encuentres muy bien. Te consultamos si tuvi…" at bounding box center [373, 283] width 530 height 107
click at [166, 244] on textarea "Buenos días, Hola, Esperamos que te encuentres muy bien. Te consultamos si tuvi…" at bounding box center [373, 283] width 530 height 107
drag, startPoint x: 166, startPoint y: 239, endPoint x: 108, endPoint y: 228, distance: 59.0
click at [108, 228] on div "Buenos días, Hola, Esperamos que te encuentres muy bien. Te consultamos si tuvi…" at bounding box center [368, 282] width 642 height 129
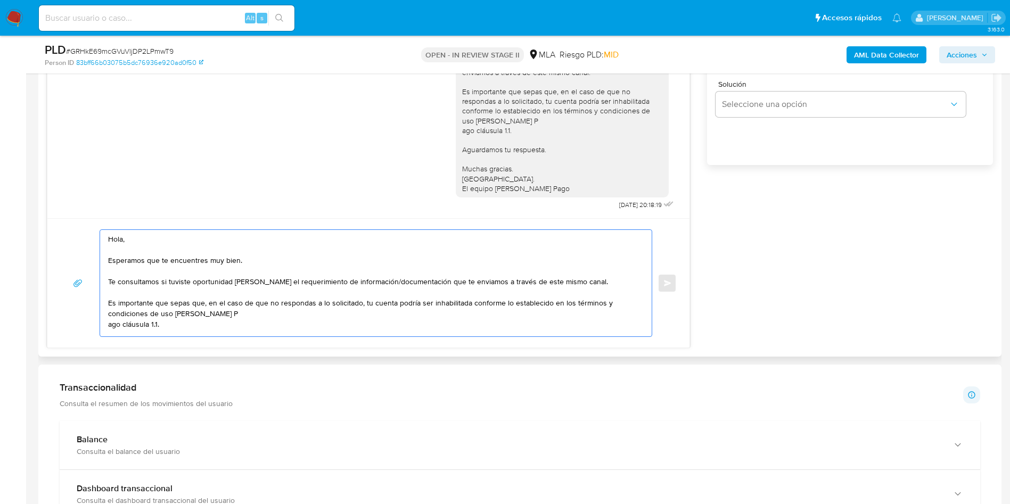
click at [592, 275] on textarea "Hola, Esperamos que te encuentres muy bien. Te consultamos si tuviste oportunid…" at bounding box center [373, 283] width 530 height 107
click at [592, 288] on textarea "Hola, Esperamos que te encuentres muy bien. Te consultamos si tuviste oportunid…" at bounding box center [373, 283] width 530 height 107
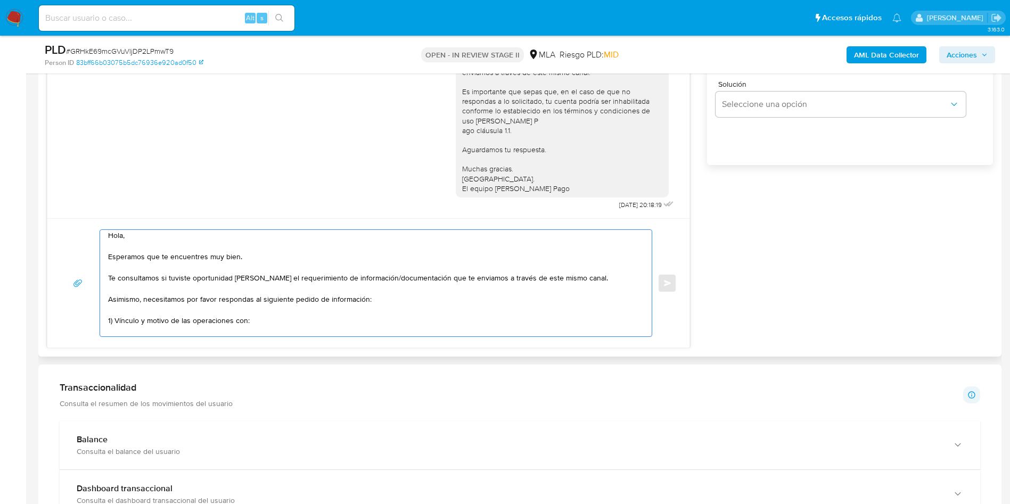
scroll to position [14, 0]
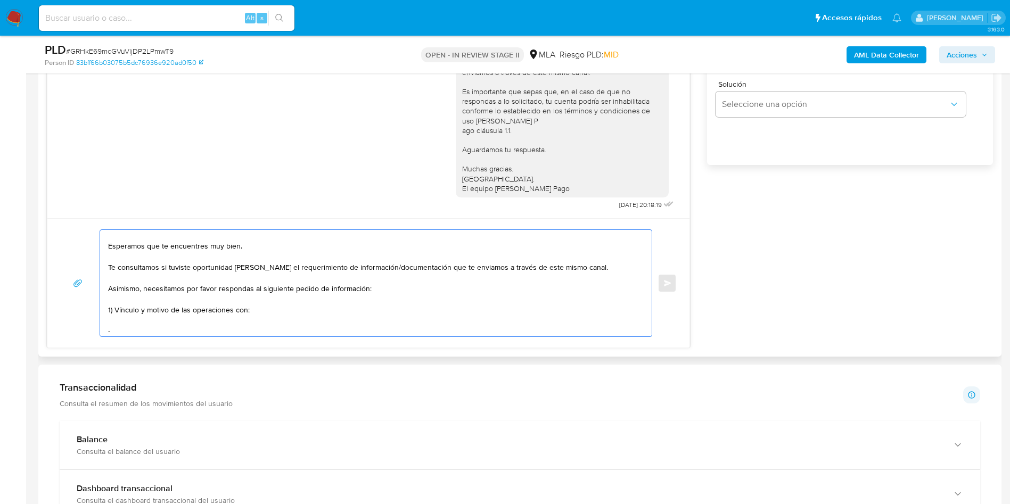
paste textarea "Ariana Larre - 27468228993"
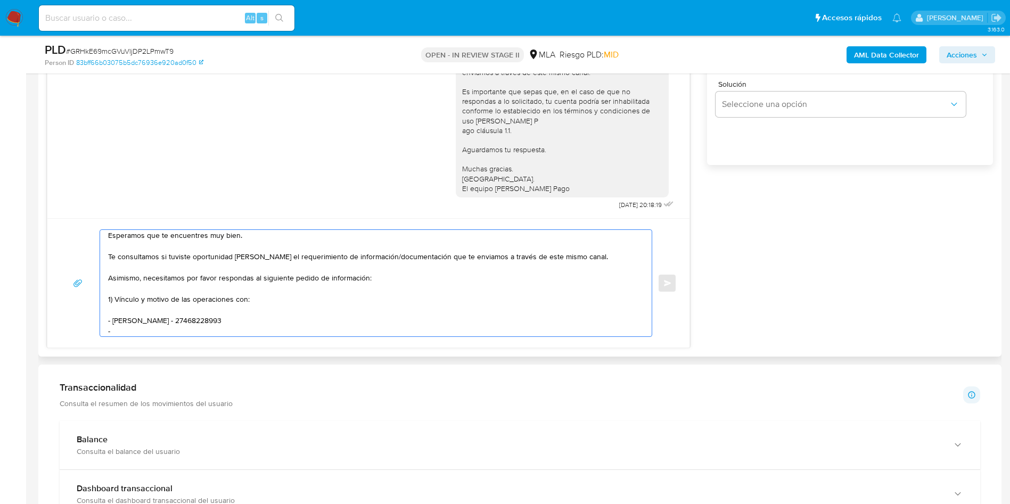
paste textarea "Martin Eduardo Lazarte Di Lieto - CUIT 20399188254"
click at [157, 319] on textarea "Hola, Esperamos que te encuentres muy bien. Te consultamos si tuviste oportunid…" at bounding box center [373, 283] width 530 height 107
click at [326, 336] on textarea "Hola, Esperamos que te encuentres muy bien. Te consultamos si tuviste oportunid…" at bounding box center [373, 283] width 530 height 107
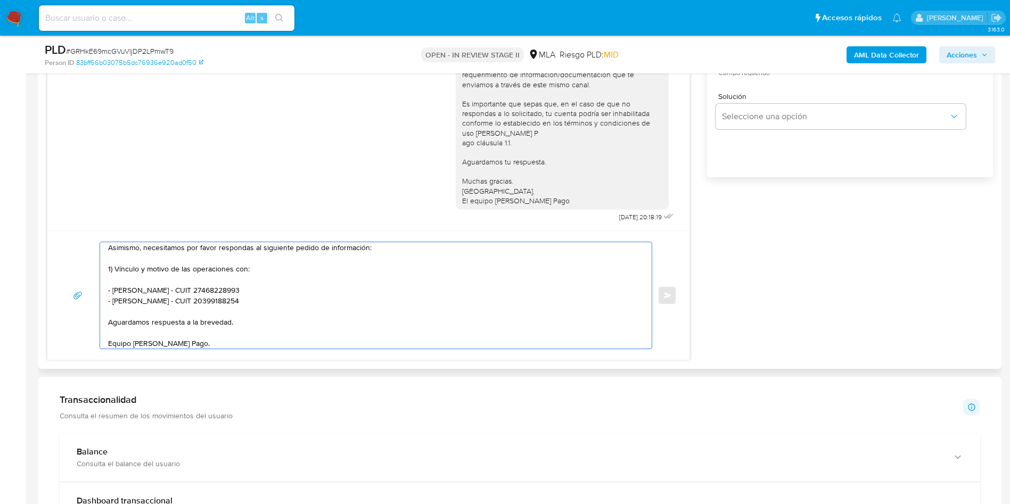
scroll to position [559, 0]
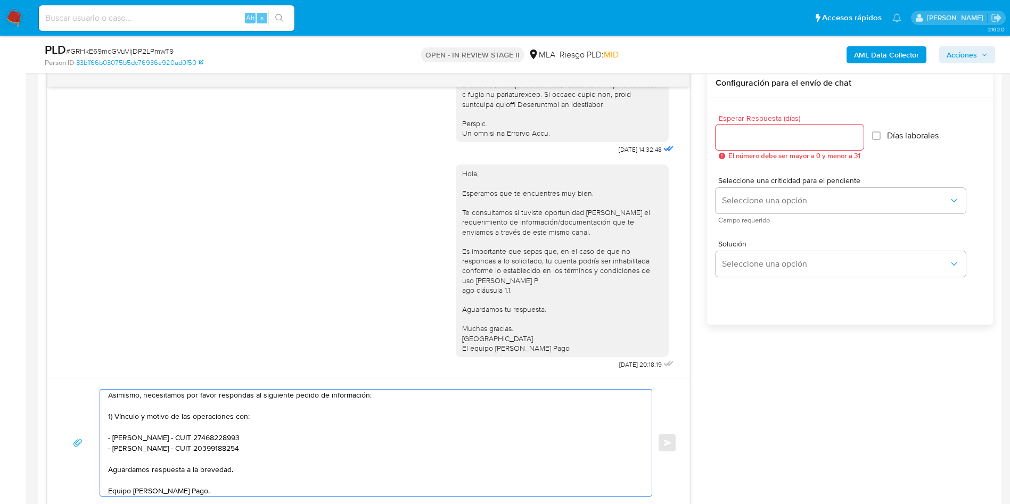
type textarea "Hola, Esperamos que te encuentres muy bien. Te consultamos si tuviste oportunid…"
click at [747, 135] on input "Esperar Respuesta (días)" at bounding box center [790, 137] width 148 height 14
type input "2"
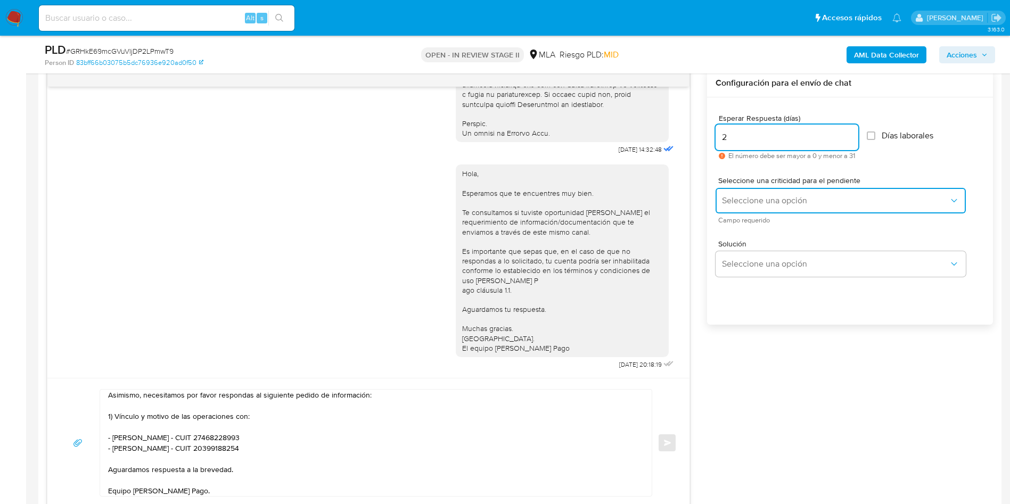
click at [763, 192] on button "Seleccione una opción" at bounding box center [841, 201] width 250 height 26
click at [762, 202] on span "Seleccione una opción" at bounding box center [835, 200] width 227 height 11
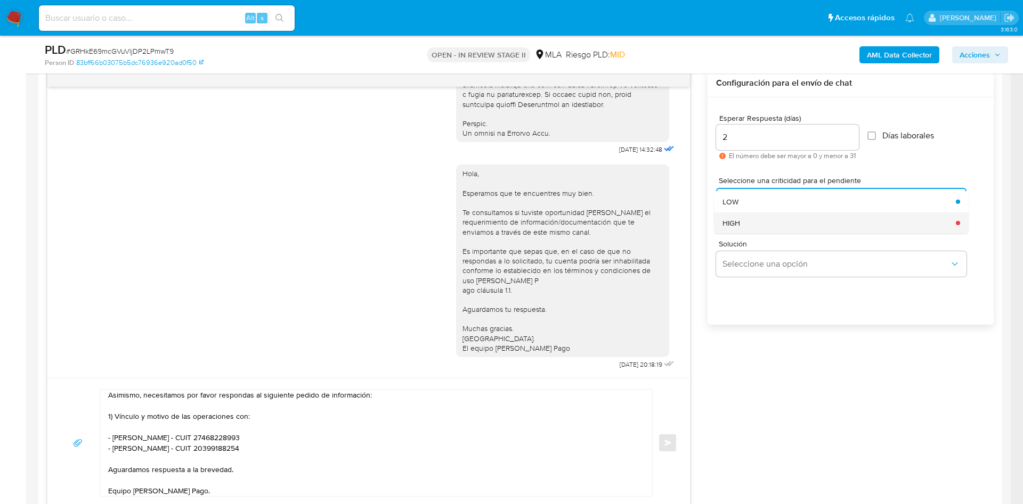
click at [762, 228] on div "HIGH" at bounding box center [835, 223] width 227 height 21
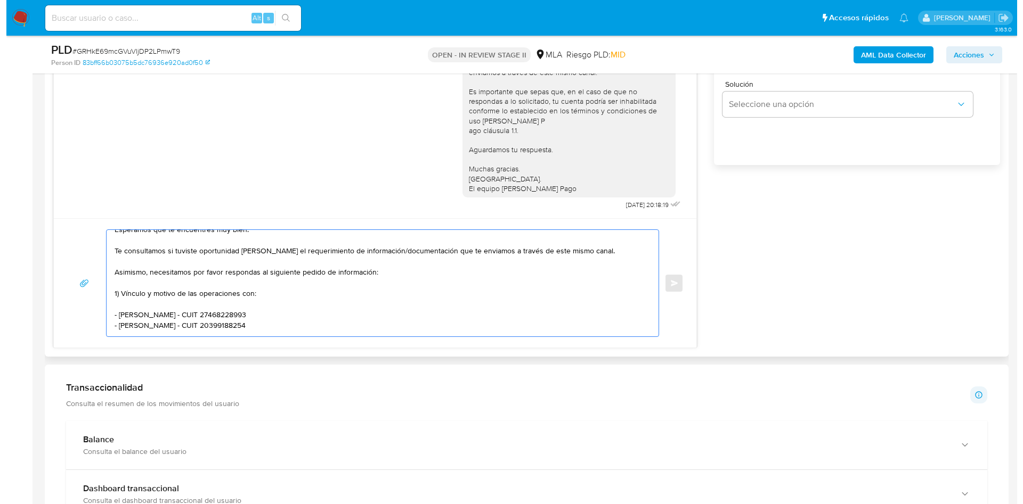
scroll to position [0, 0]
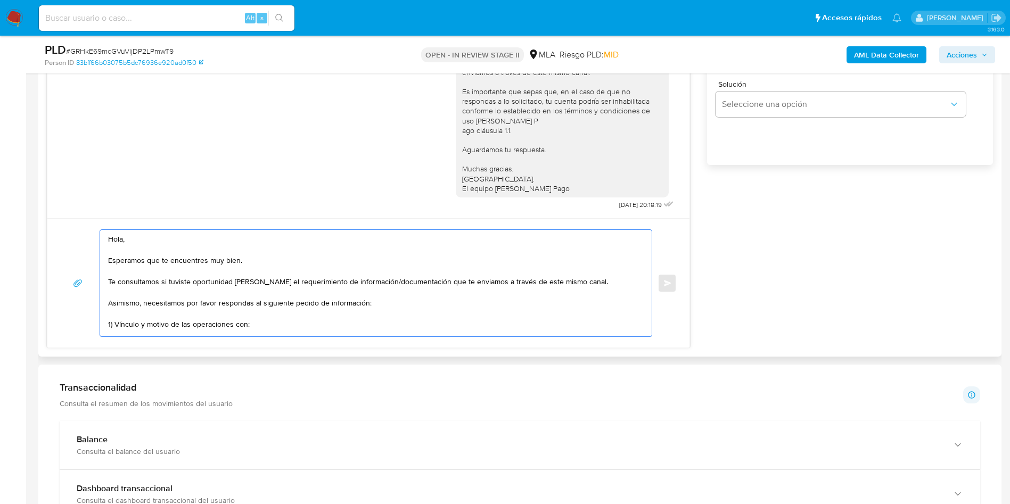
drag, startPoint x: 205, startPoint y: 328, endPoint x: 67, endPoint y: 205, distance: 185.2
click at [67, 205] on div "17/09/2025 14:32:48 Hola, Esperamos que te encuentres muy bien. Te consultamos …" at bounding box center [368, 128] width 643 height 439
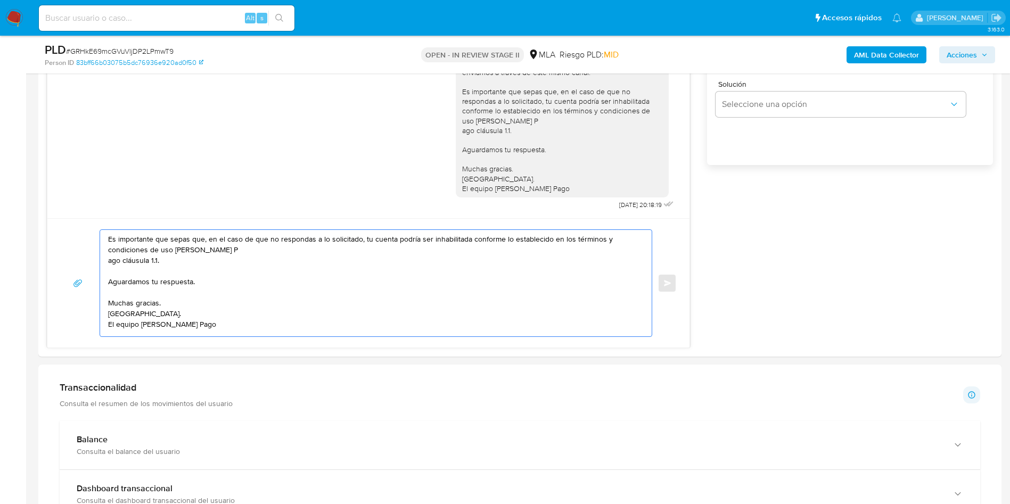
type textarea "Es importante que sepas que, en el caso de que no respondas a lo solicitado, tu…"
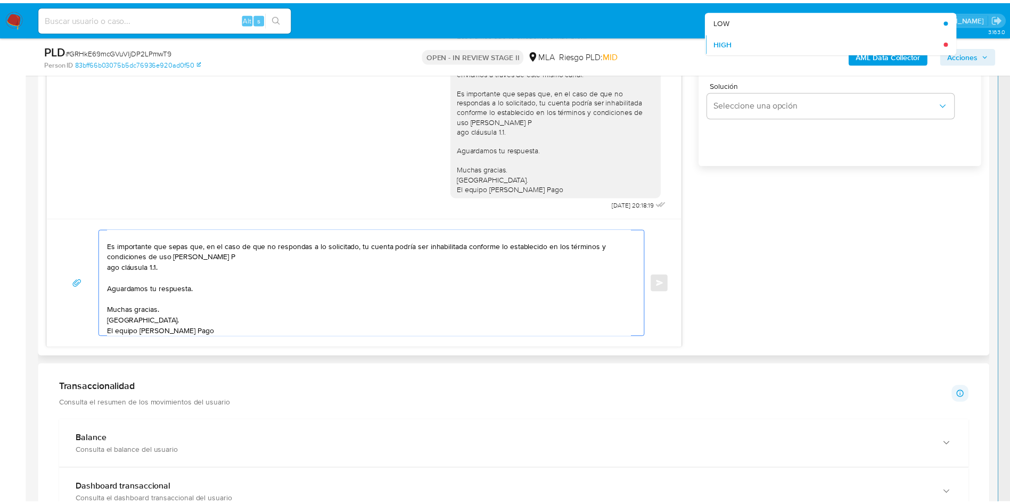
scroll to position [178, 0]
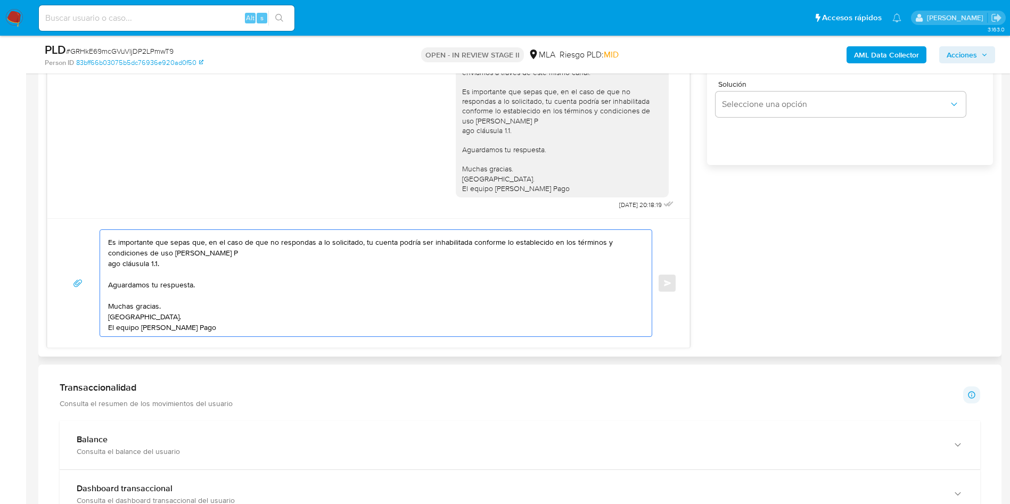
drag, startPoint x: 214, startPoint y: 326, endPoint x: 143, endPoint y: 267, distance: 91.9
click at [143, 267] on textarea "Hola, Esperamos que te encuentres muy bien. Te consultamos si tuviste oportunid…" at bounding box center [373, 283] width 530 height 107
click at [157, 281] on textarea "Hola, Esperamos que te encuentres muy bien. Te consultamos si tuviste oportunid…" at bounding box center [373, 283] width 530 height 107
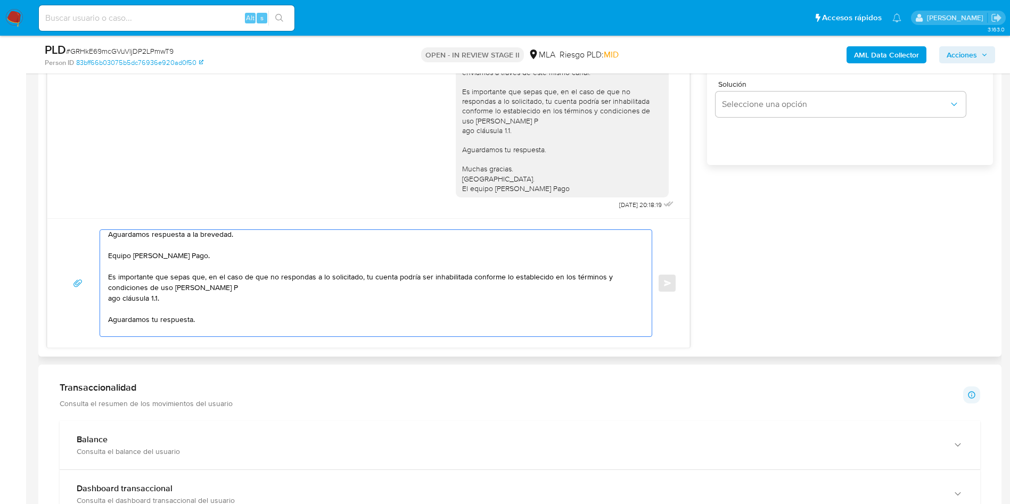
scroll to position [98, 0]
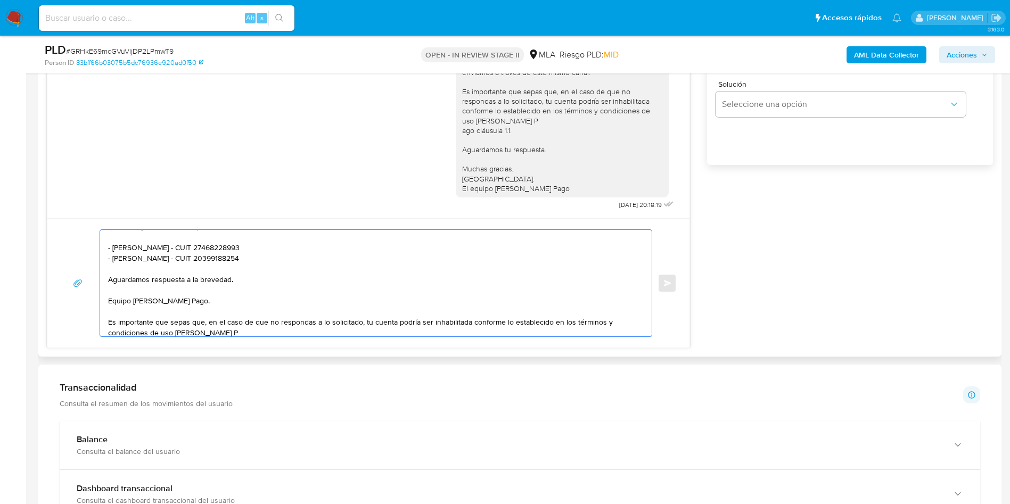
drag, startPoint x: 197, startPoint y: 327, endPoint x: 112, endPoint y: 283, distance: 94.8
click at [112, 283] on textarea "Hola, Esperamos que te encuentres muy bien. Te consultamos si tuviste oportunid…" at bounding box center [373, 283] width 530 height 107
click at [191, 297] on textarea "Hola, Esperamos que te encuentres muy bien. Te consultamos si tuviste oportunid…" at bounding box center [373, 283] width 530 height 107
drag, startPoint x: 203, startPoint y: 303, endPoint x: 49, endPoint y: 272, distance: 157.1
click at [49, 272] on div "Hola, Esperamos que te encuentres muy bien. Te consultamos si tuviste oportunid…" at bounding box center [368, 282] width 642 height 129
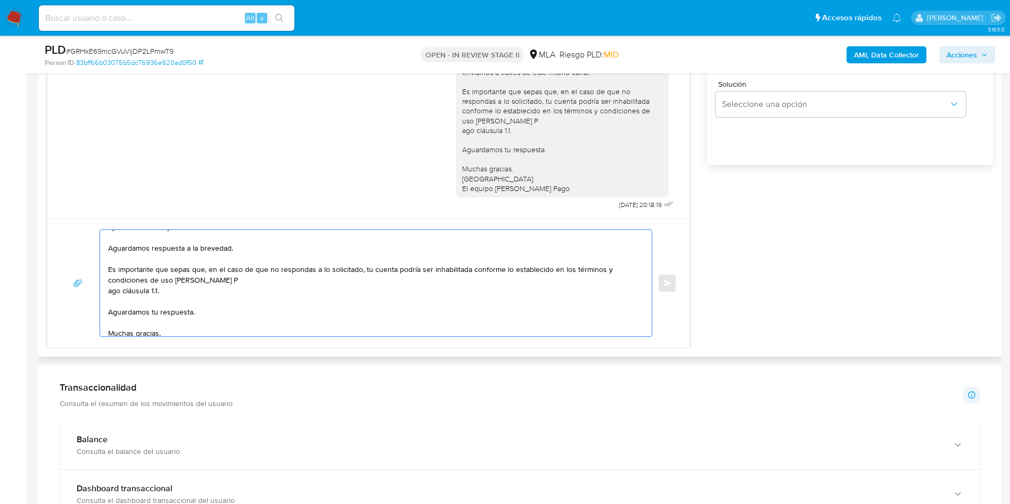
scroll to position [157, 0]
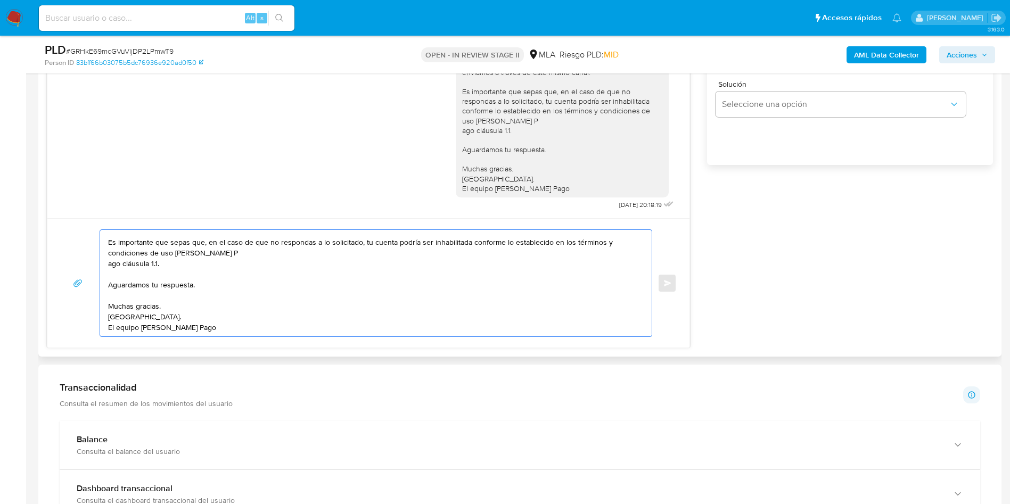
click at [238, 256] on textarea "Hola, Esperamos que te encuentres muy bien. Te consultamos si tuviste oportunid…" at bounding box center [373, 283] width 530 height 107
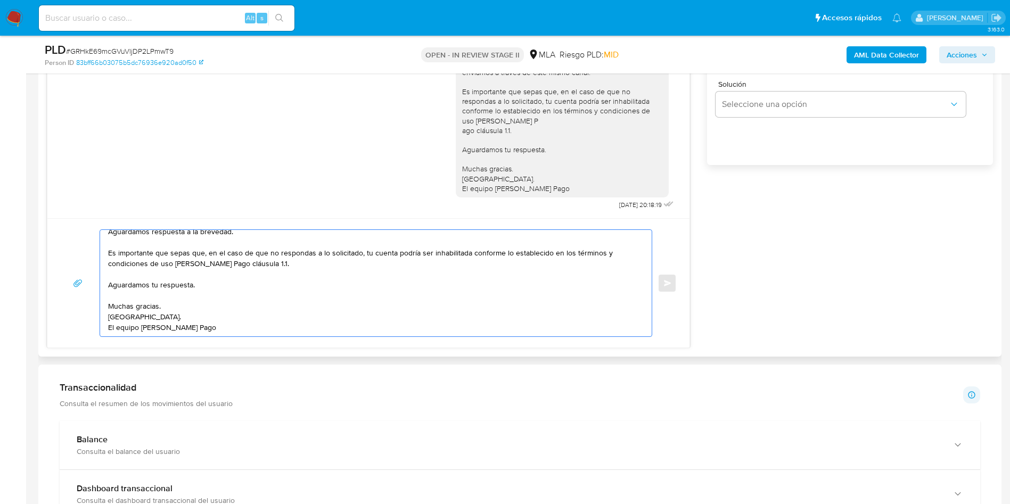
scroll to position [146, 0]
drag, startPoint x: 225, startPoint y: 334, endPoint x: 169, endPoint y: 317, distance: 59.0
click at [169, 317] on textarea "Hola, Esperamos que te encuentres muy bien. Te consultamos si tuviste oportunid…" at bounding box center [373, 283] width 530 height 107
click at [210, 284] on textarea "Hola, Esperamos que te encuentres muy bien. Te consultamos si tuviste oportunid…" at bounding box center [373, 283] width 530 height 107
drag, startPoint x: 135, startPoint y: 283, endPoint x: 97, endPoint y: 285, distance: 38.4
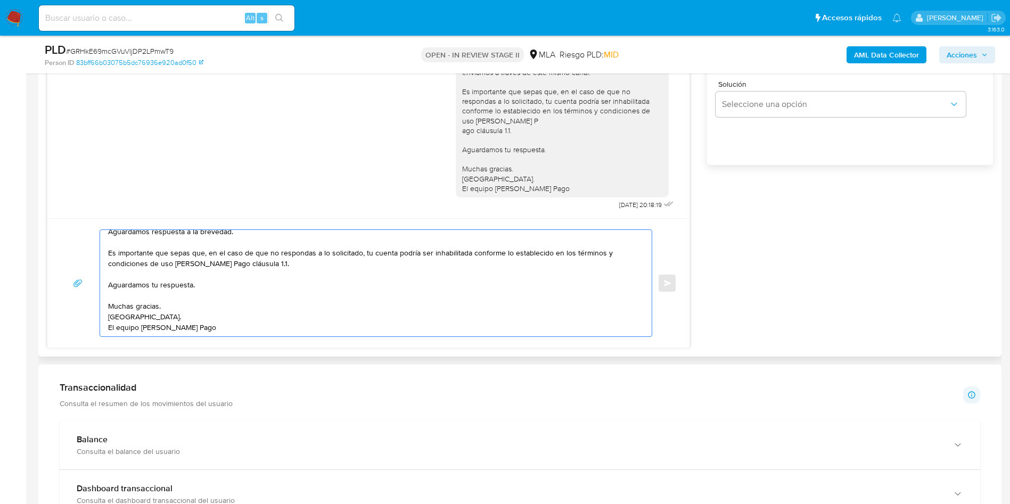
click at [97, 285] on div "Hola, Esperamos que te encuentres muy bien. Te consultamos si tuviste oportunid…" at bounding box center [368, 284] width 617 height 108
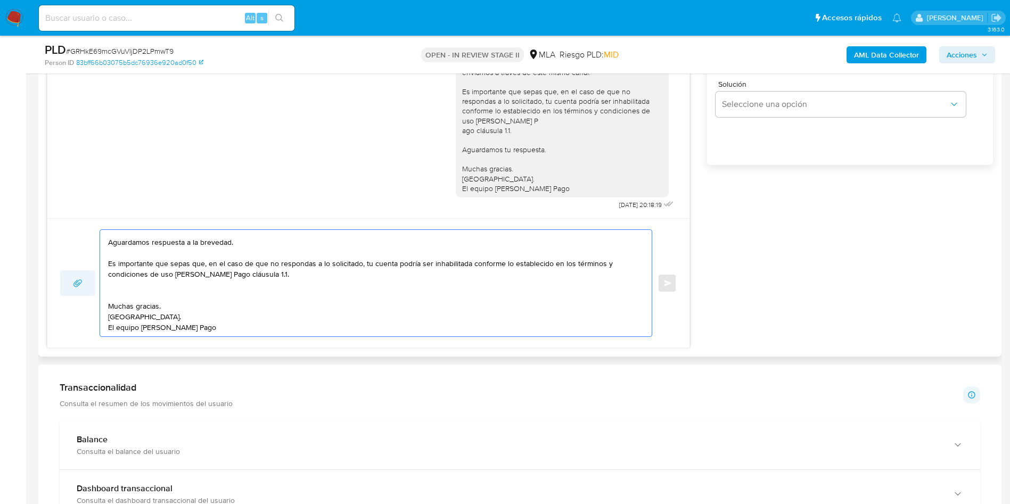
type textarea "Hola, Esperamos que te encuentres muy bien. Te consultamos si tuviste oportunid…"
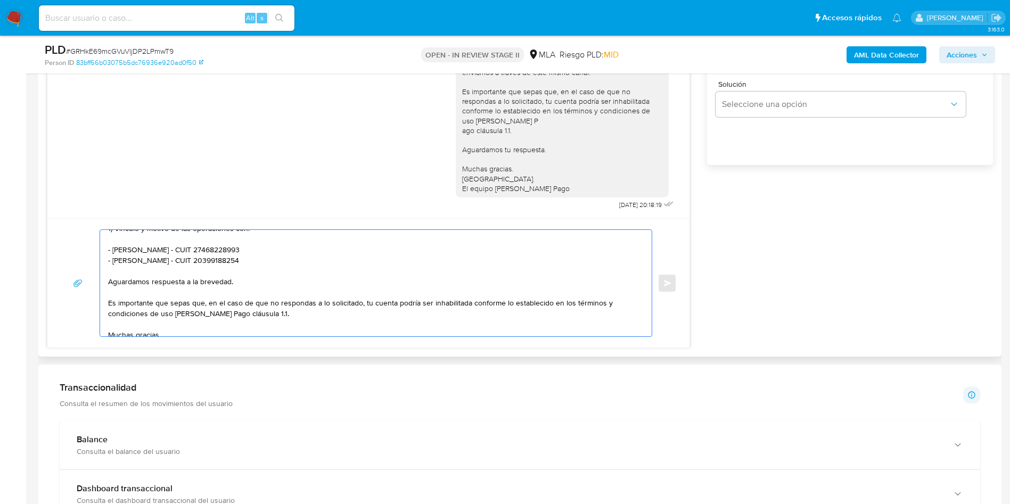
scroll to position [0, 0]
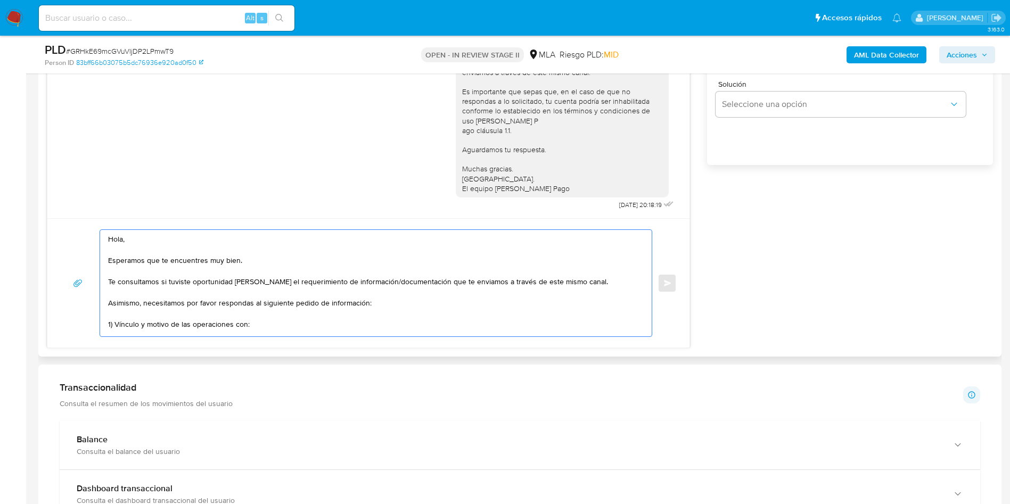
drag, startPoint x: 207, startPoint y: 332, endPoint x: 45, endPoint y: 209, distance: 203.7
click at [45, 209] on div "Historial CX Soluciones Chat Id Estado Fecha de creación Origen Proceso Anterio…" at bounding box center [519, 111] width 963 height 491
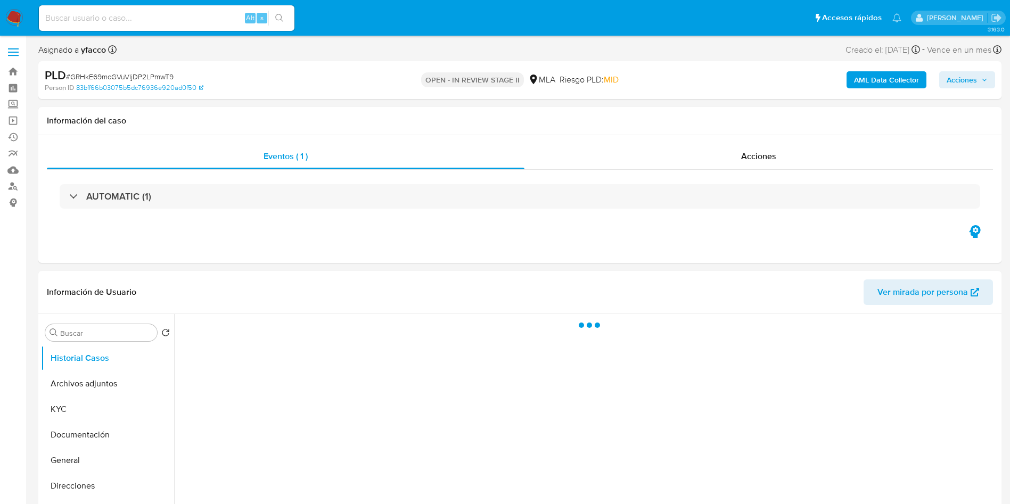
select select "10"
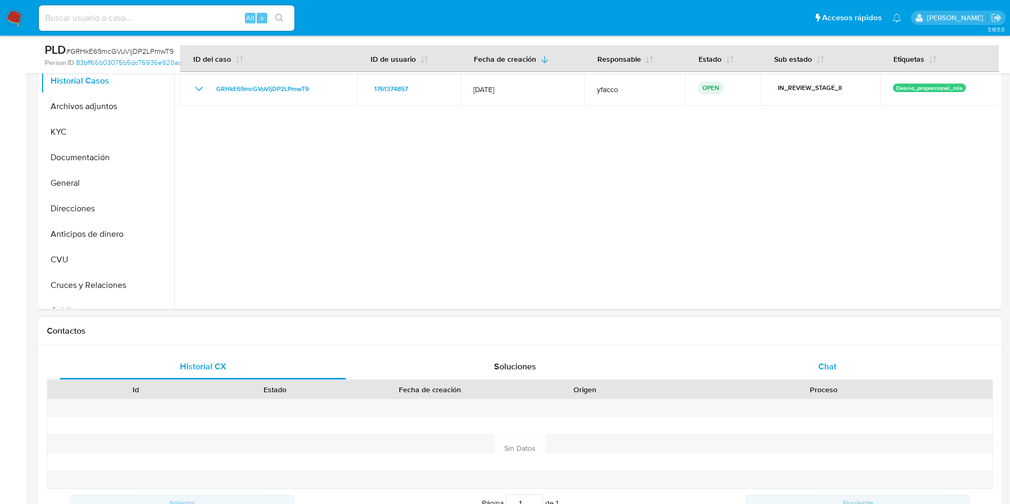
click at [831, 357] on div "Chat" at bounding box center [827, 367] width 287 height 26
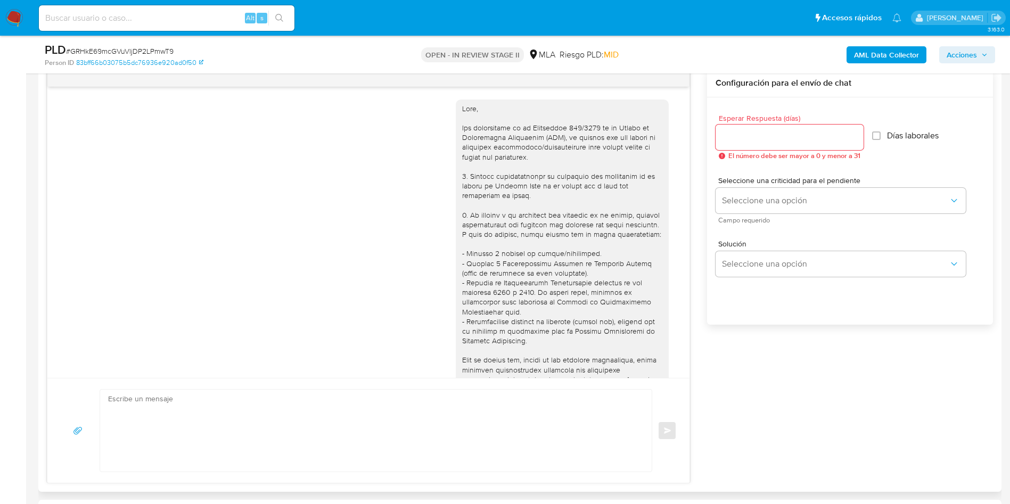
scroll to position [546, 0]
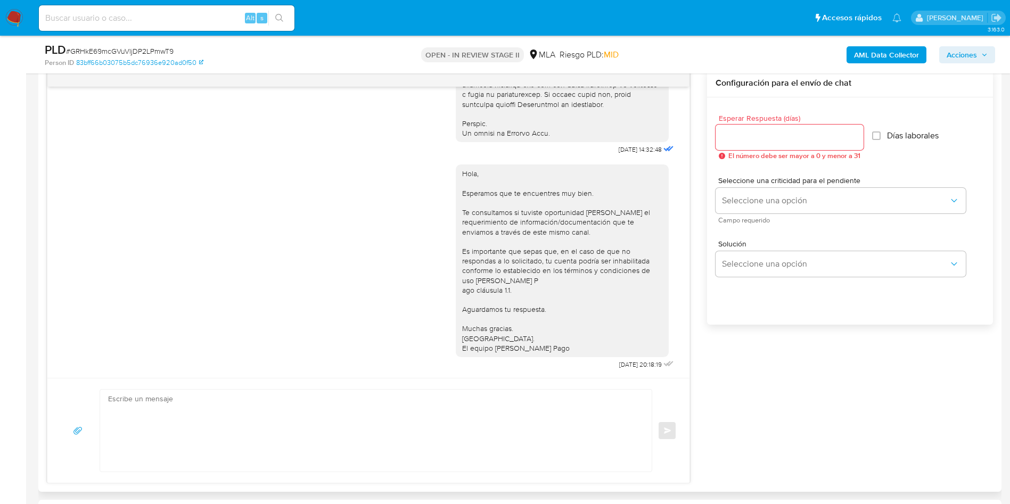
click at [241, 406] on textarea at bounding box center [373, 431] width 530 height 82
paste textarea "Hola, Esperamos que te encuentres muy bien. Te consultamos si tuviste oportunid…"
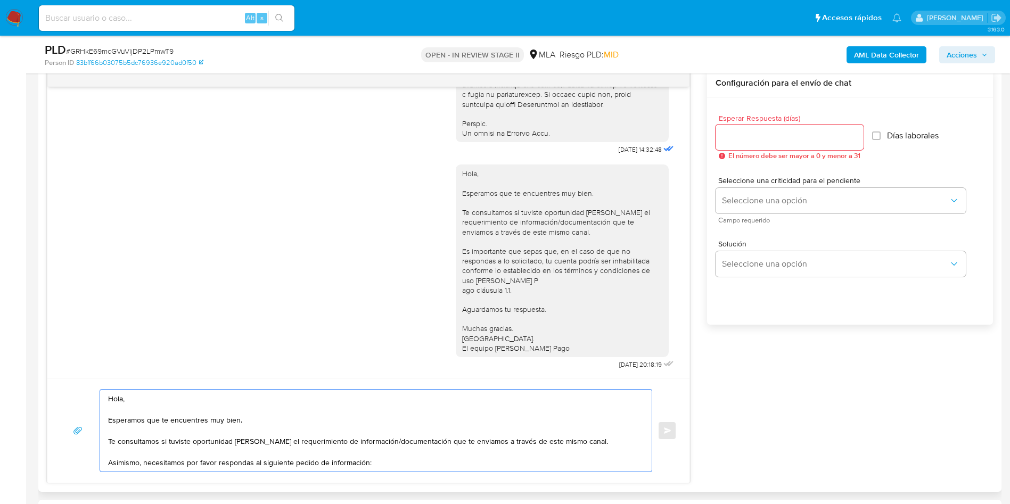
scroll to position [121, 0]
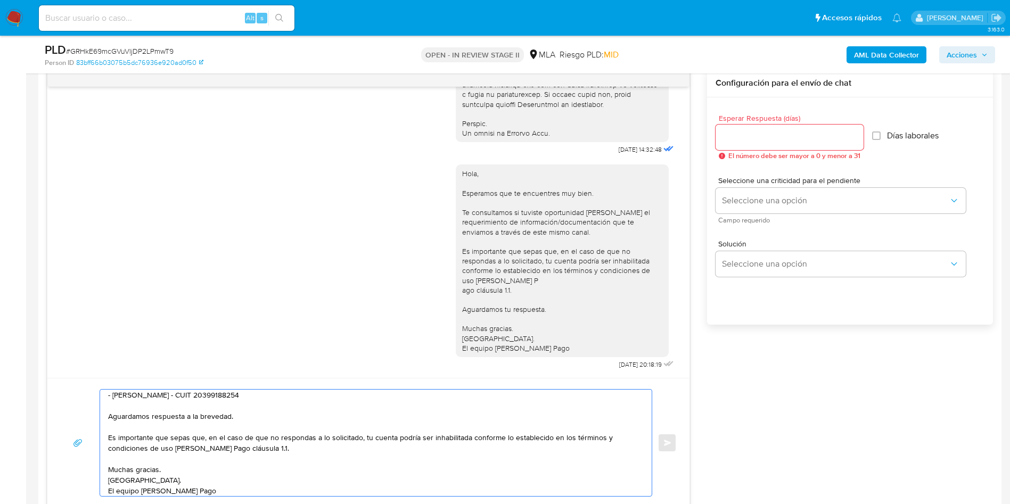
type textarea "Hola, Esperamos que te encuentres muy bien. Te consultamos si tuviste oportunid…"
click at [773, 139] on input "Esperar Respuesta (días)" at bounding box center [790, 137] width 148 height 14
type input "2"
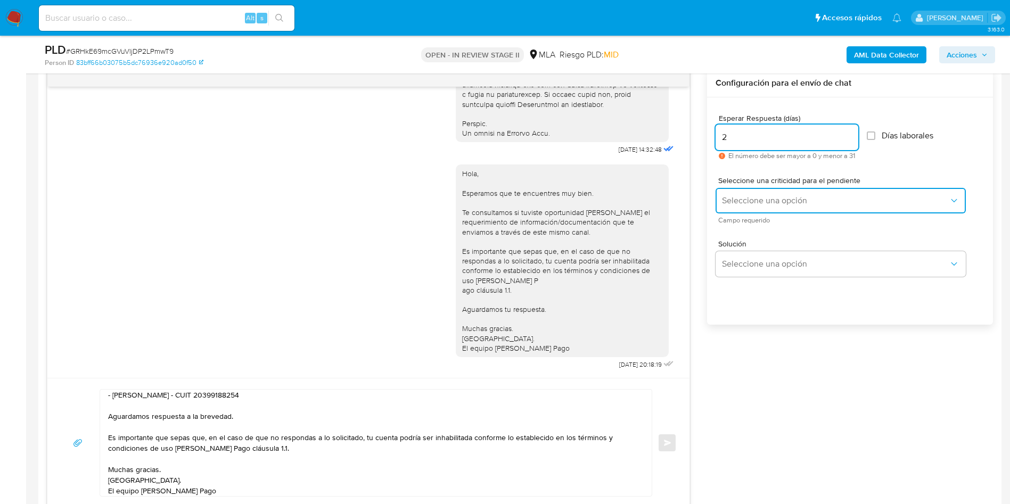
click at [762, 205] on span "Seleccione una opción" at bounding box center [835, 200] width 227 height 11
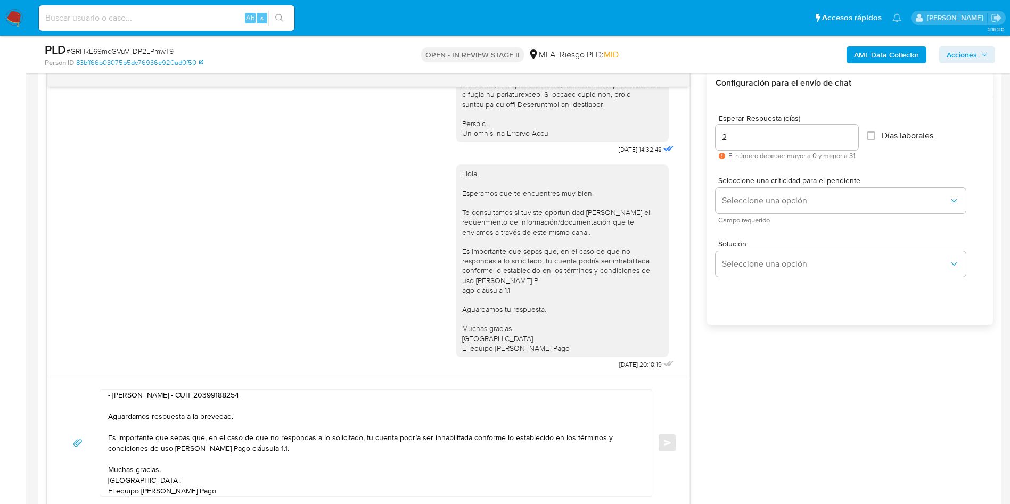
click at [749, 187] on div "Seleccione una criticidad para el pendiente Seleccione una opción Campo requeri…" at bounding box center [841, 200] width 250 height 46
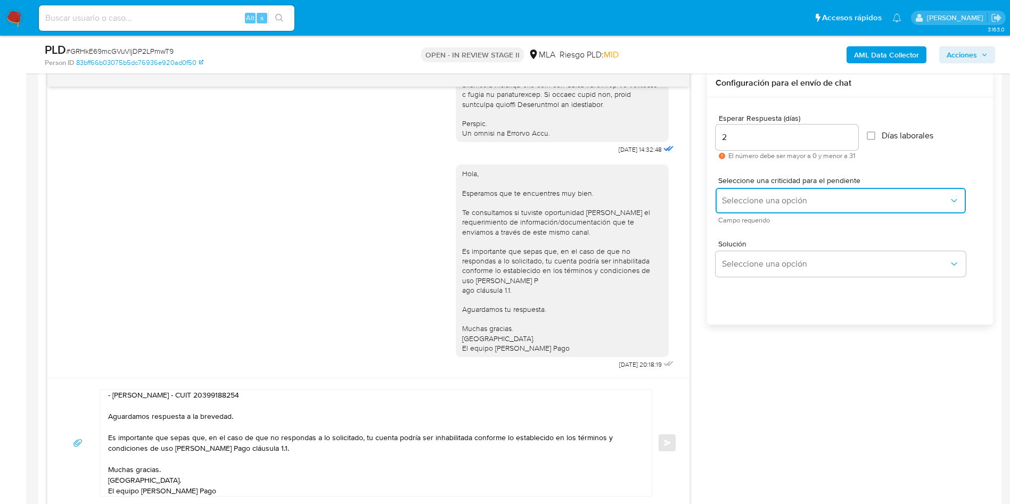
click at [750, 205] on span "Seleccione una opción" at bounding box center [835, 200] width 227 height 11
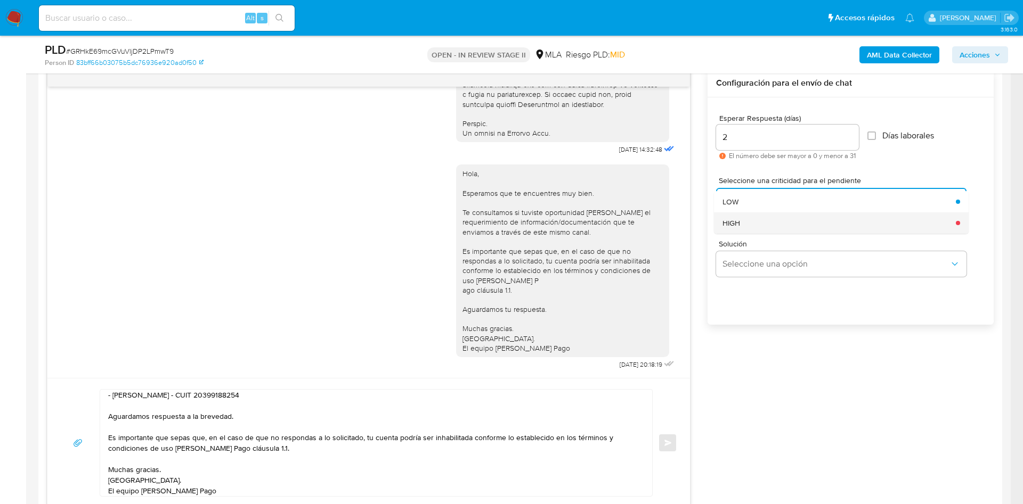
click at [754, 230] on div "HIGH" at bounding box center [835, 223] width 227 height 21
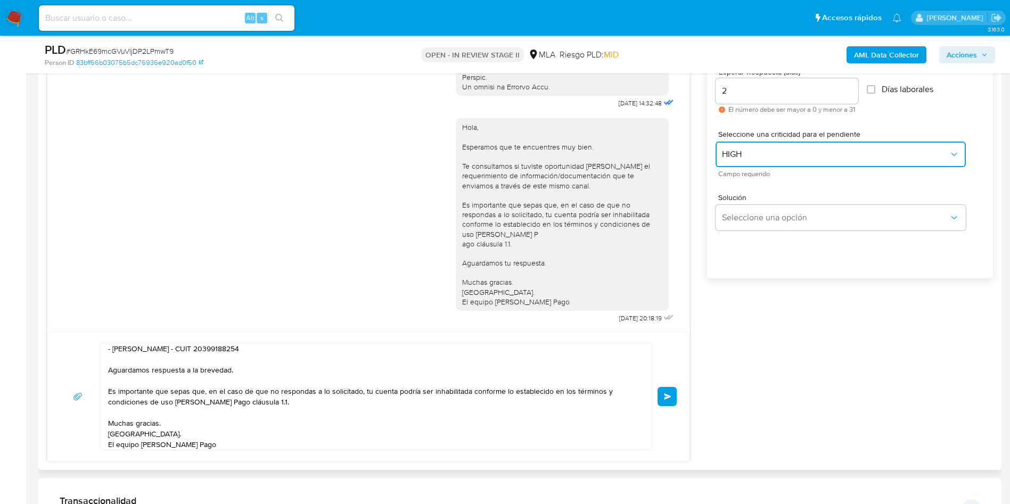
scroll to position [639, 0]
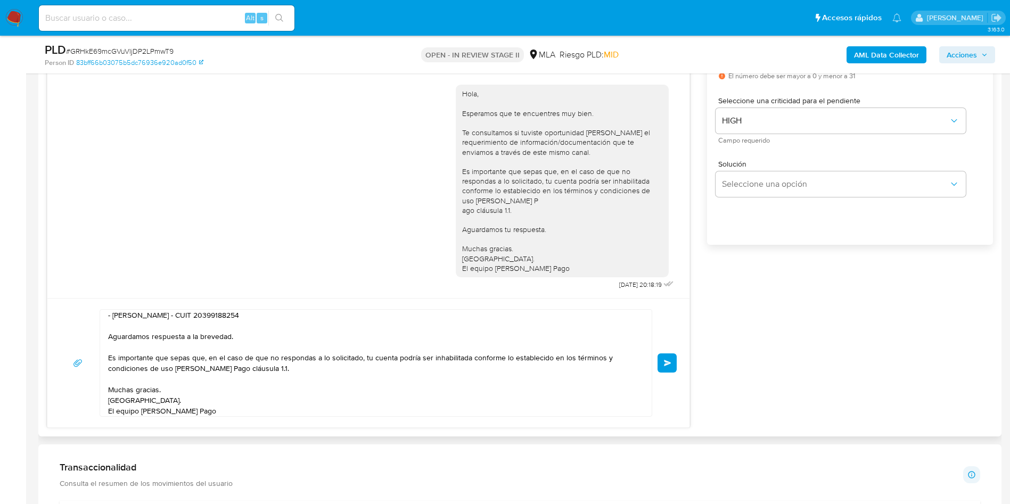
click at [665, 359] on button "Enviar" at bounding box center [667, 363] width 19 height 19
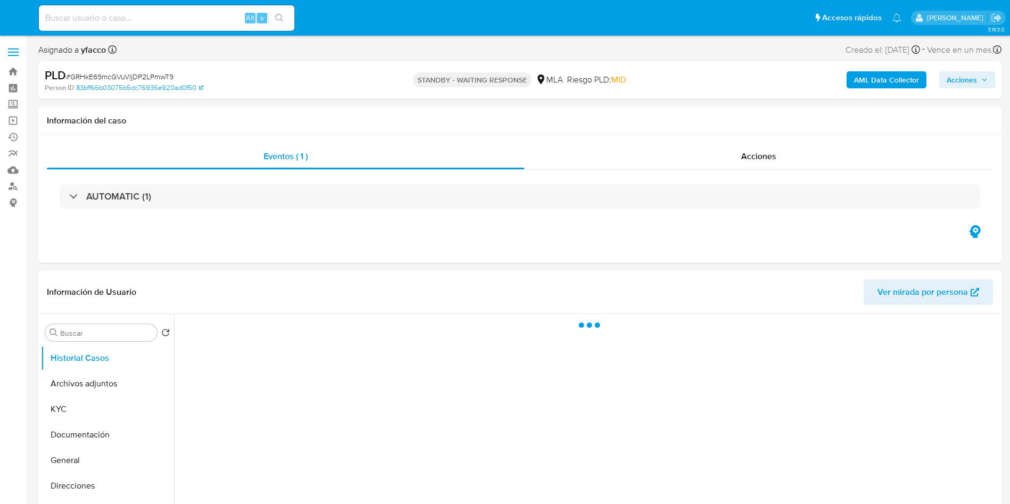
select select "10"
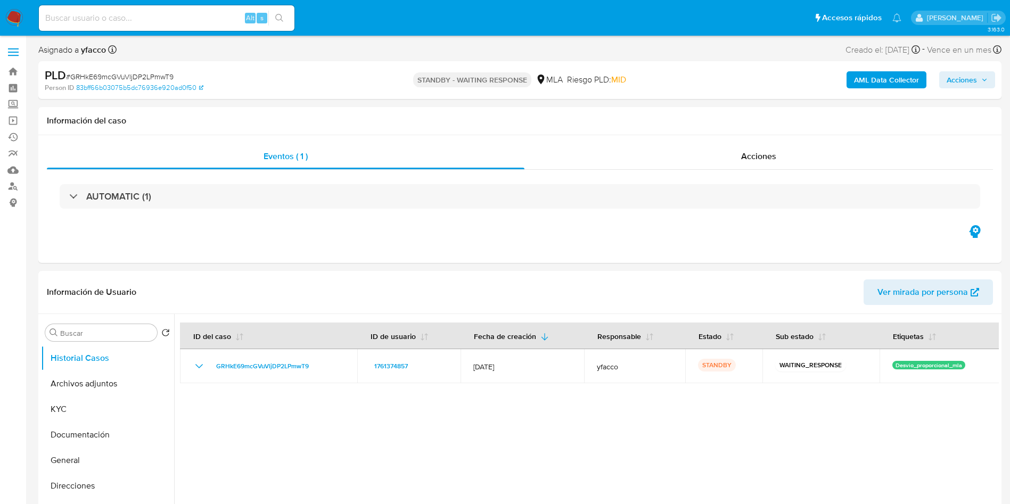
click at [144, 15] on input at bounding box center [167, 18] width 256 height 14
paste input "7gmwfK3uVOHTxJbYxsq7bw6Q"
type input "7gmwfK3uVOHTxJbYxsq7bw6Q"
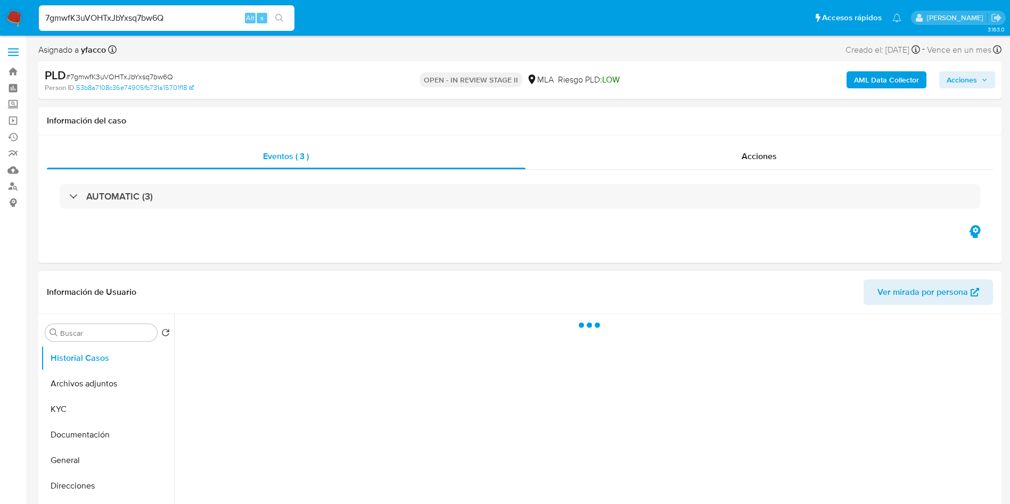
select select "10"
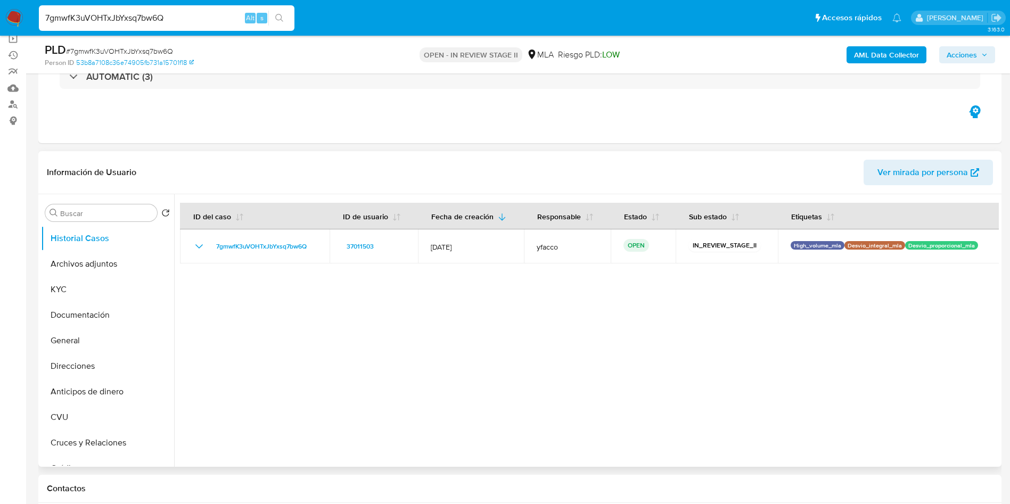
scroll to position [240, 0]
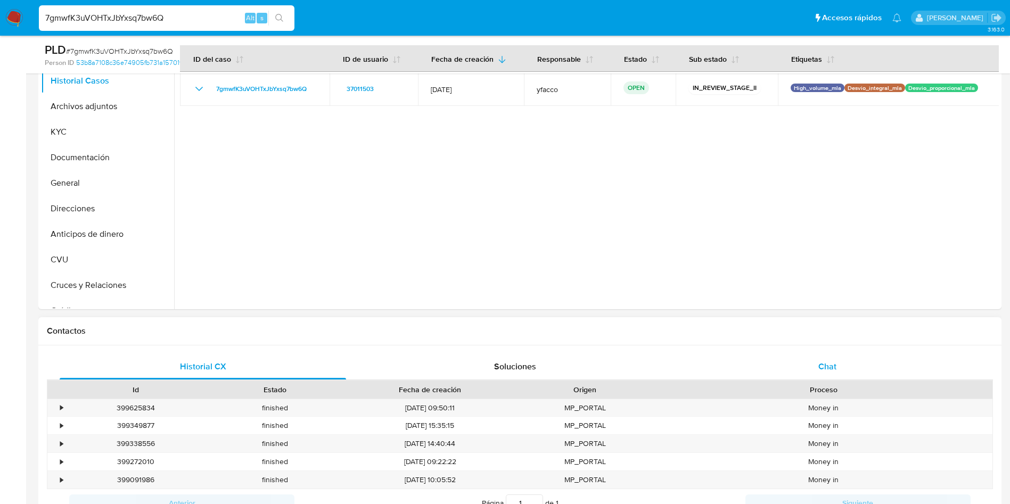
click at [823, 364] on span "Chat" at bounding box center [828, 367] width 18 height 12
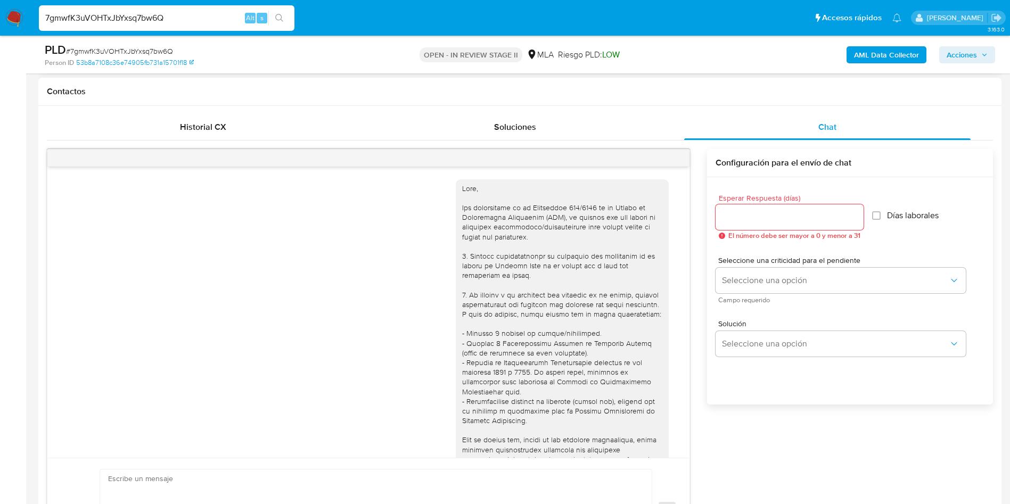
scroll to position [546, 0]
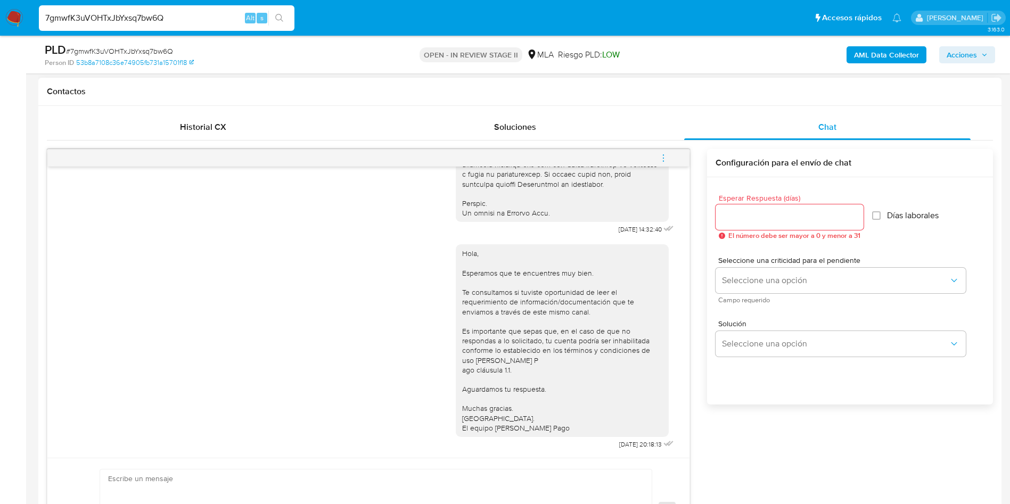
click at [659, 156] on icon "menu-action" at bounding box center [664, 158] width 10 height 10
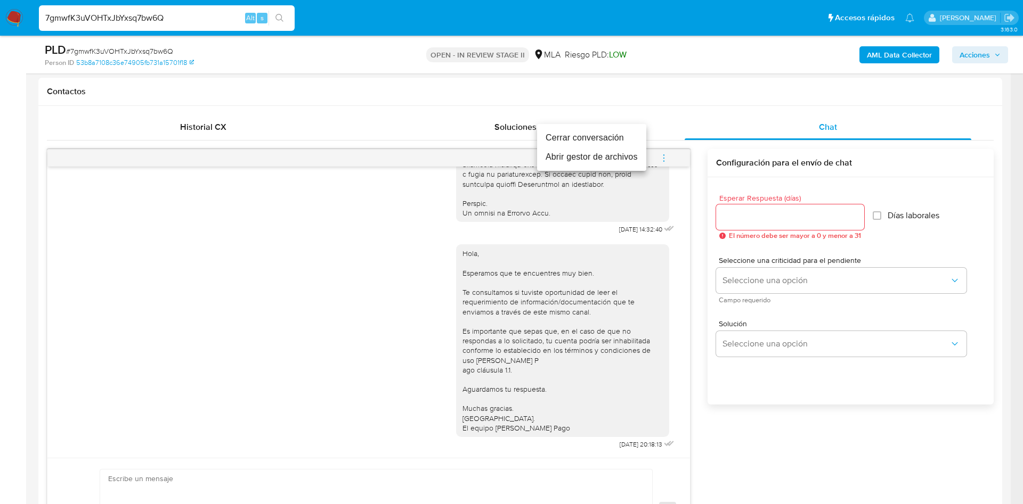
click at [576, 134] on li "Cerrar conversación" at bounding box center [591, 137] width 109 height 19
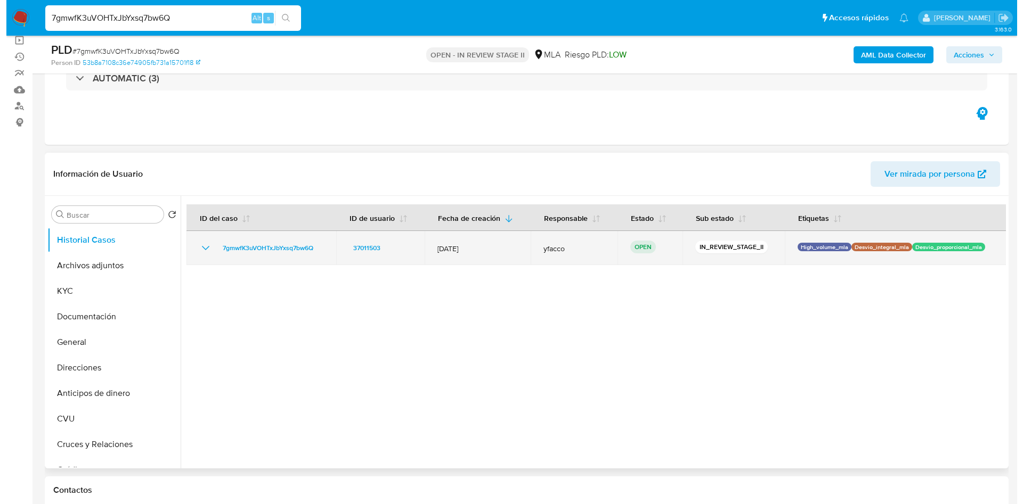
scroll to position [80, 0]
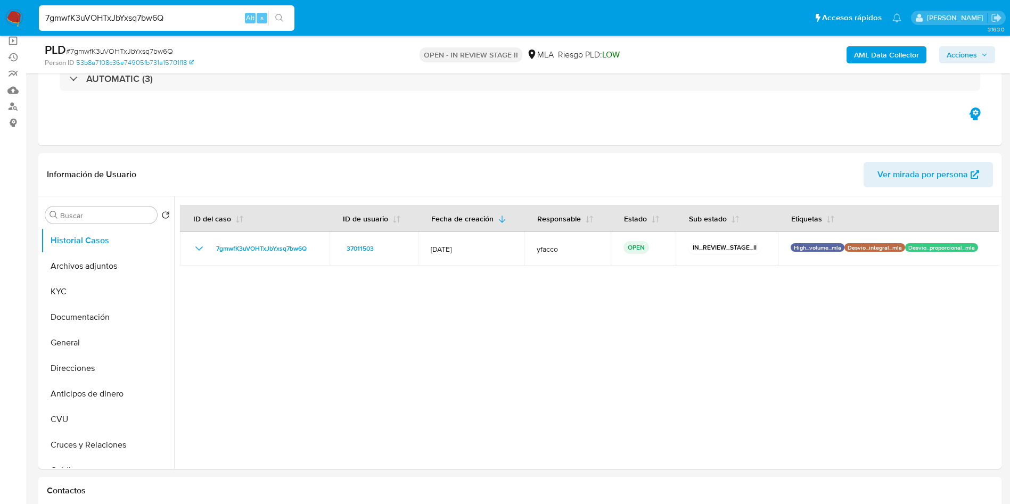
click at [874, 48] on b "AML Data Collector" at bounding box center [886, 54] width 65 height 17
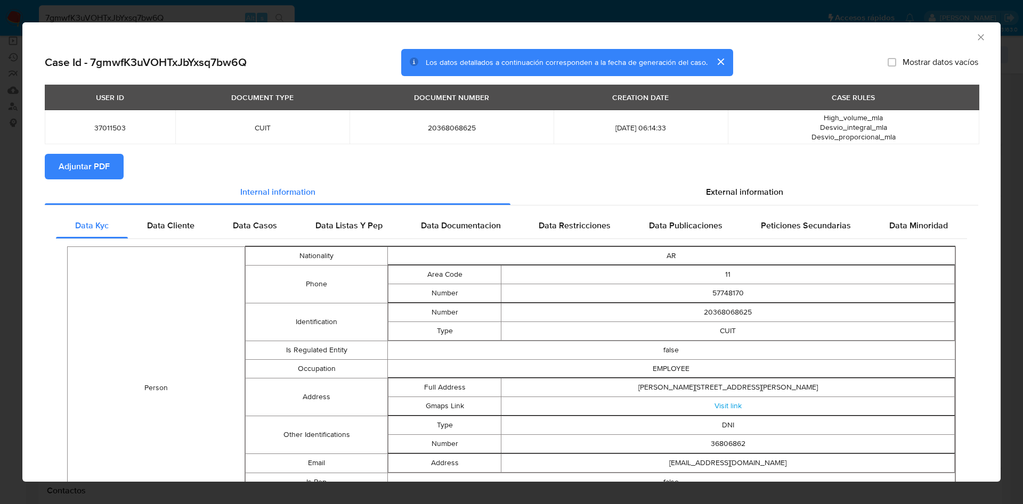
click at [111, 167] on button "Adjuntar PDF" at bounding box center [84, 167] width 79 height 26
click at [732, 192] on span "External information" at bounding box center [744, 192] width 77 height 12
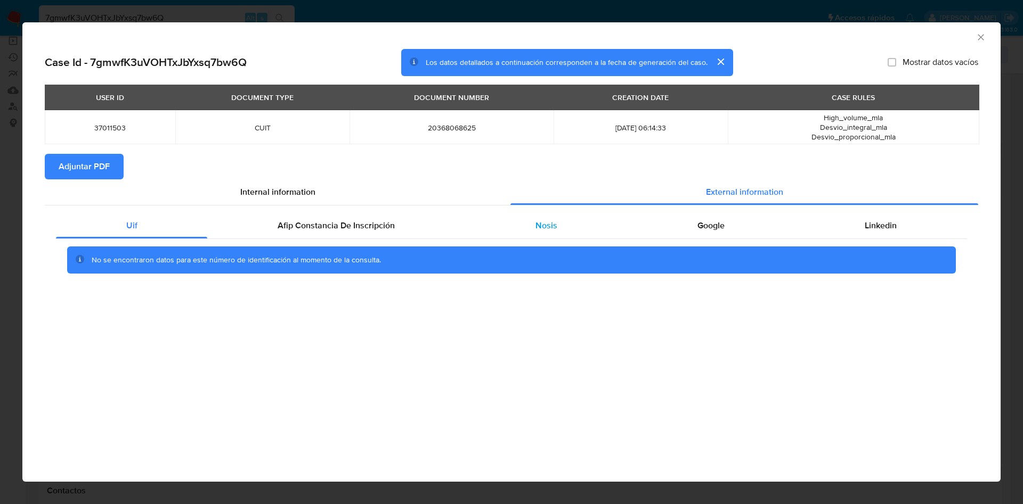
click at [576, 233] on div "Nosis" at bounding box center [546, 226] width 162 height 26
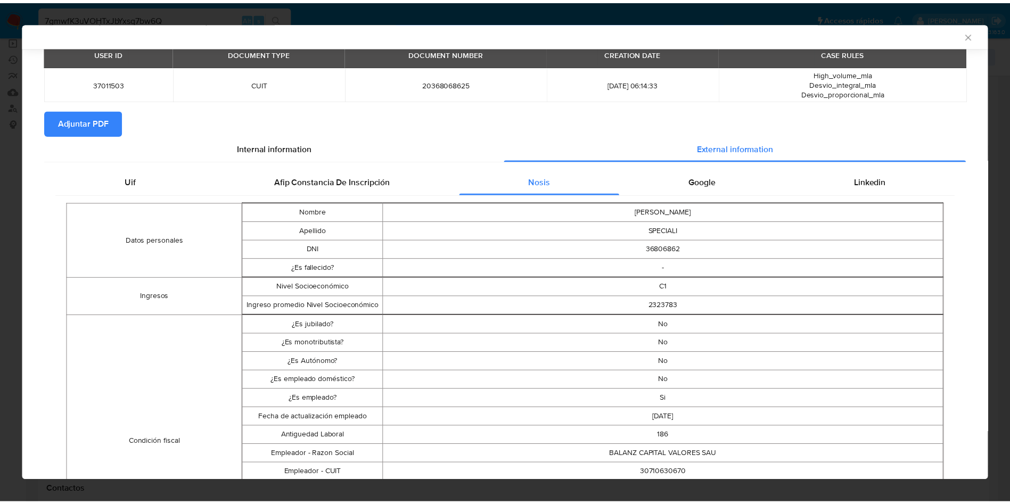
scroll to position [78, 0]
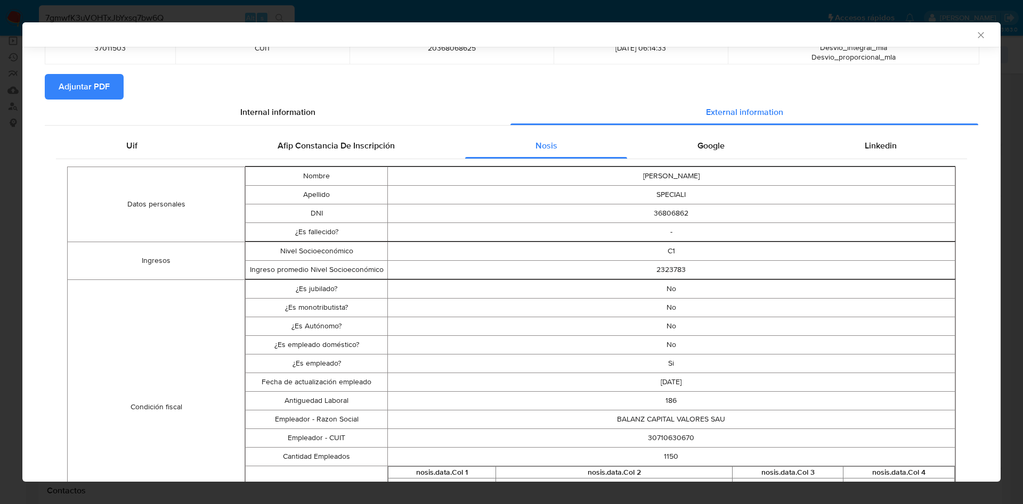
click at [664, 438] on td "30710630670" at bounding box center [670, 438] width 567 height 19
copy td "30710630670"
click at [974, 33] on div "AML Data Collector" at bounding box center [511, 34] width 978 height 24
click at [975, 39] on icon "Cerrar ventana" at bounding box center [980, 35] width 11 height 11
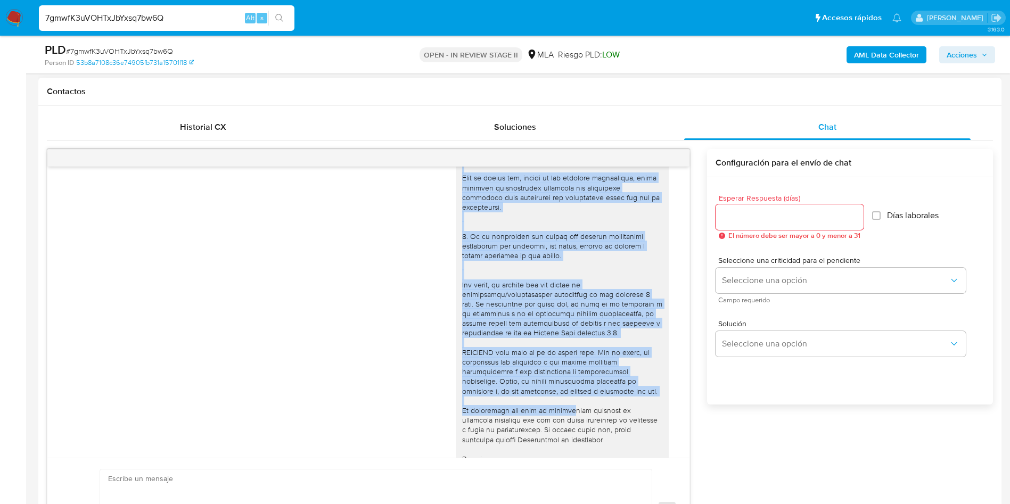
scroll to position [320, 0]
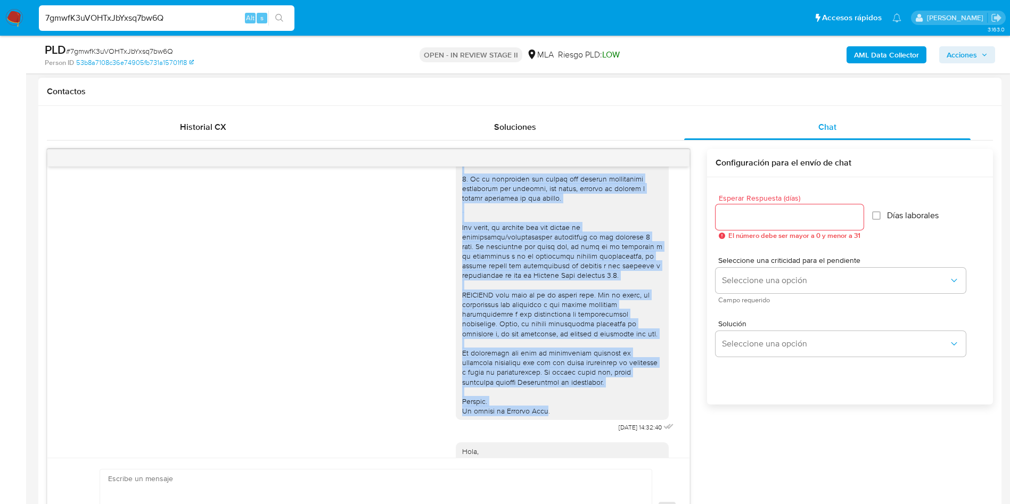
drag, startPoint x: 451, startPoint y: 187, endPoint x: 561, endPoint y: 429, distance: 265.5
click at [539, 416] on div at bounding box center [562, 140] width 200 height 552
copy div "Hola, Por disposición de la Resolución 200/2024 de la Unidad de Información Fin…"
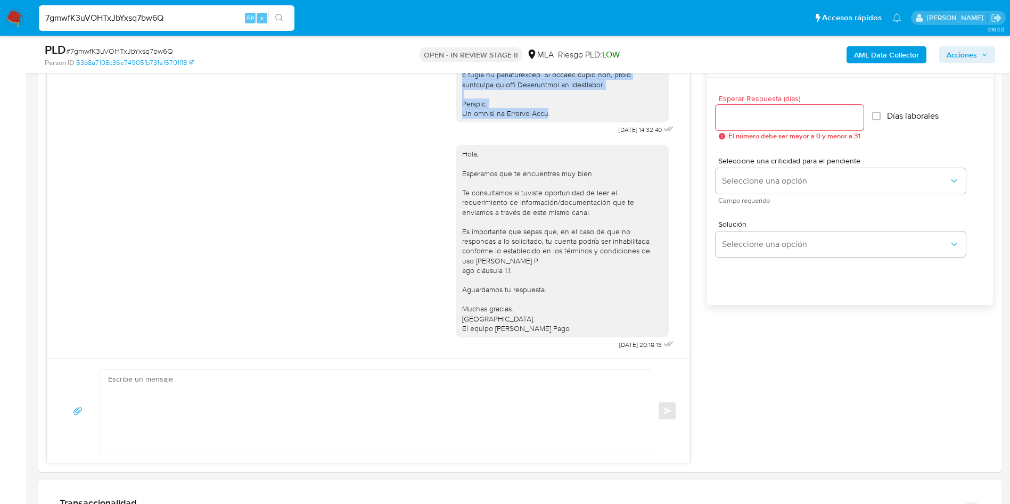
scroll to position [719, 0]
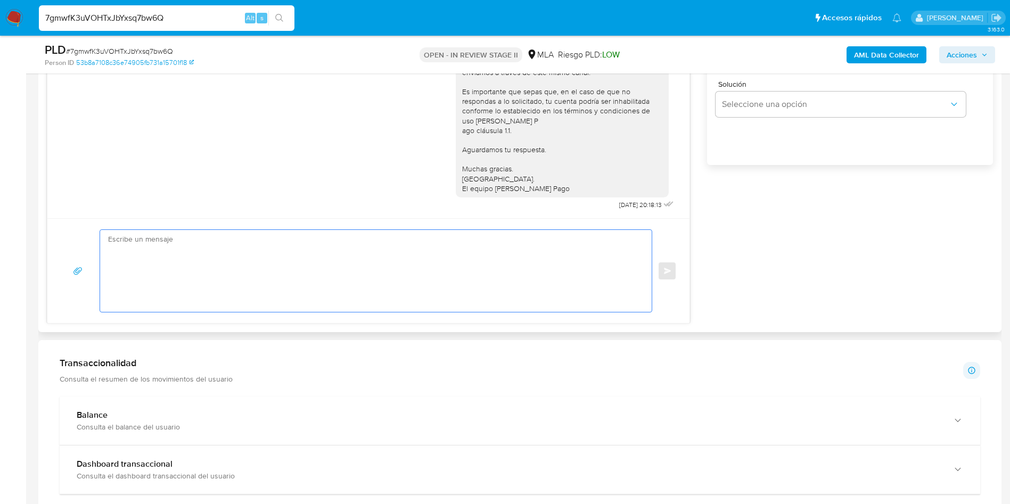
click at [211, 268] on textarea at bounding box center [373, 271] width 530 height 82
paste textarea "Hola, Por disposición de la Resolución 200/2024 de la Unidad de Información Fin…"
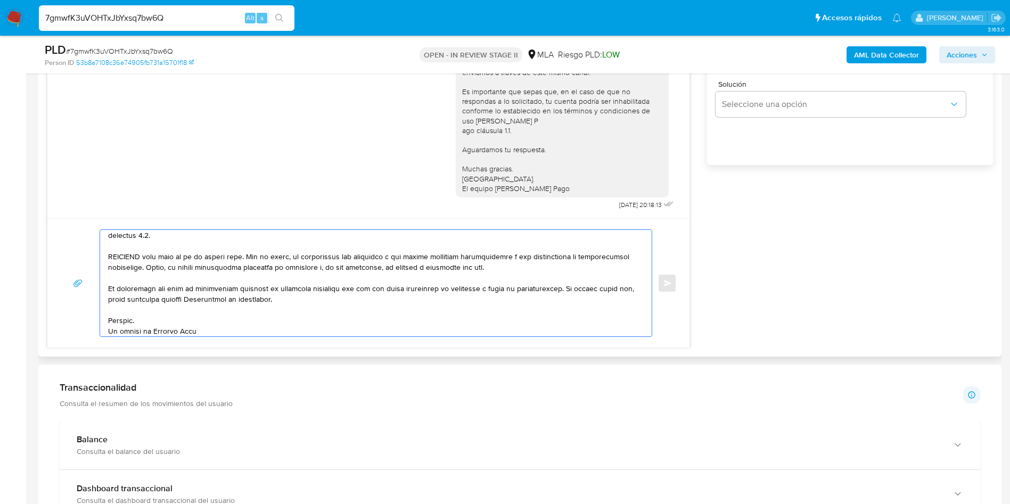
scroll to position [479, 0]
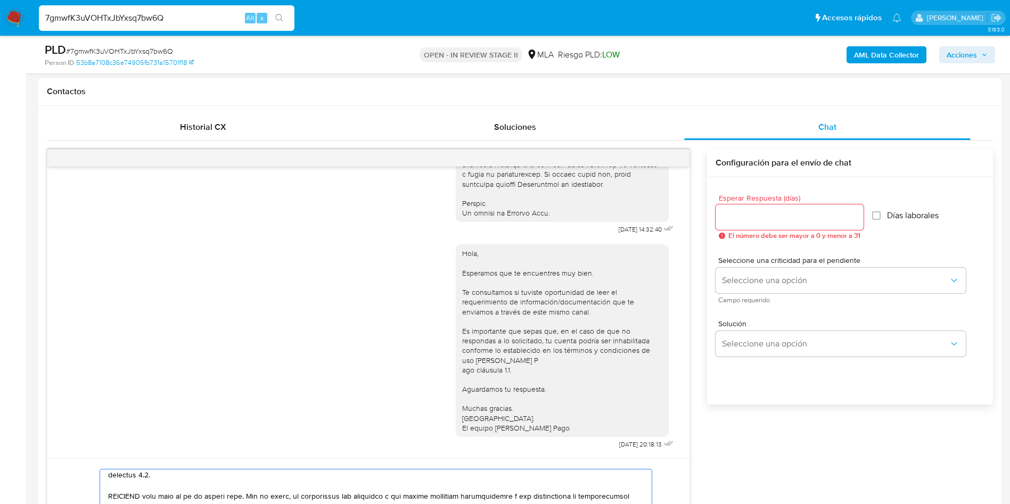
type textarea "Hola, Por disposición de la Resolución 200/2024 de la Unidad de Información Fin…"
click at [737, 207] on div at bounding box center [790, 218] width 148 height 26
click at [738, 220] on input "Esperar Respuesta (días)" at bounding box center [790, 217] width 148 height 14
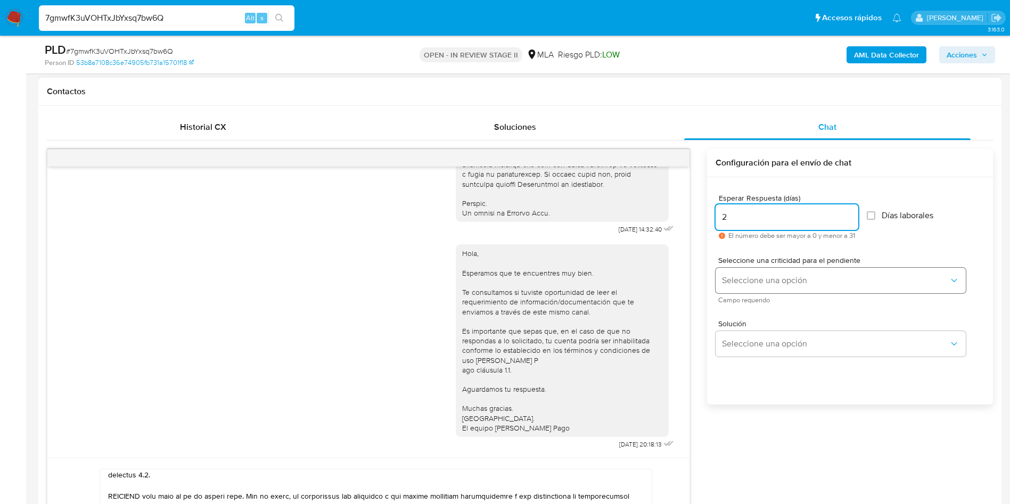
type input "2"
click at [740, 281] on span "Seleccione una opción" at bounding box center [835, 280] width 227 height 11
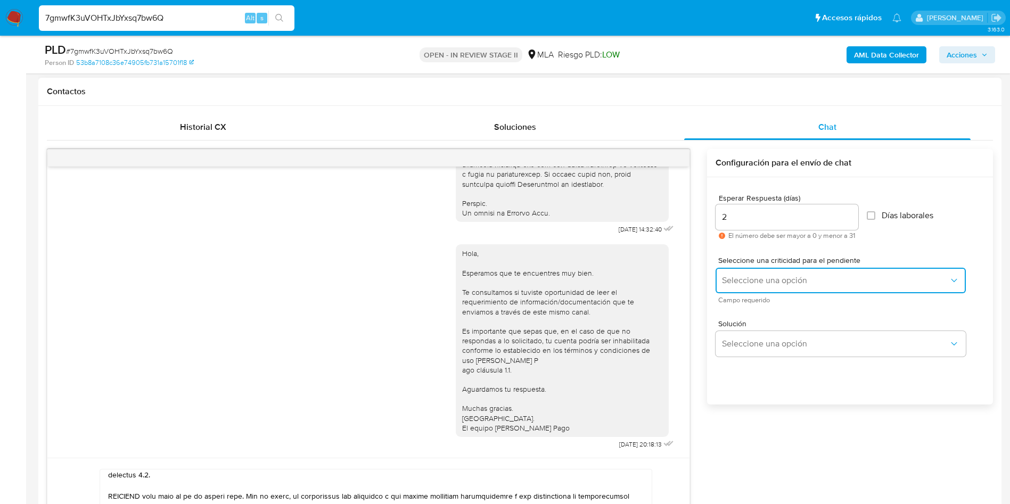
click at [739, 286] on button "Seleccione una opción" at bounding box center [841, 281] width 250 height 26
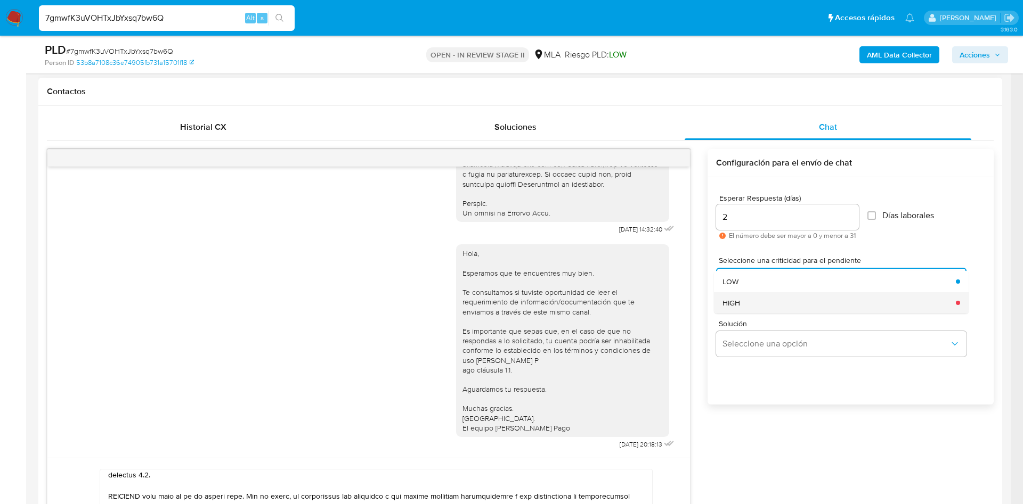
click at [753, 305] on div "HIGH" at bounding box center [835, 302] width 227 height 21
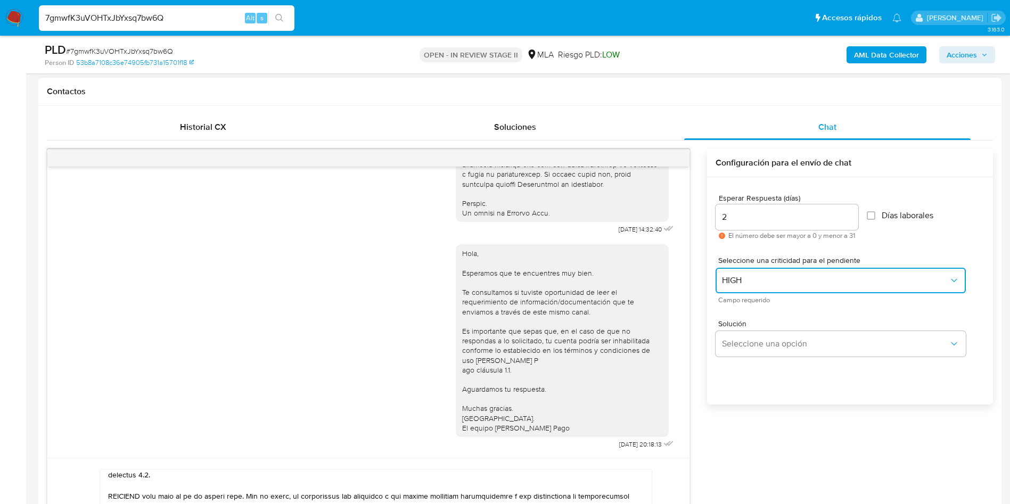
scroll to position [639, 0]
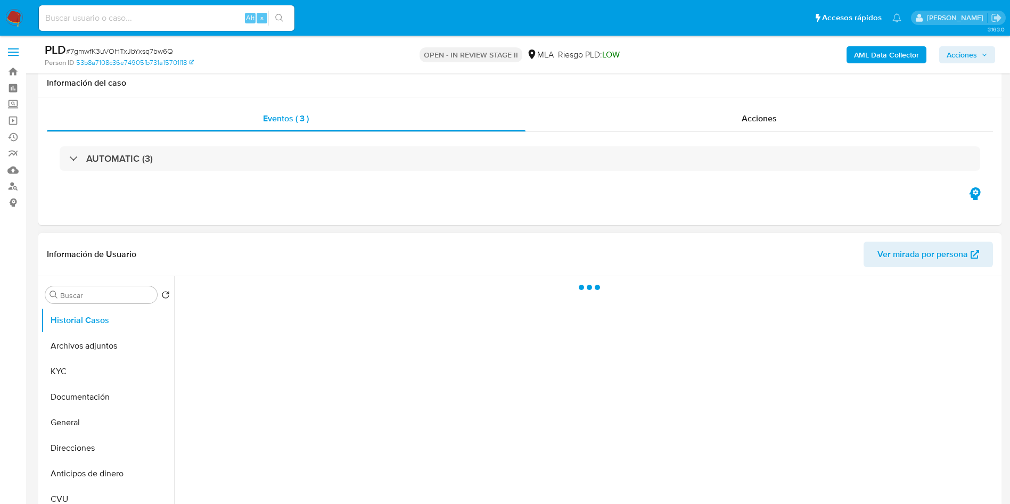
scroll to position [80, 0]
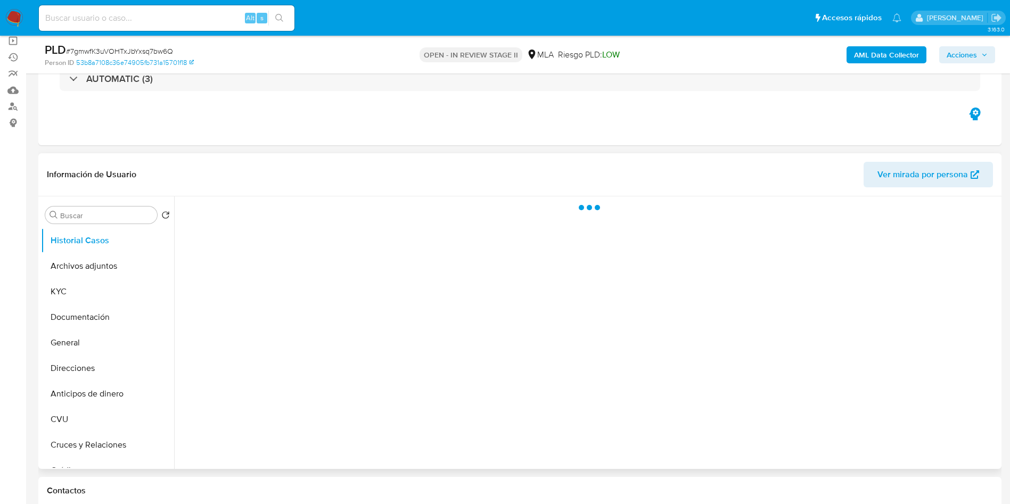
select select "10"
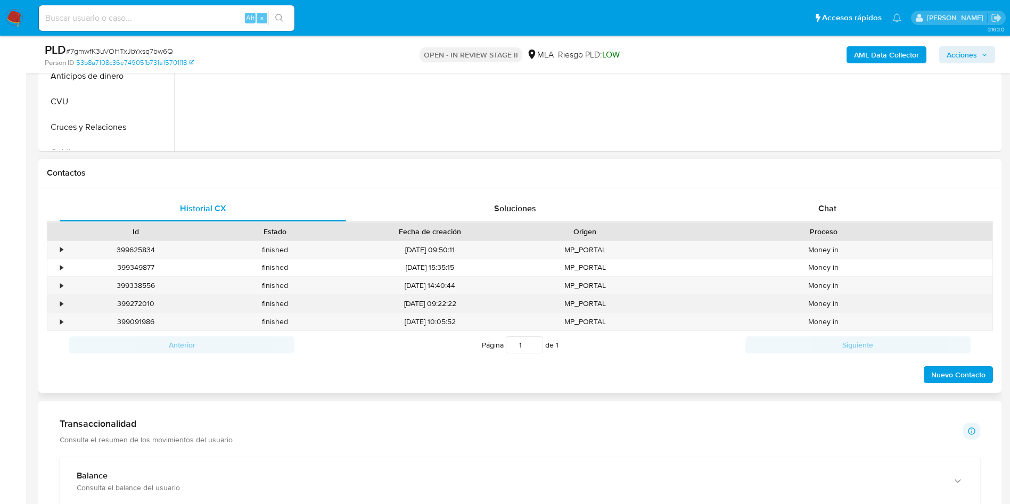
scroll to position [399, 0]
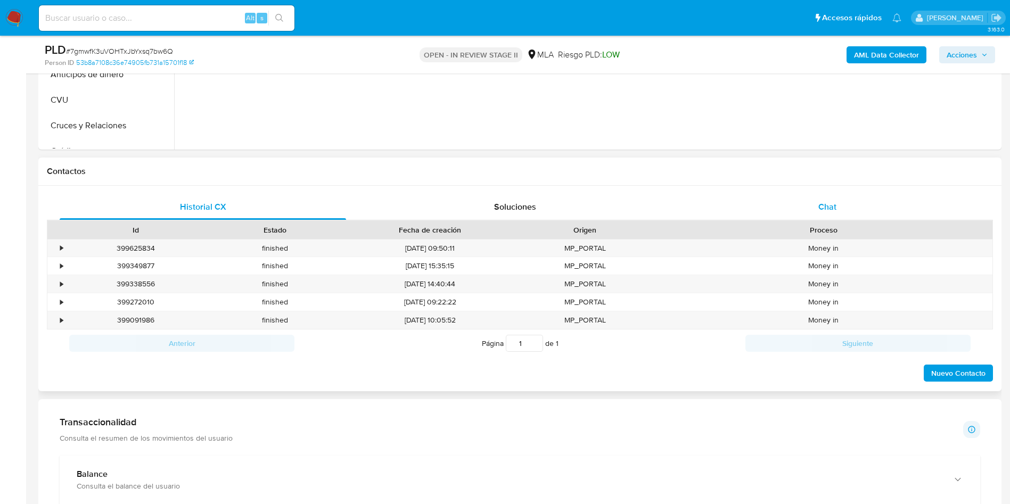
click at [837, 207] on div "Chat" at bounding box center [827, 207] width 287 height 26
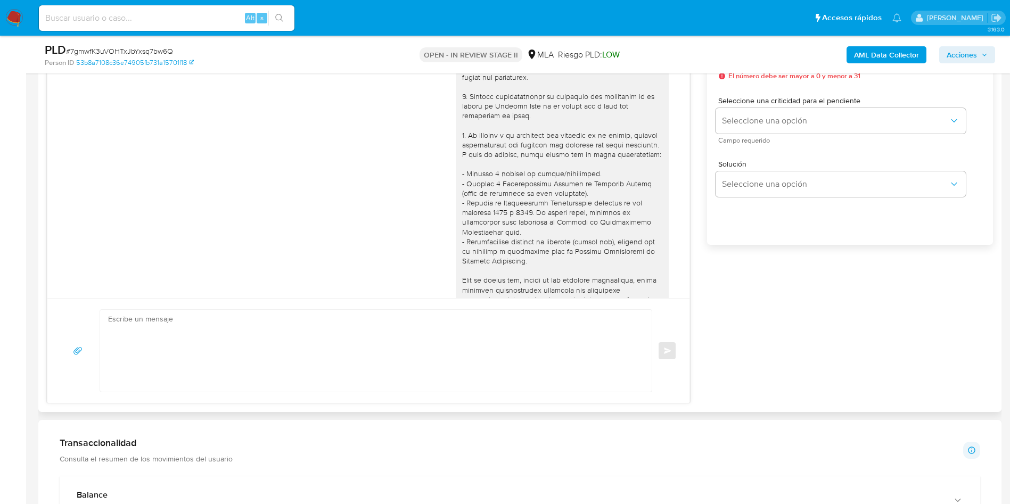
scroll to position [546, 0]
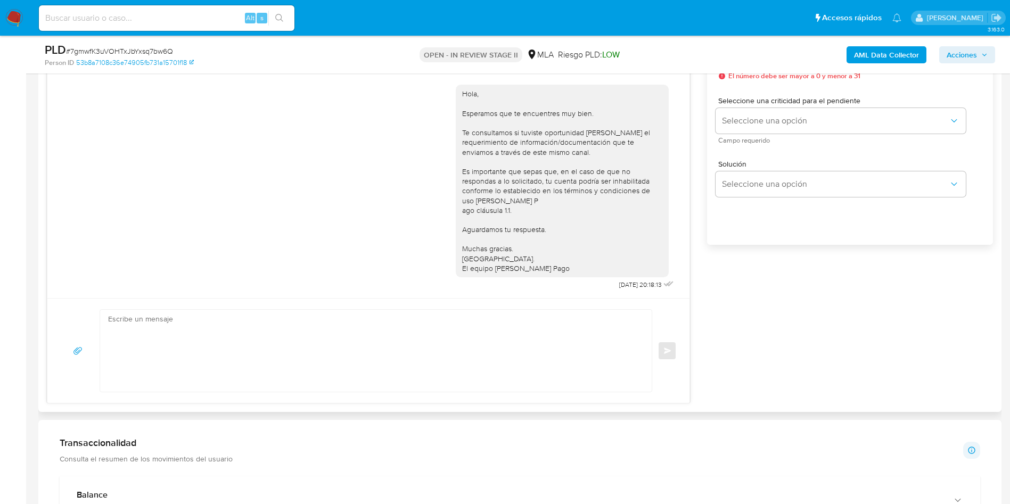
click at [230, 331] on textarea at bounding box center [373, 351] width 530 height 82
paste textarea "Hola, Por disposición de la Resolución 200/2024 de la Unidad de Información Fin…"
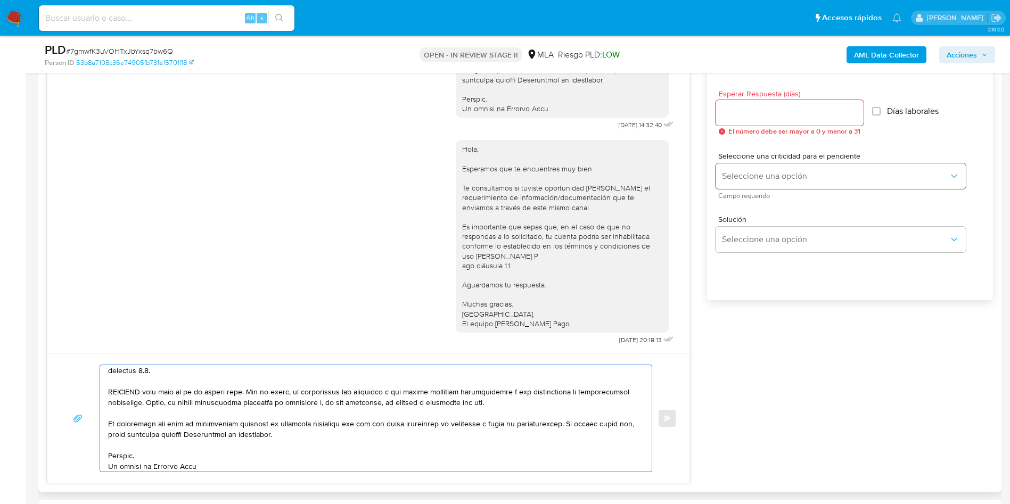
scroll to position [559, 0]
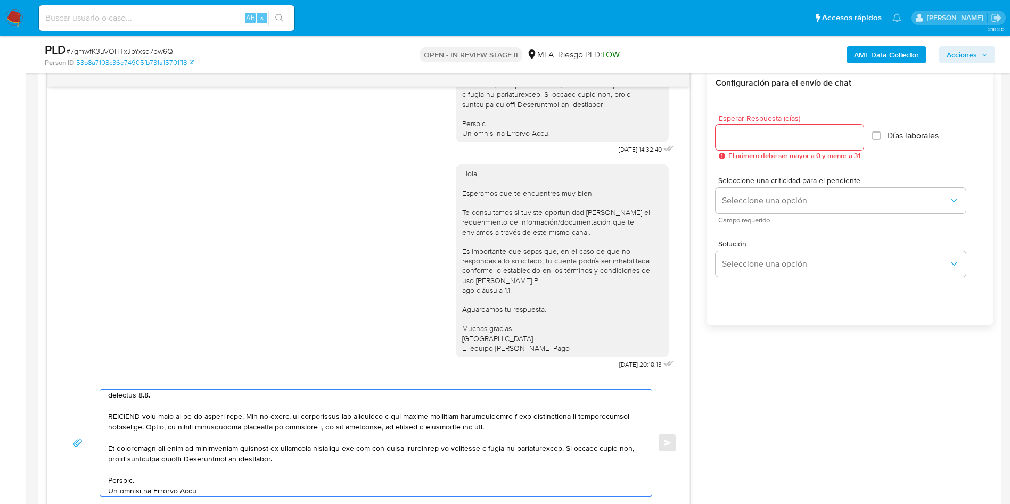
type textarea "Hola, Por disposición de la Resolución 200/2024 de la Unidad de Información Fin…"
click at [747, 132] on input "Esperar Respuesta (días)" at bounding box center [790, 137] width 148 height 14
type input "2"
click at [757, 218] on span "Campo requerido" at bounding box center [843, 220] width 250 height 5
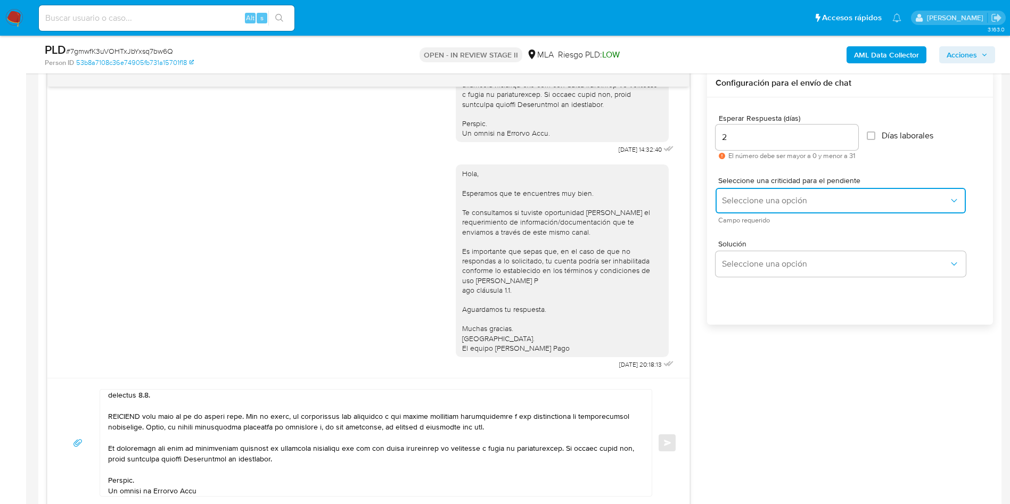
click at [722, 195] on span "Seleccione una opción" at bounding box center [835, 200] width 227 height 11
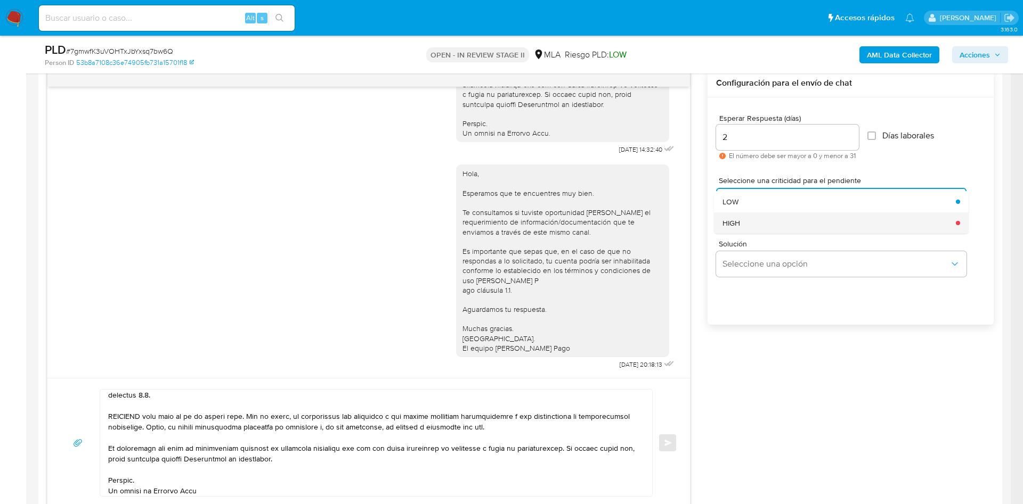
click at [749, 225] on div "HIGH" at bounding box center [835, 223] width 227 height 21
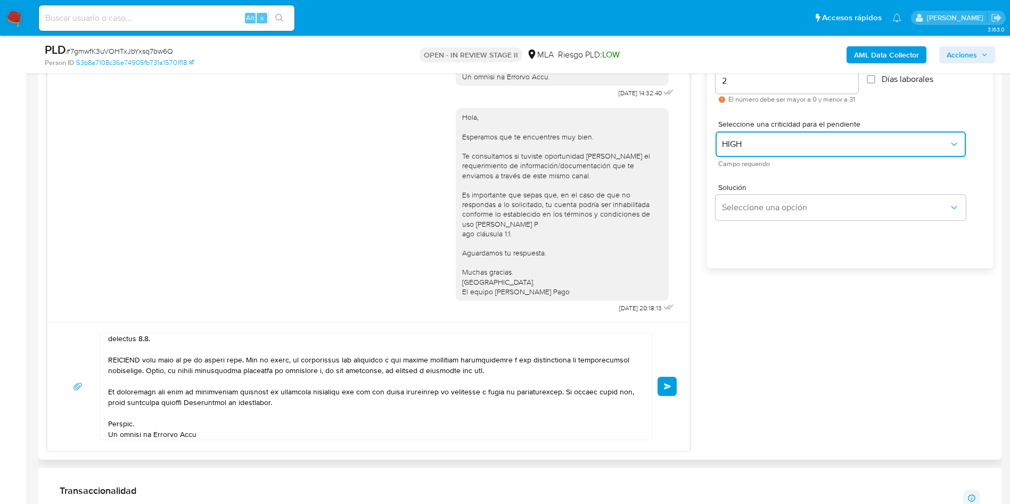
scroll to position [639, 0]
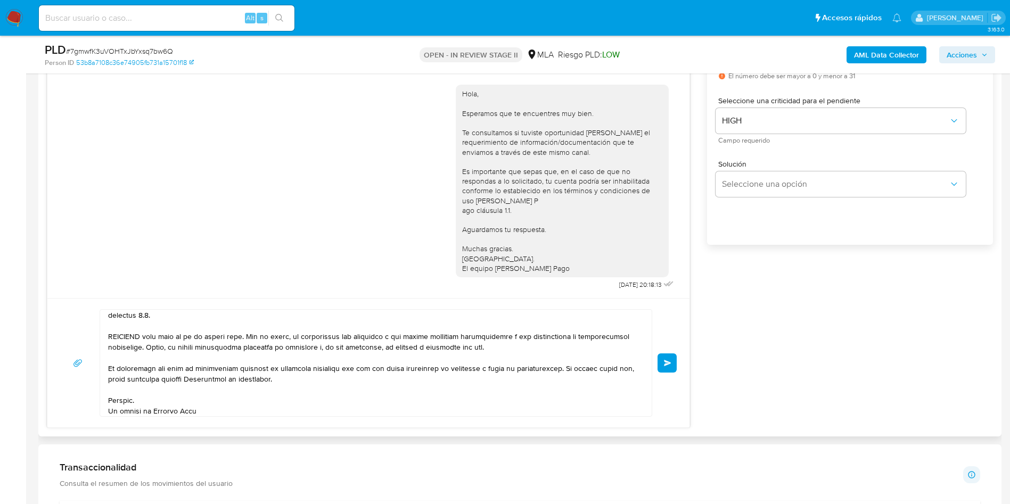
click at [663, 370] on button "Enviar" at bounding box center [667, 363] width 19 height 19
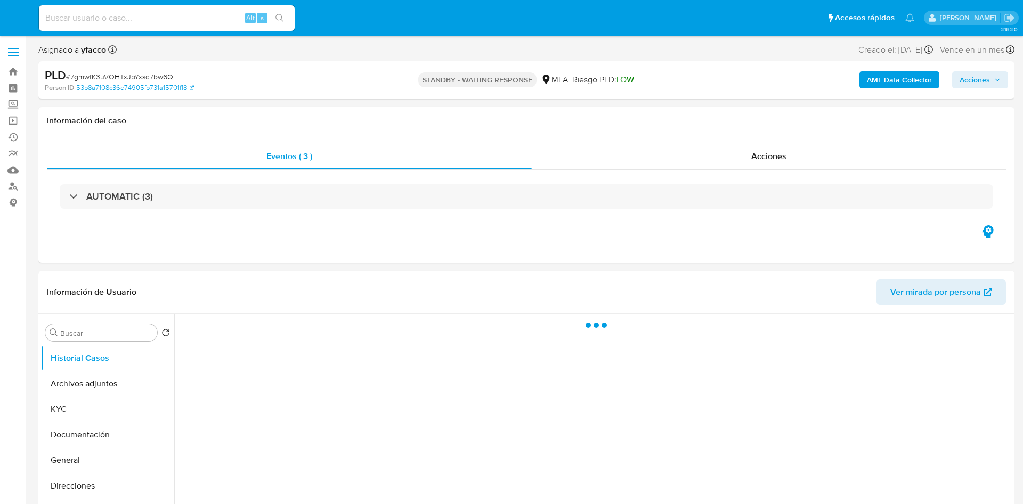
select select "10"
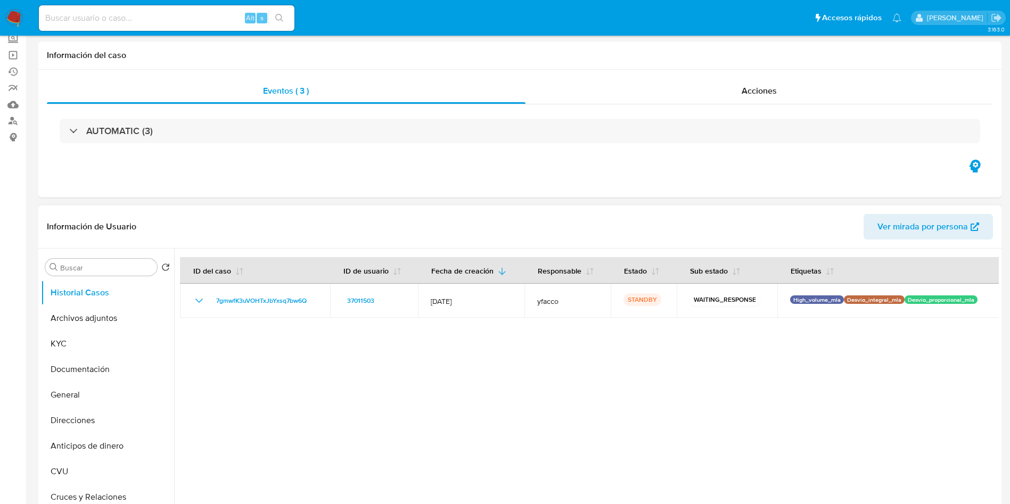
scroll to position [80, 0]
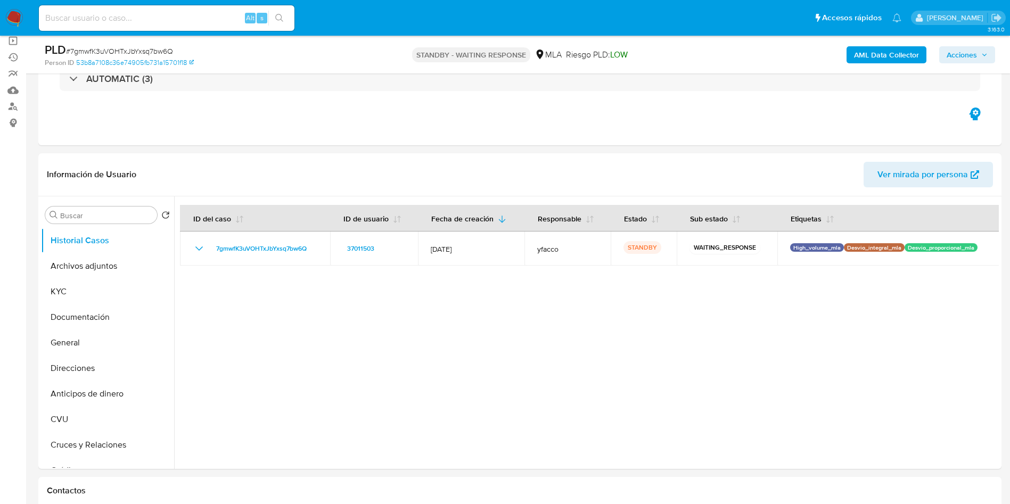
click at [194, 24] on input at bounding box center [167, 18] width 256 height 14
paste input "XWXcos6vXSpXKgd5st9CCzKv"
type input "XWXcos6vXSpXKgd5st9CCzKv"
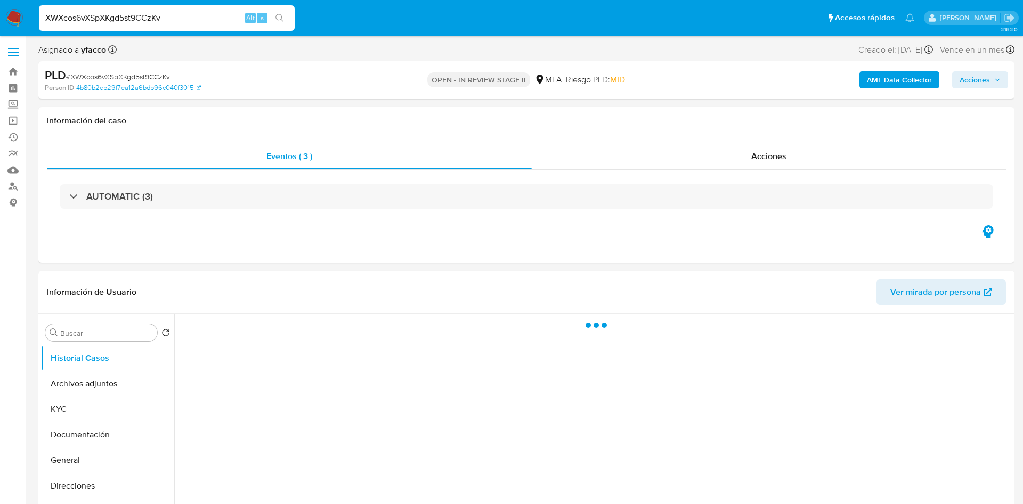
select select "10"
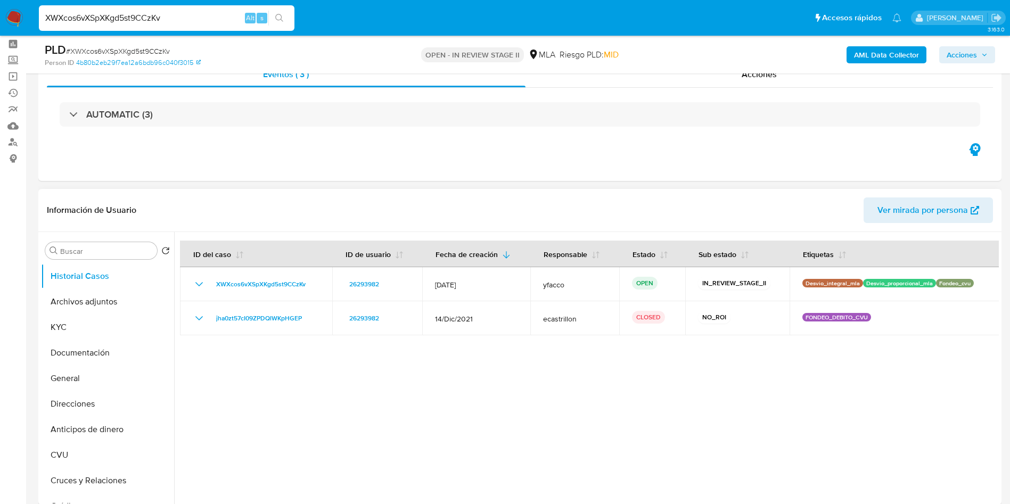
scroll to position [80, 0]
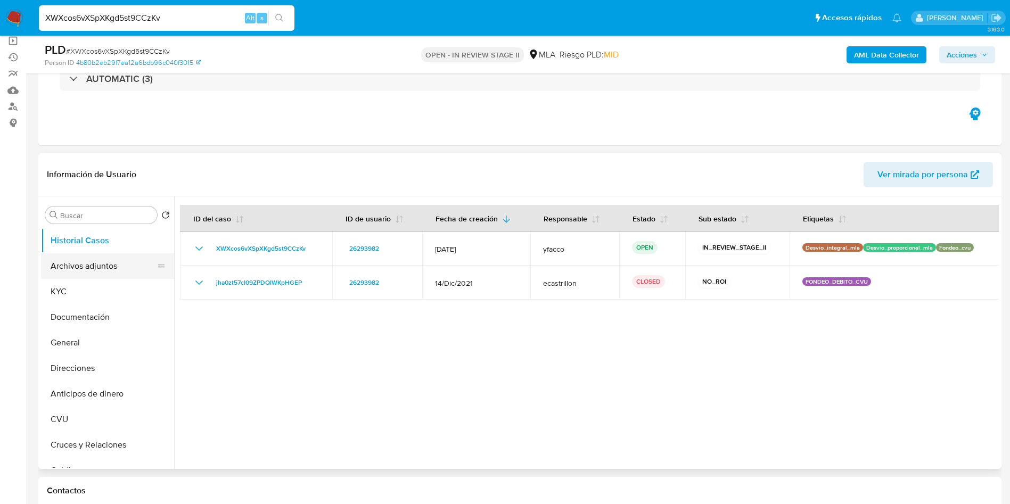
click at [68, 272] on button "Archivos adjuntos" at bounding box center [103, 267] width 125 height 26
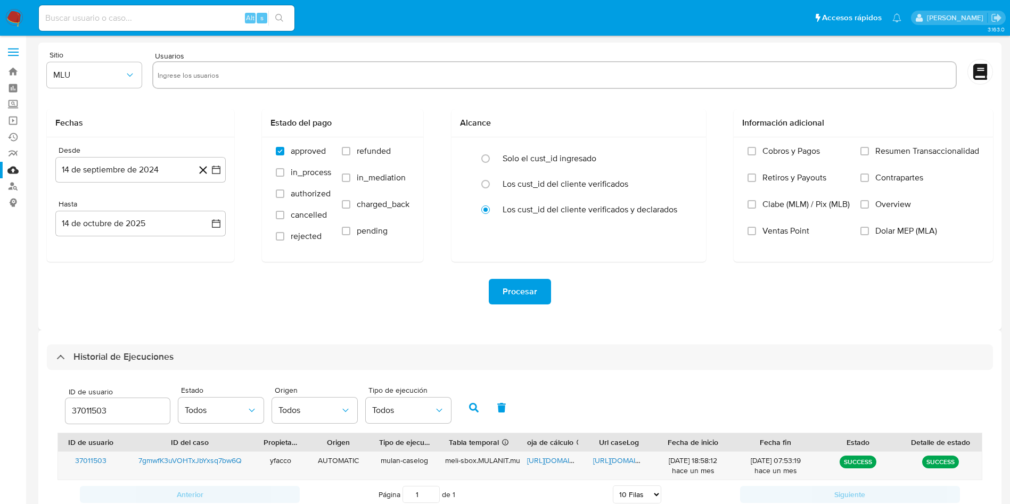
select select "10"
drag, startPoint x: 37, startPoint y: 397, endPoint x: 0, endPoint y: 383, distance: 39.8
click at [0, 384] on section "Bandeja Tablero Screening Búsqueda en Listas Watchlist Herramientas Operaciones…" at bounding box center [505, 289] width 1010 height 579
type input "26293982"
click at [471, 405] on icon "button" at bounding box center [474, 408] width 10 height 10
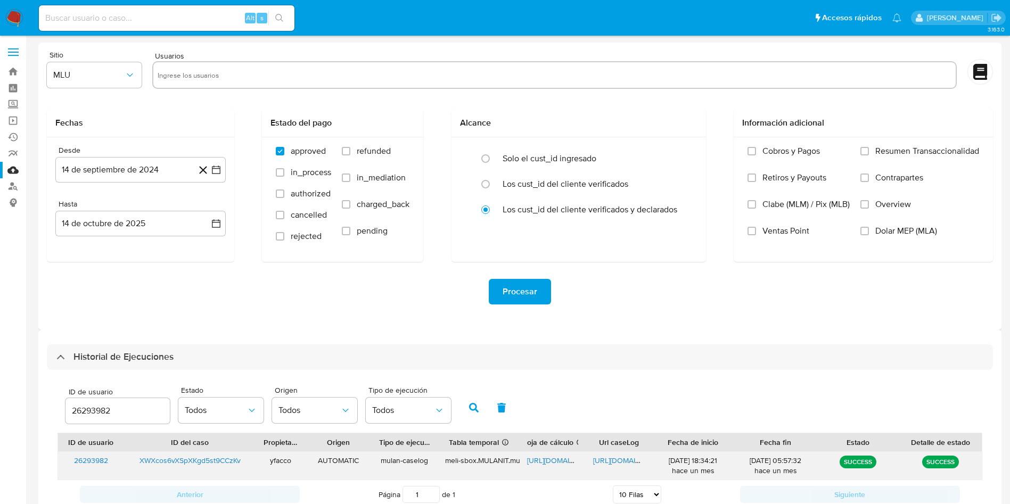
click at [546, 461] on span "[URL][DOMAIN_NAME]" at bounding box center [563, 460] width 73 height 11
